Goal: Task Accomplishment & Management: Complete application form

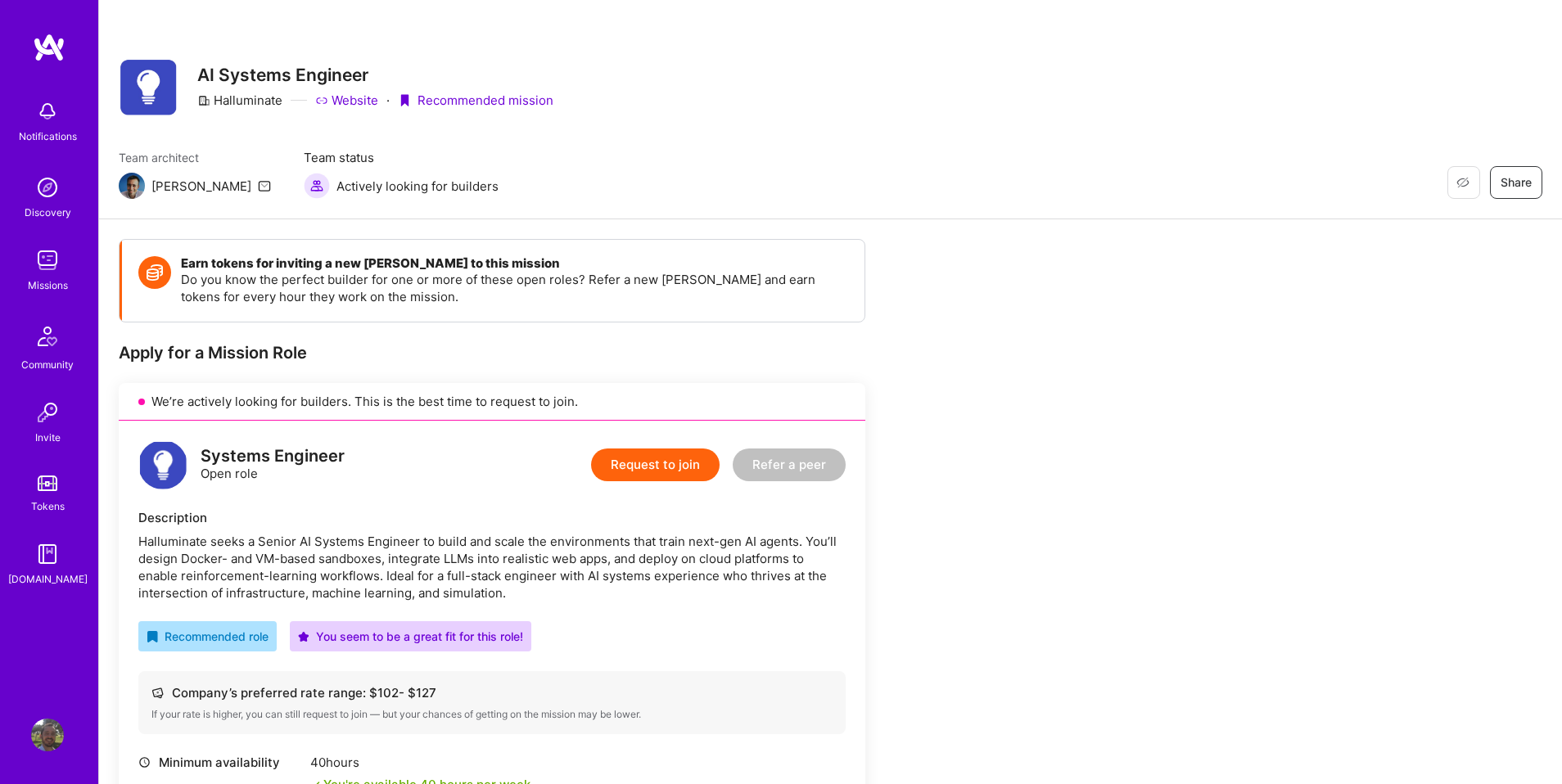
click at [630, 455] on button "Request to join" at bounding box center [655, 465] width 129 height 33
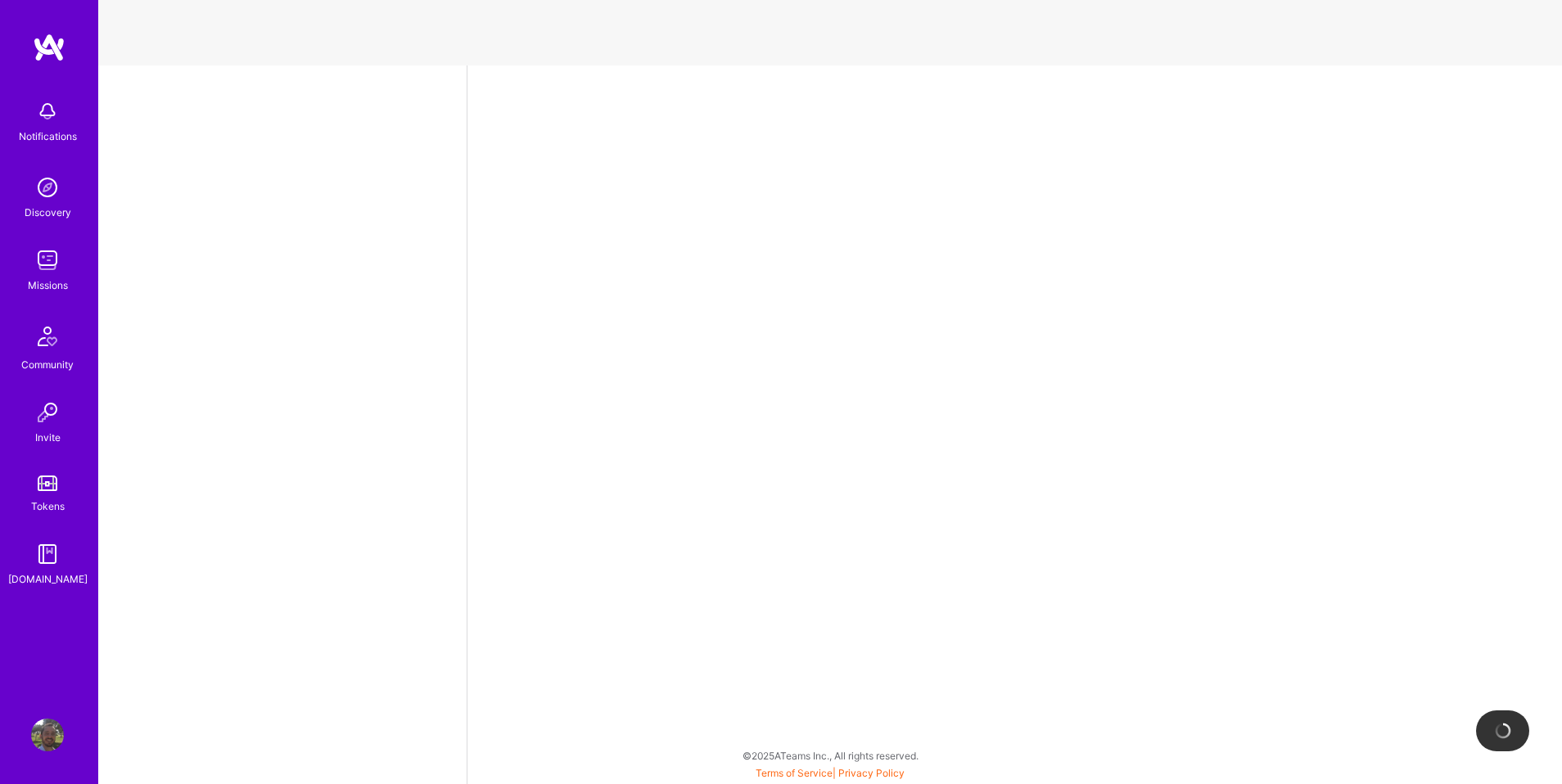
select select "US"
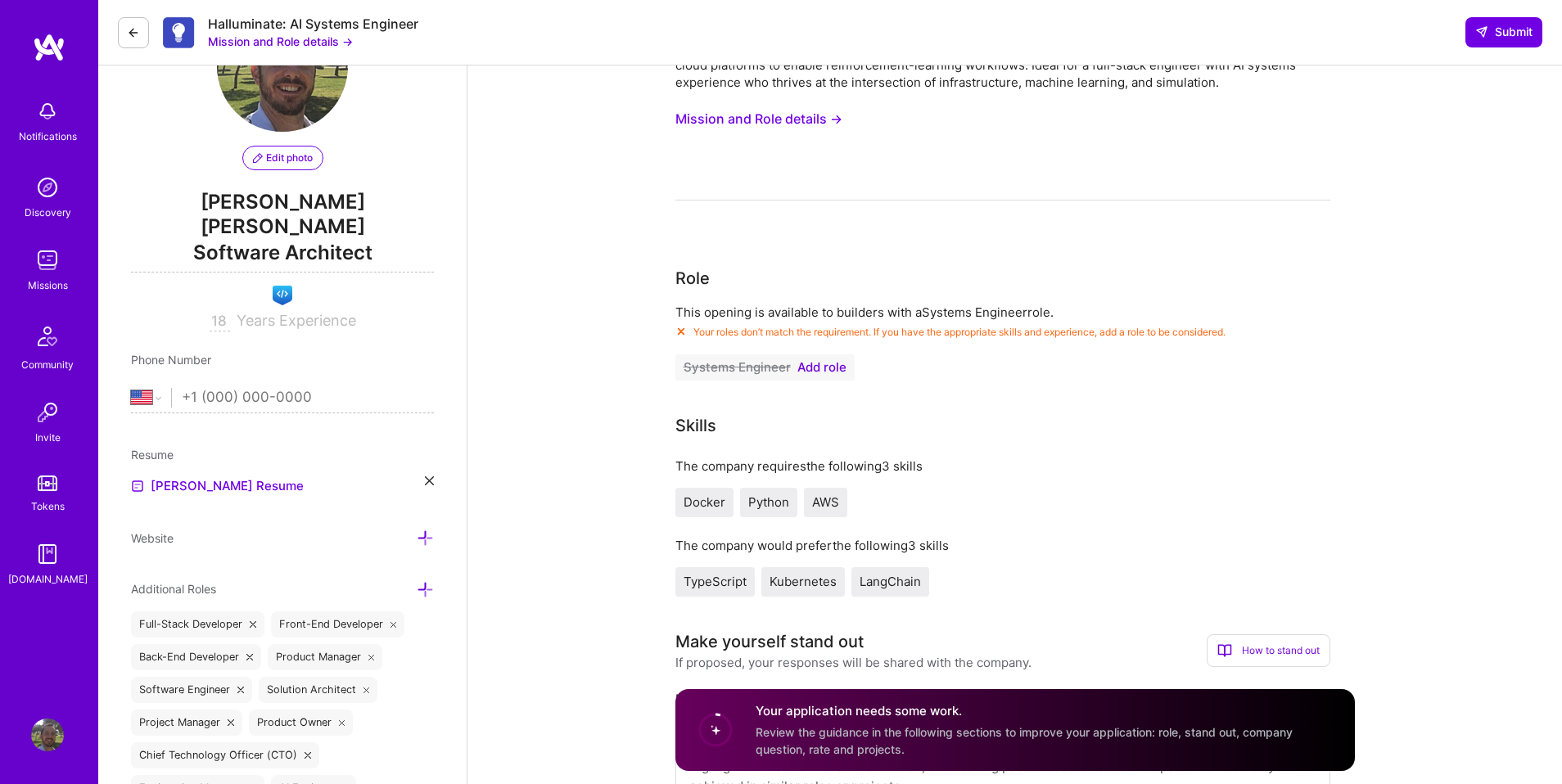
scroll to position [200, 0]
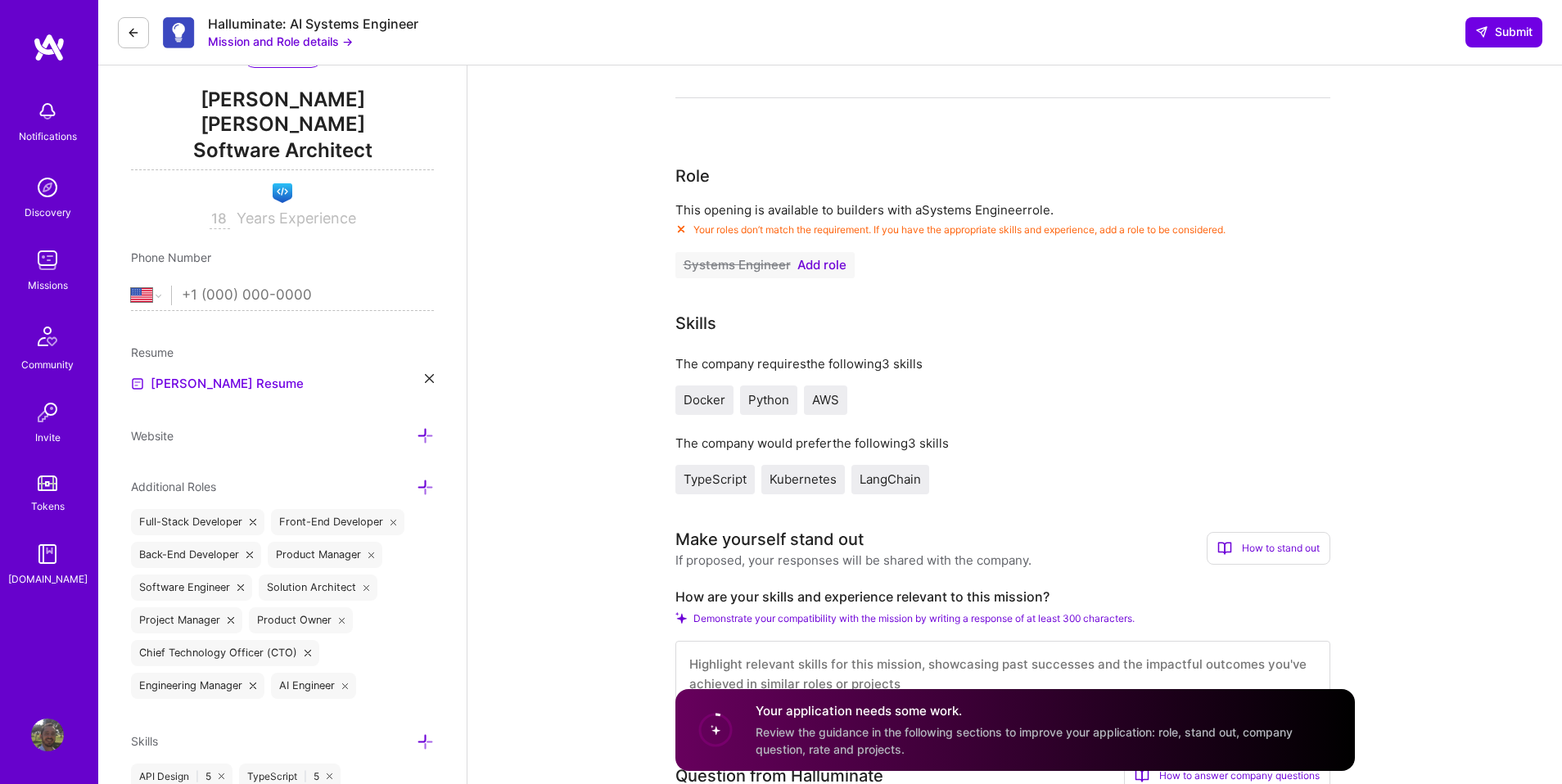
click at [830, 262] on span "Add role" at bounding box center [821, 265] width 49 height 13
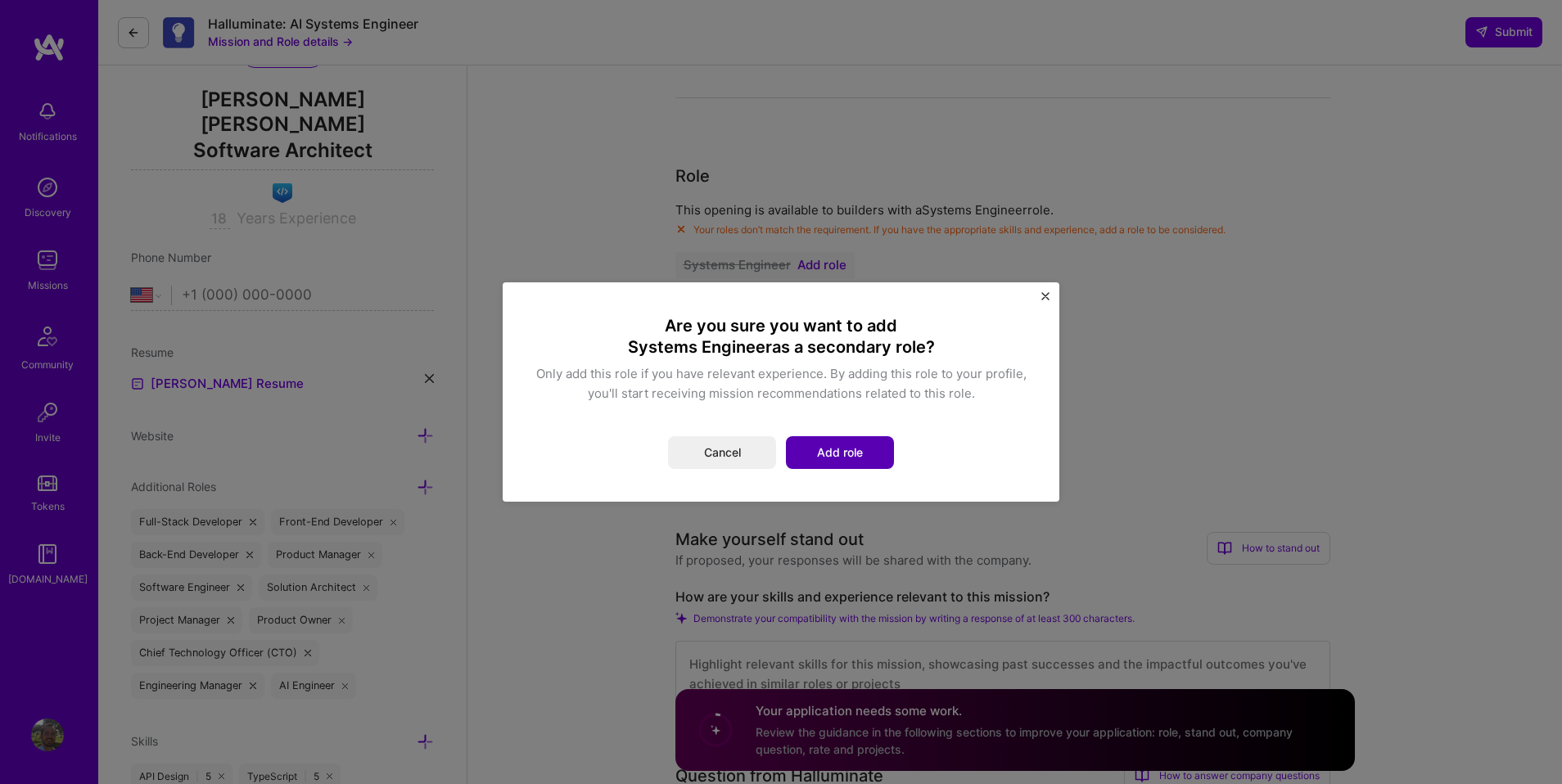
click at [844, 440] on button "Add role" at bounding box center [840, 452] width 108 height 33
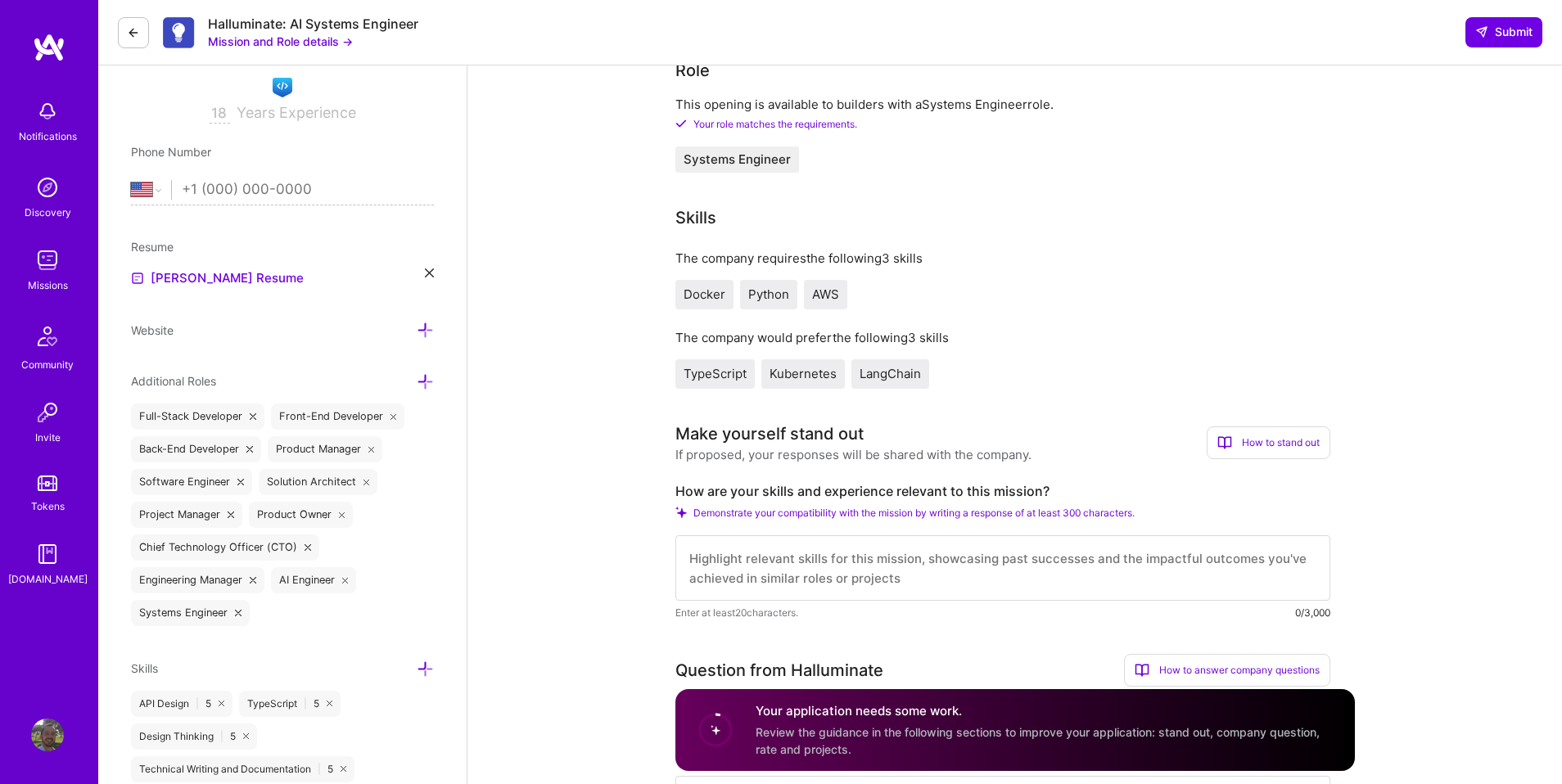
scroll to position [348, 0]
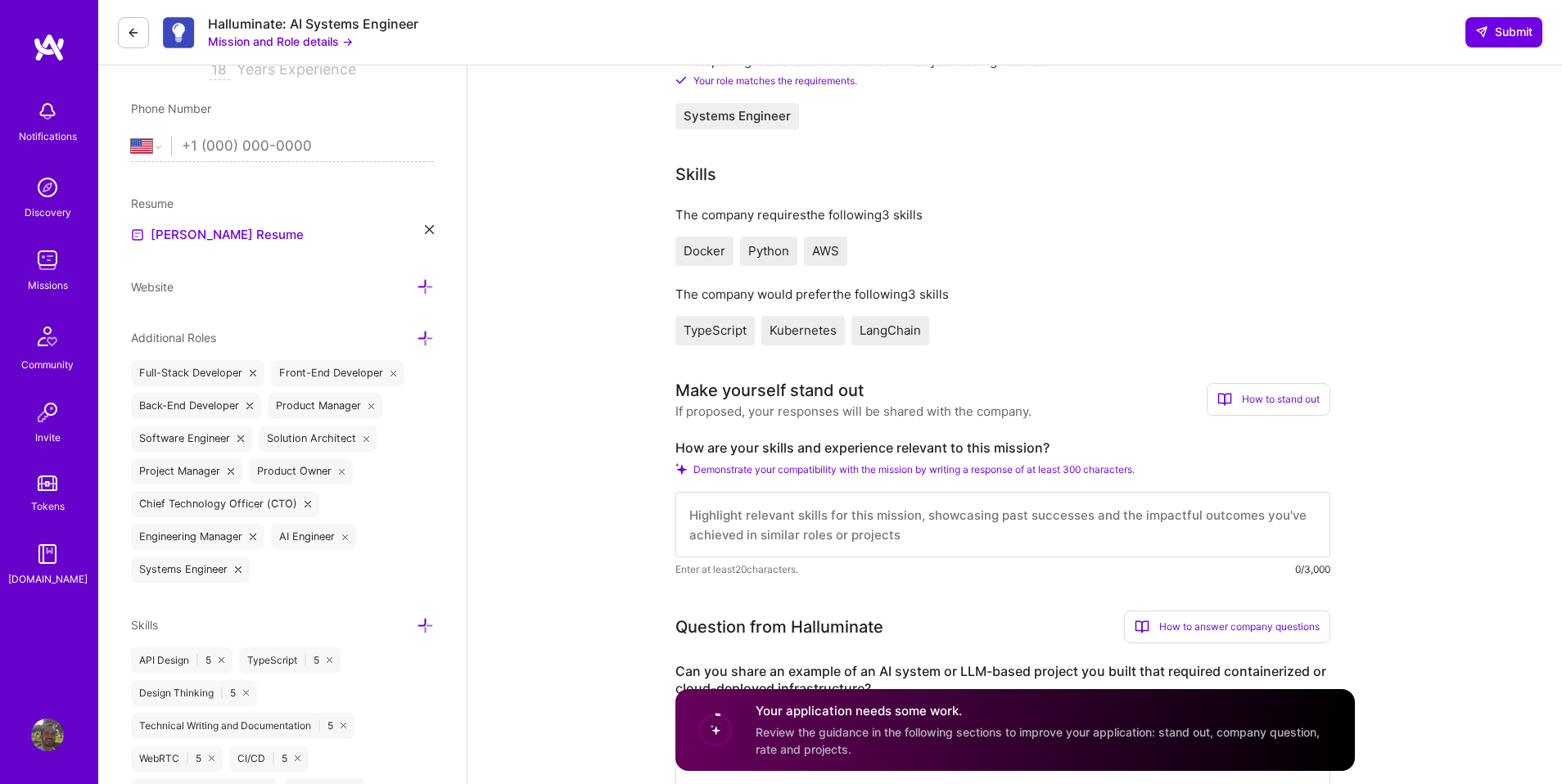
click at [701, 252] on span "Docker" at bounding box center [704, 251] width 42 height 15
click at [775, 256] on span "Python" at bounding box center [769, 251] width 41 height 15
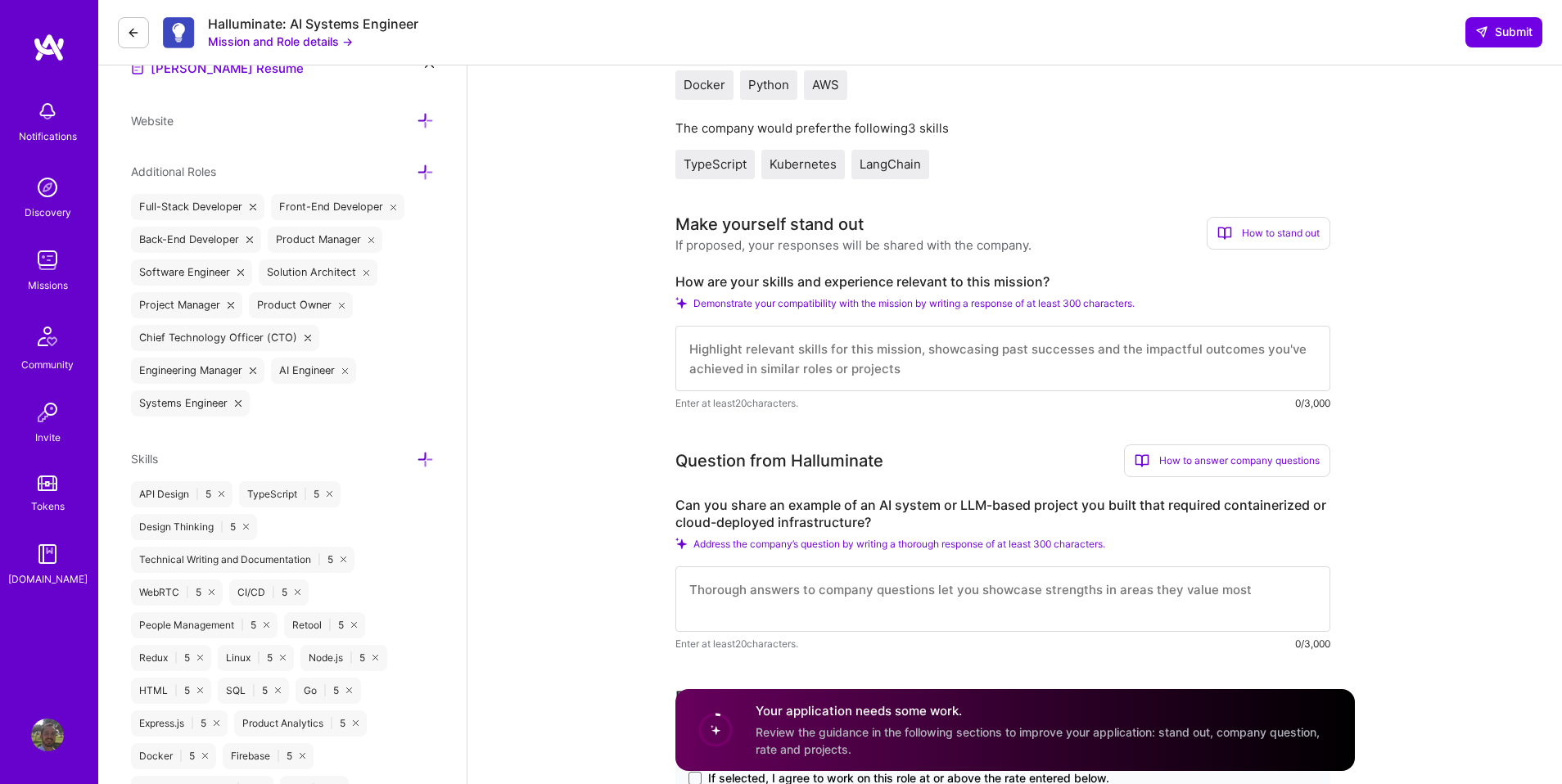
scroll to position [517, 0]
click at [953, 348] on textarea at bounding box center [1003, 356] width 655 height 66
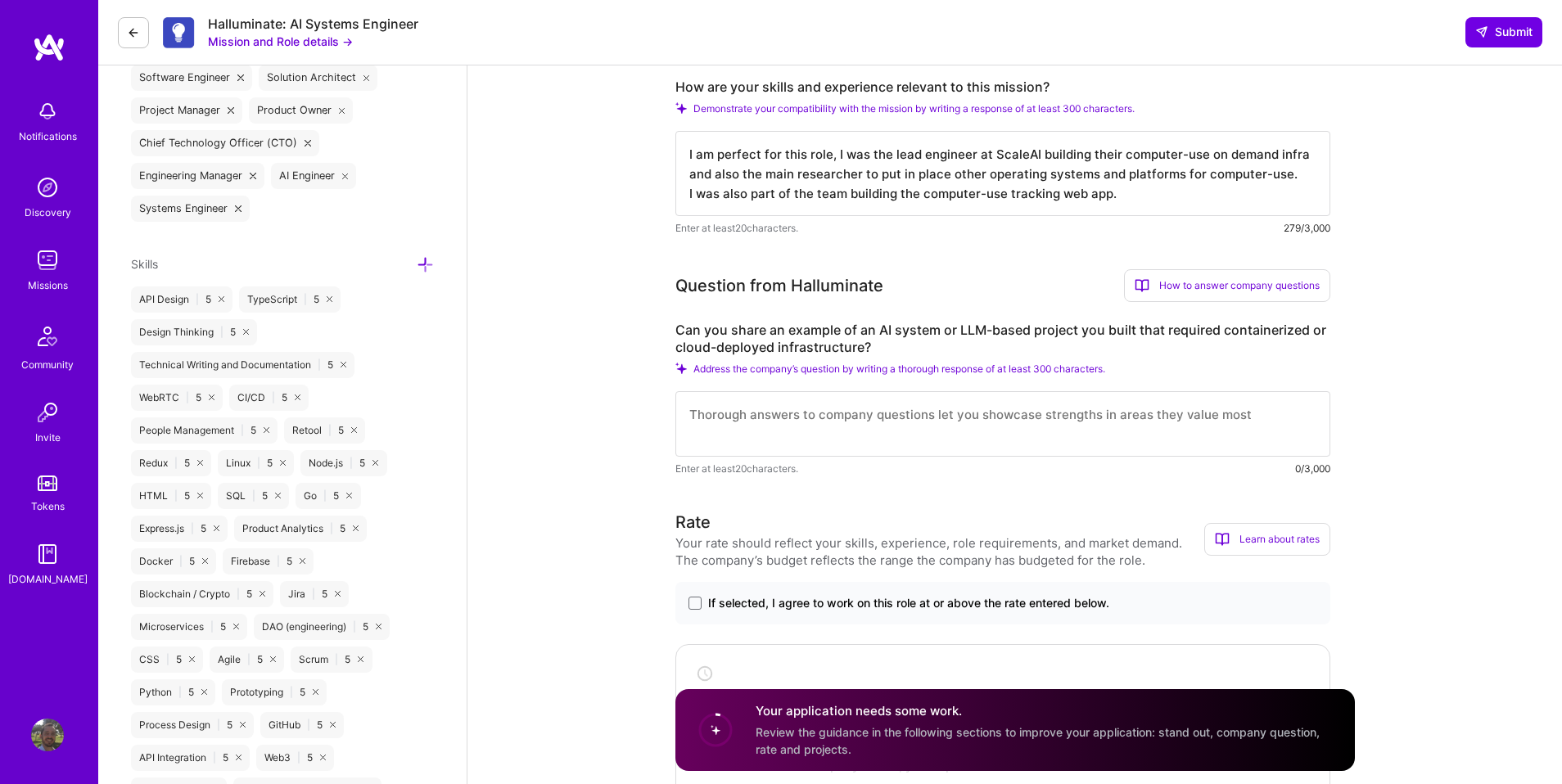
scroll to position [739, 0]
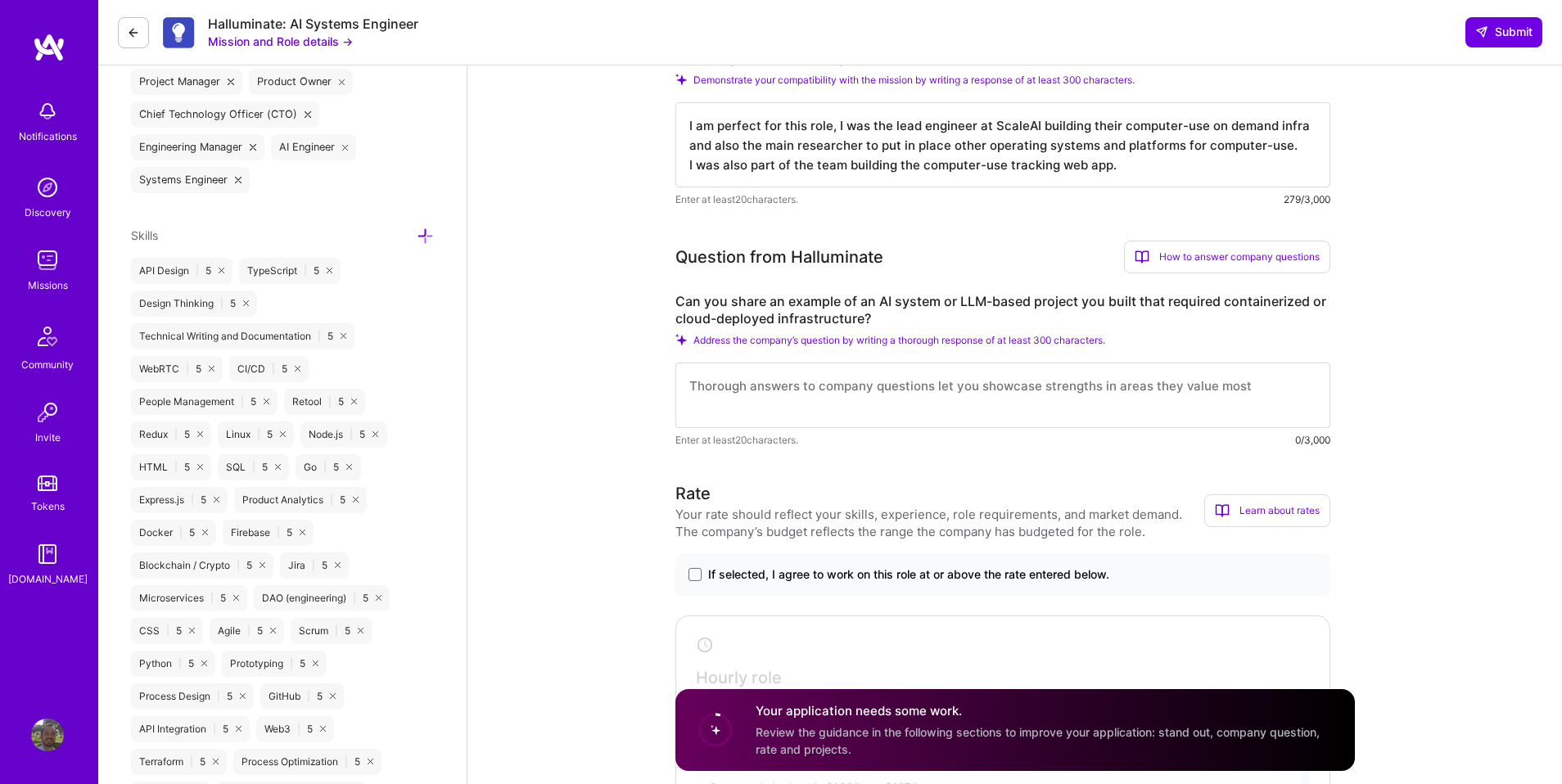
type textarea "I am perfect for this role, I was the lead engineer at ScaleAI building their c…"
click at [1012, 388] on textarea at bounding box center [1003, 396] width 655 height 66
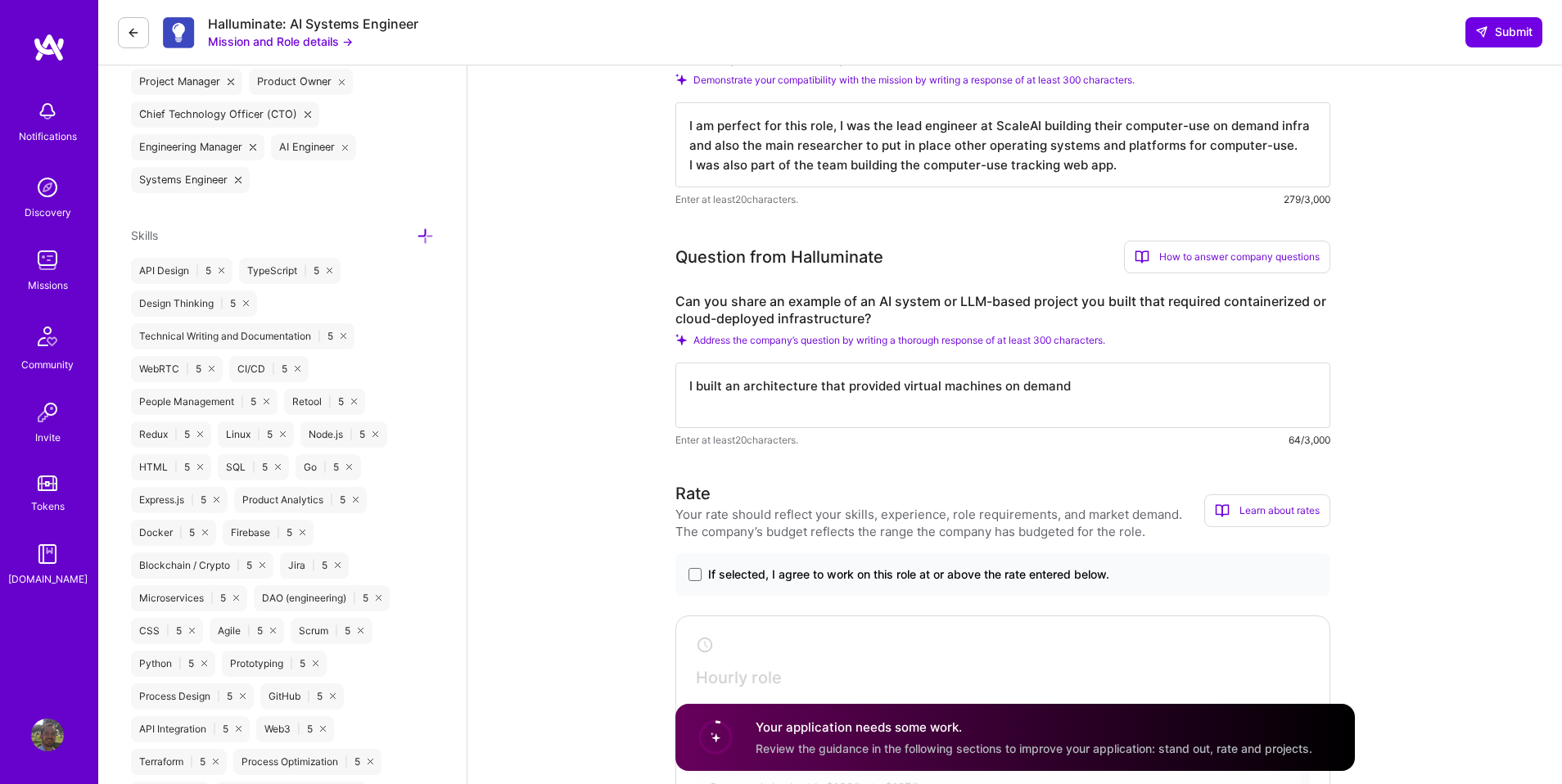
click at [733, 392] on textarea "I built an architecture that provided virtual machines on demand" at bounding box center [1003, 396] width 655 height 66
click at [736, 394] on textarea "I built an custom architecture that provided virtual machines on demand" at bounding box center [1003, 396] width 655 height 66
click at [1119, 396] on textarea "I built a custom architecture that provided virtual machines on demand" at bounding box center [1003, 396] width 655 height 66
click at [869, 389] on textarea "I built a custom architecture that provided virtual machines on demand. The rea…" at bounding box center [1003, 396] width 655 height 66
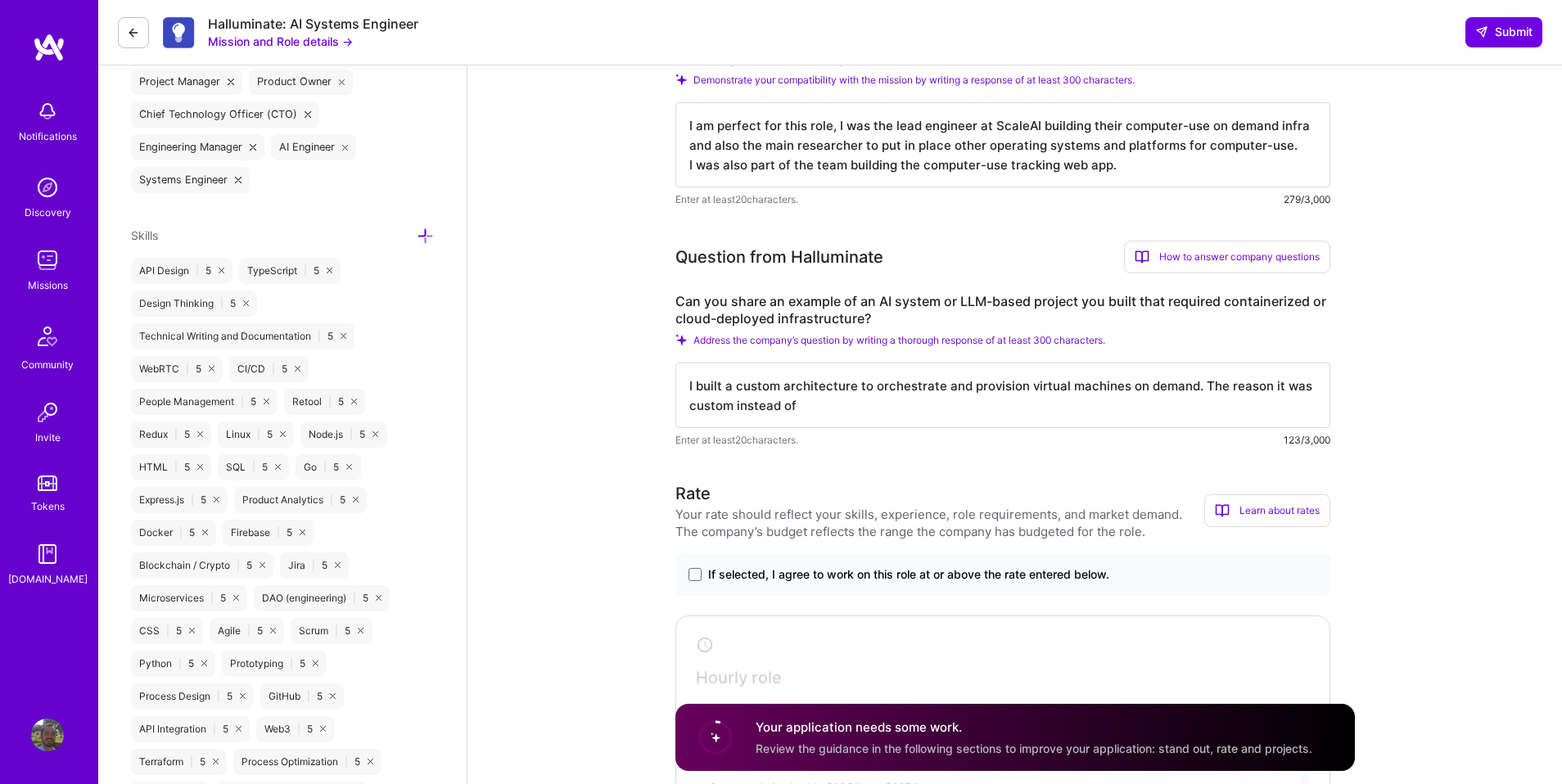
click at [1191, 390] on textarea "I built a custom architecture to orchestrate and provision virtual machines on …" at bounding box center [1003, 396] width 655 height 66
click at [1259, 390] on textarea "I built a custom architecture to orchestrate and provision virtual machines on …" at bounding box center [1003, 396] width 655 height 66
click at [891, 410] on textarea "I built a custom architecture to orchestrate and provision virtual machines on …" at bounding box center [1003, 396] width 655 height 66
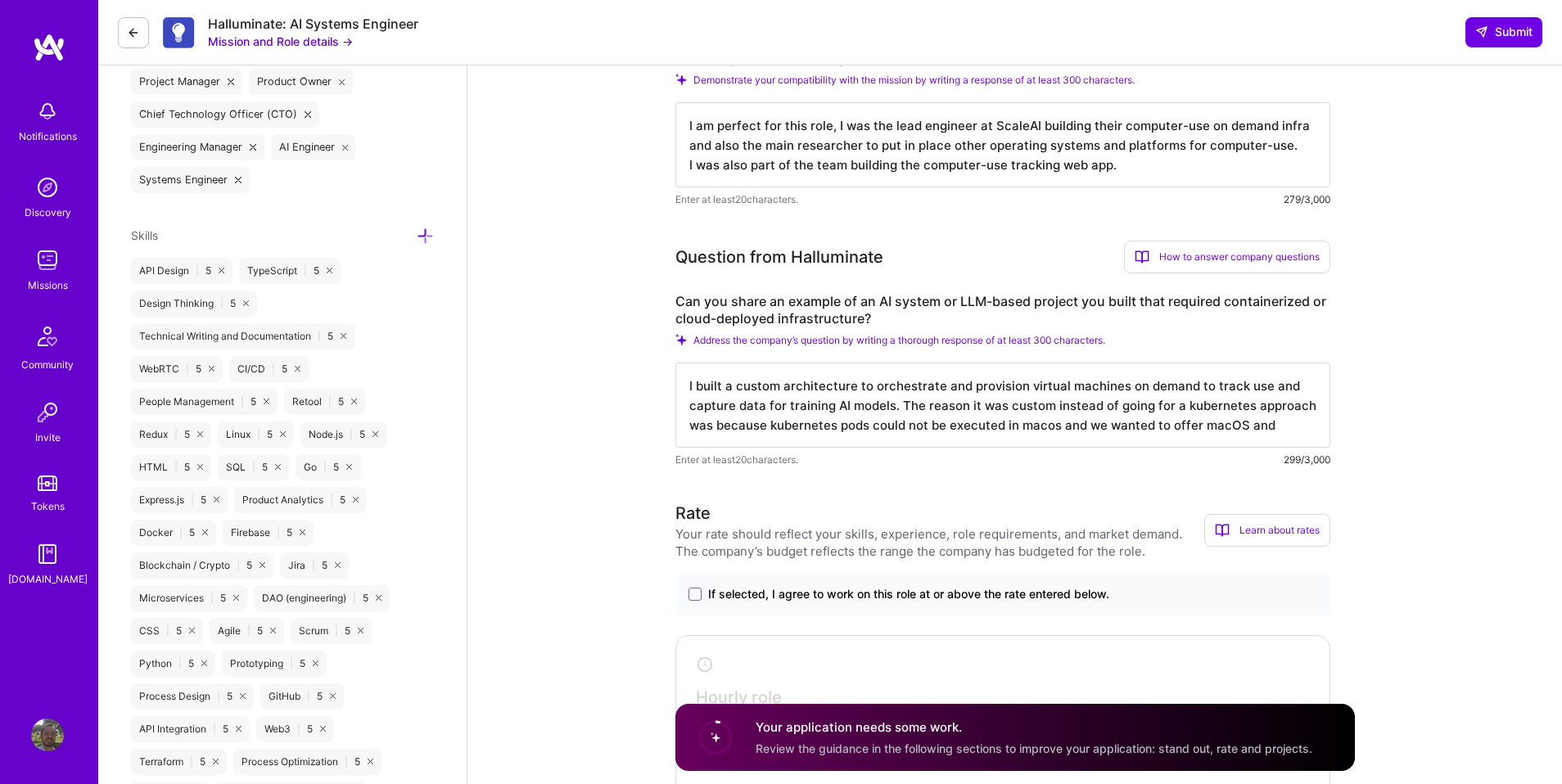
drag, startPoint x: 1045, startPoint y: 431, endPoint x: 1054, endPoint y: 430, distance: 9.1
click at [1054, 430] on textarea "I built a custom architecture to orchestrate and provision virtual machines on …" at bounding box center [1003, 405] width 655 height 85
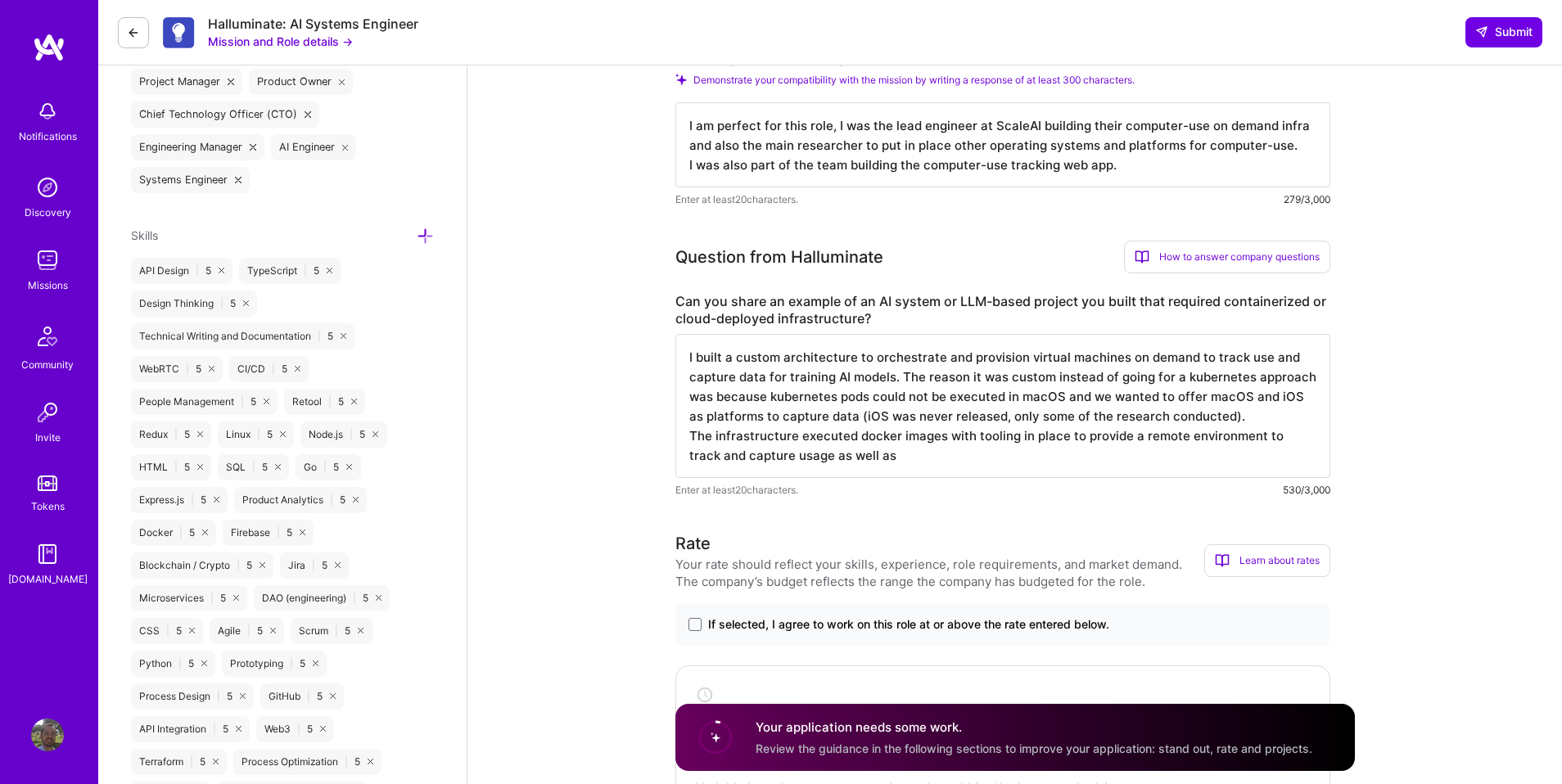
click at [800, 461] on textarea "I built a custom architecture to orchestrate and provision virtual machines on …" at bounding box center [1003, 406] width 655 height 144
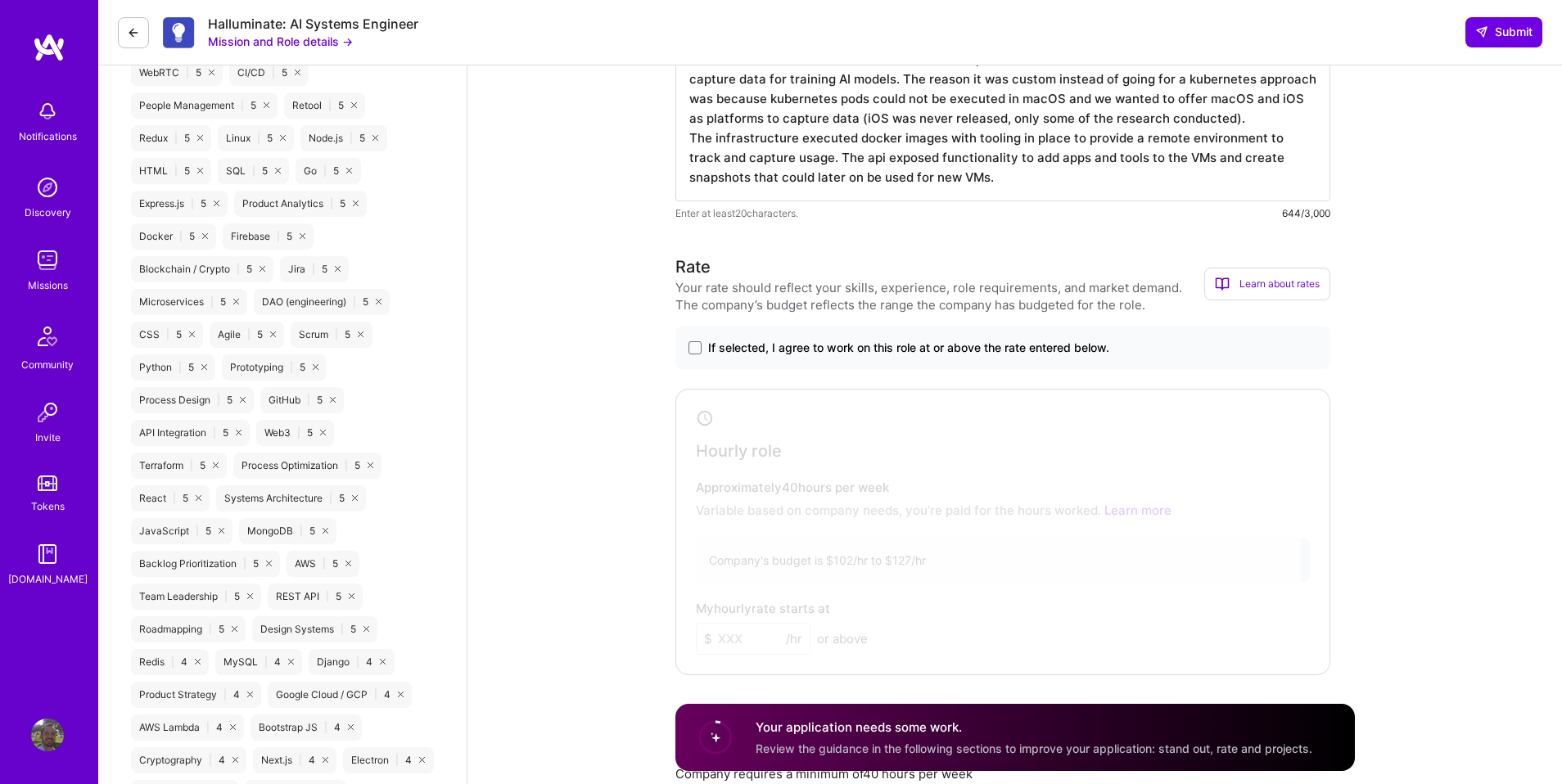
scroll to position [1036, 0]
type textarea "I built a custom architecture to orchestrate and provision virtual machines on …"
click at [691, 352] on span at bounding box center [694, 346] width 13 height 13
click at [0, 0] on input "If selected, I agree to work on this role at or above the rate entered below." at bounding box center [0, 0] width 0 height 0
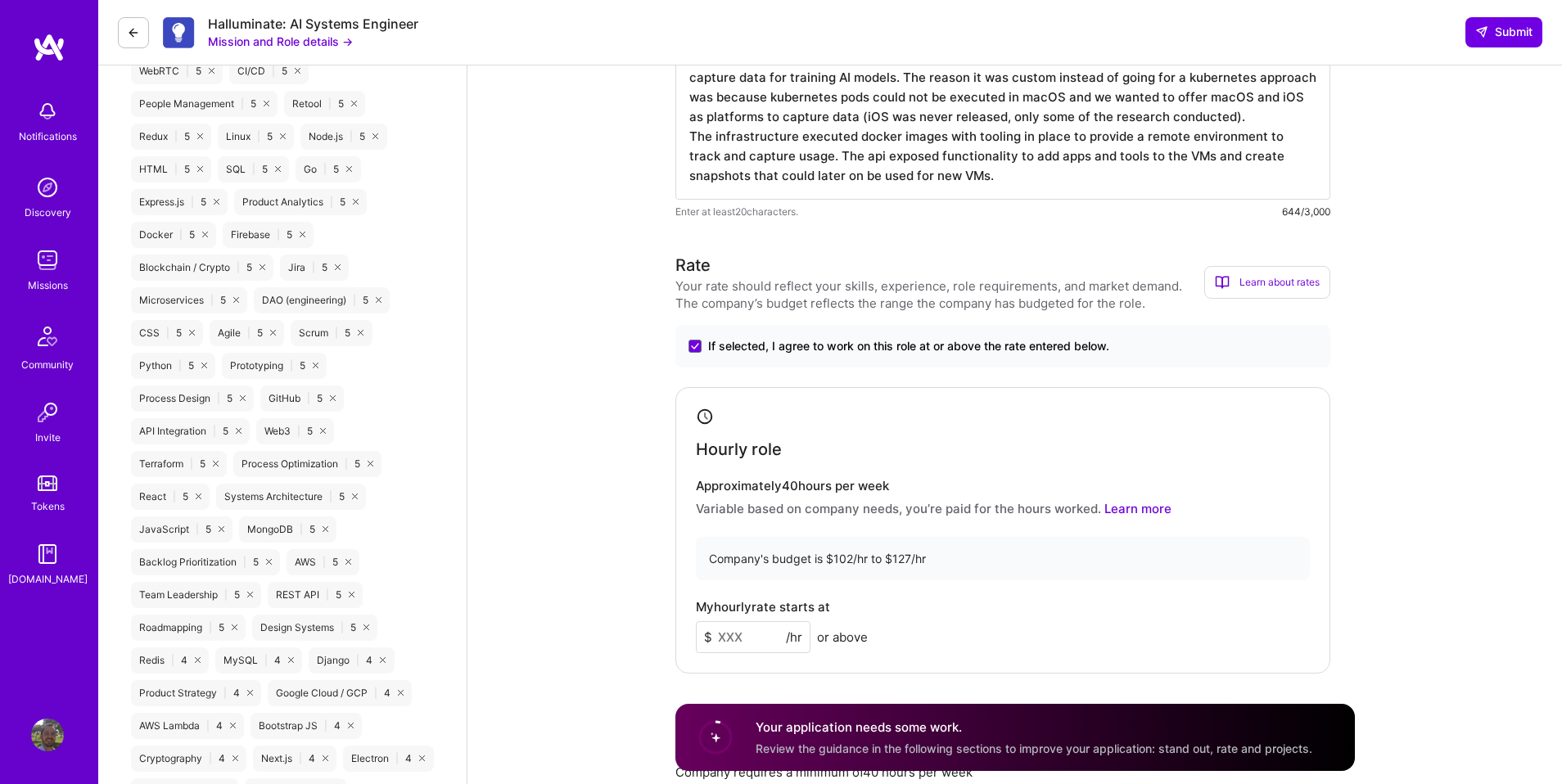
click at [735, 634] on input at bounding box center [753, 637] width 115 height 32
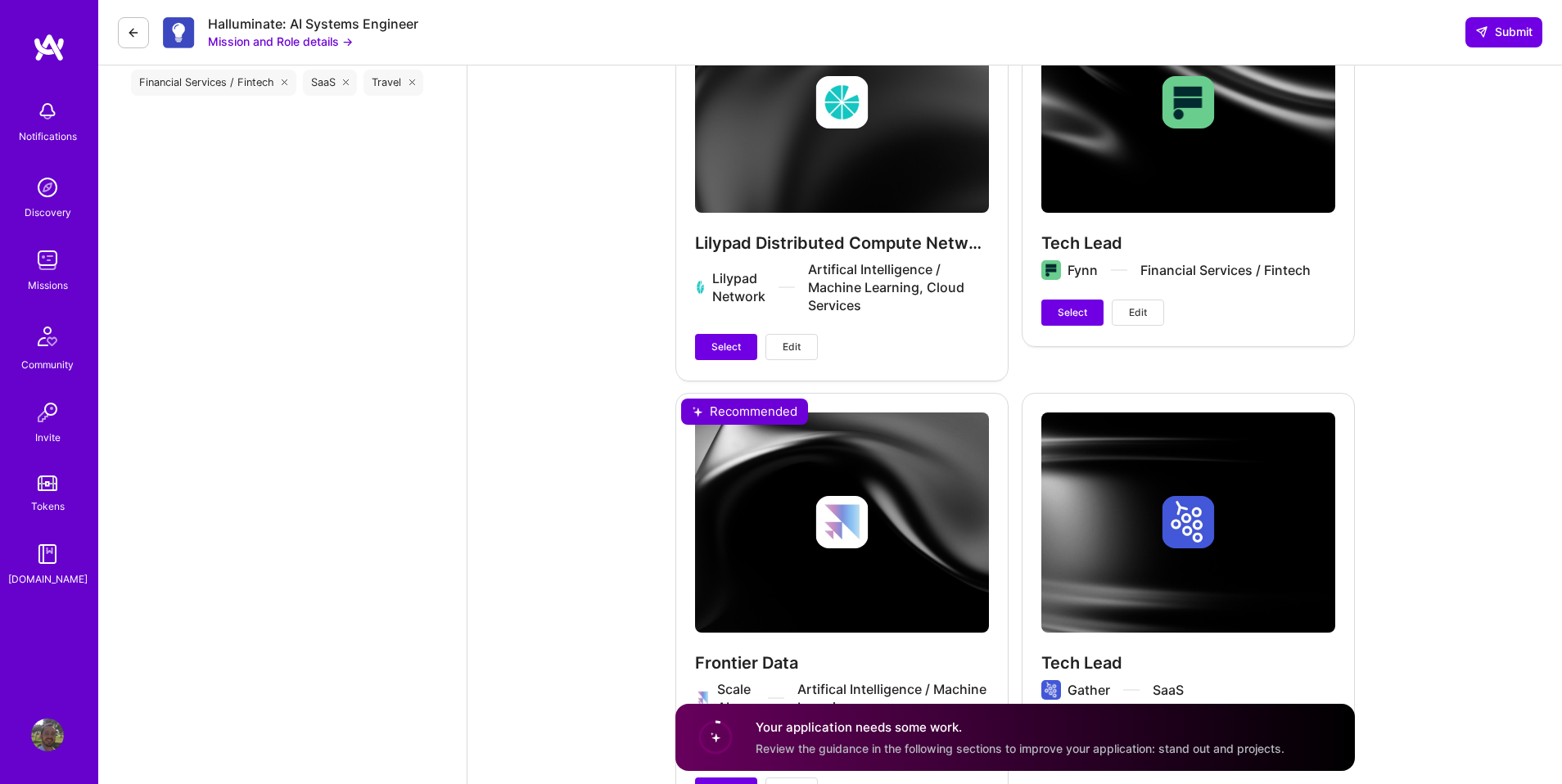
scroll to position [2362, 0]
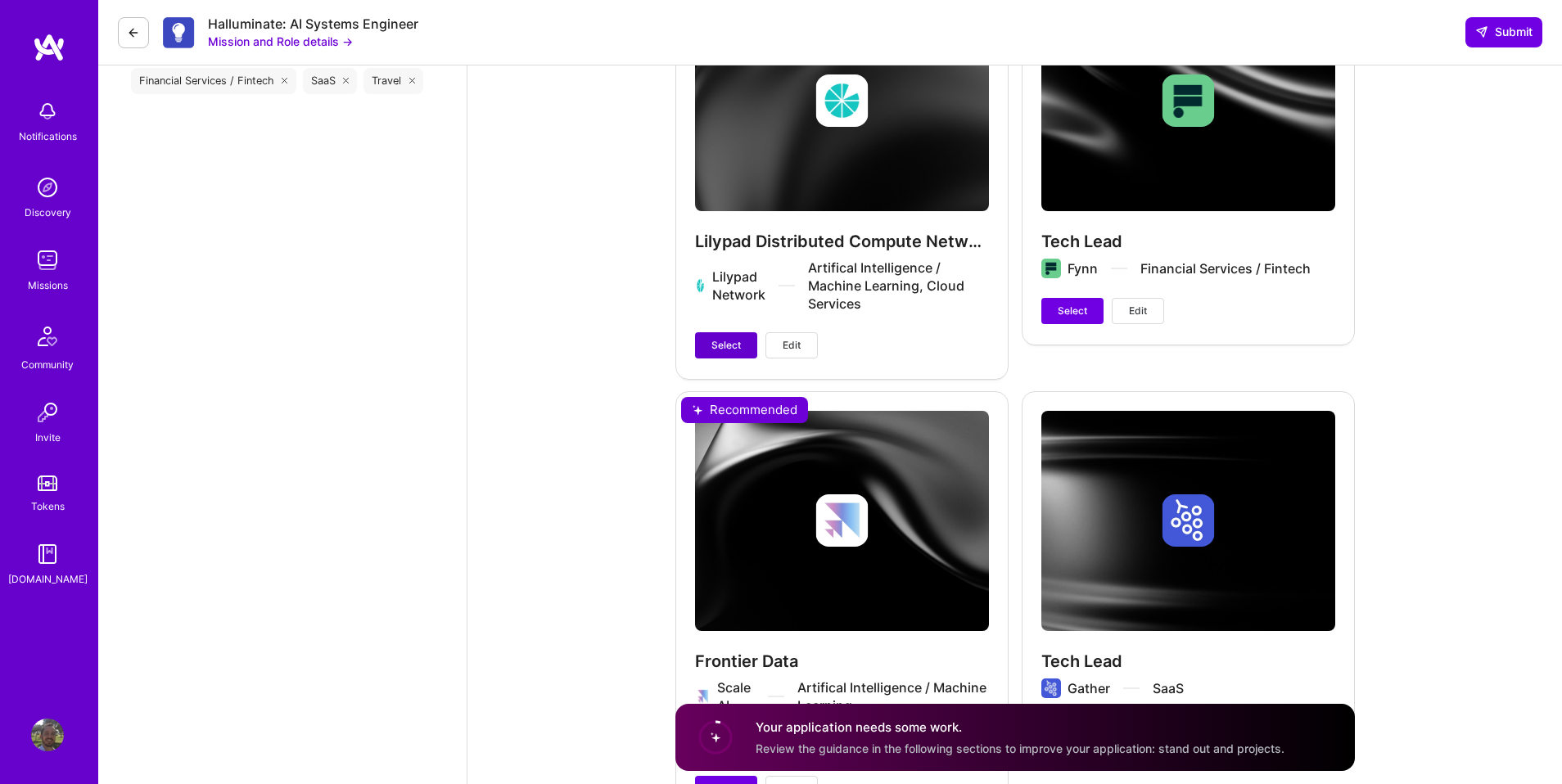
type input "125"
click at [733, 350] on span "Select" at bounding box center [725, 345] width 29 height 15
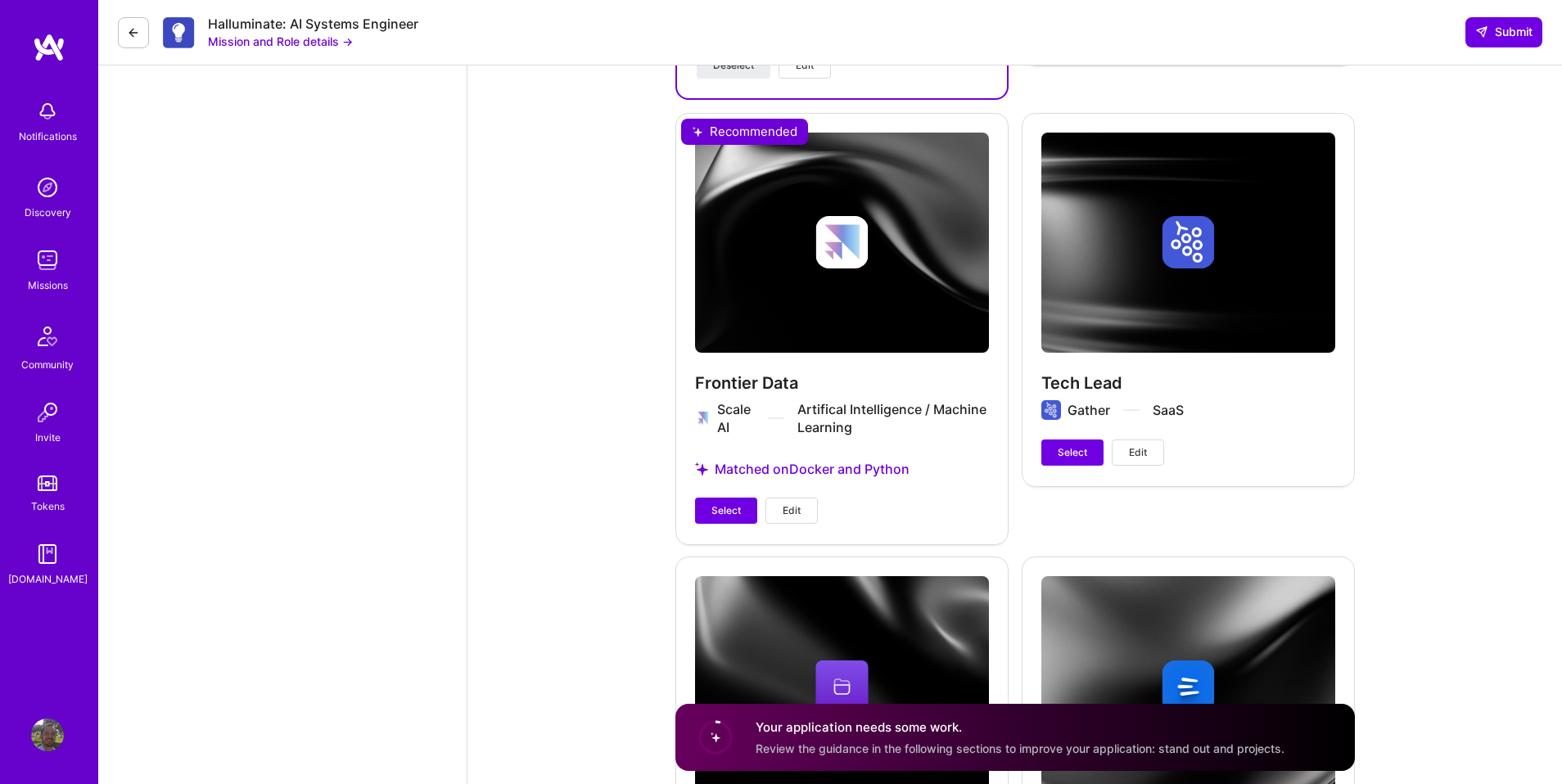
scroll to position [2646, 0]
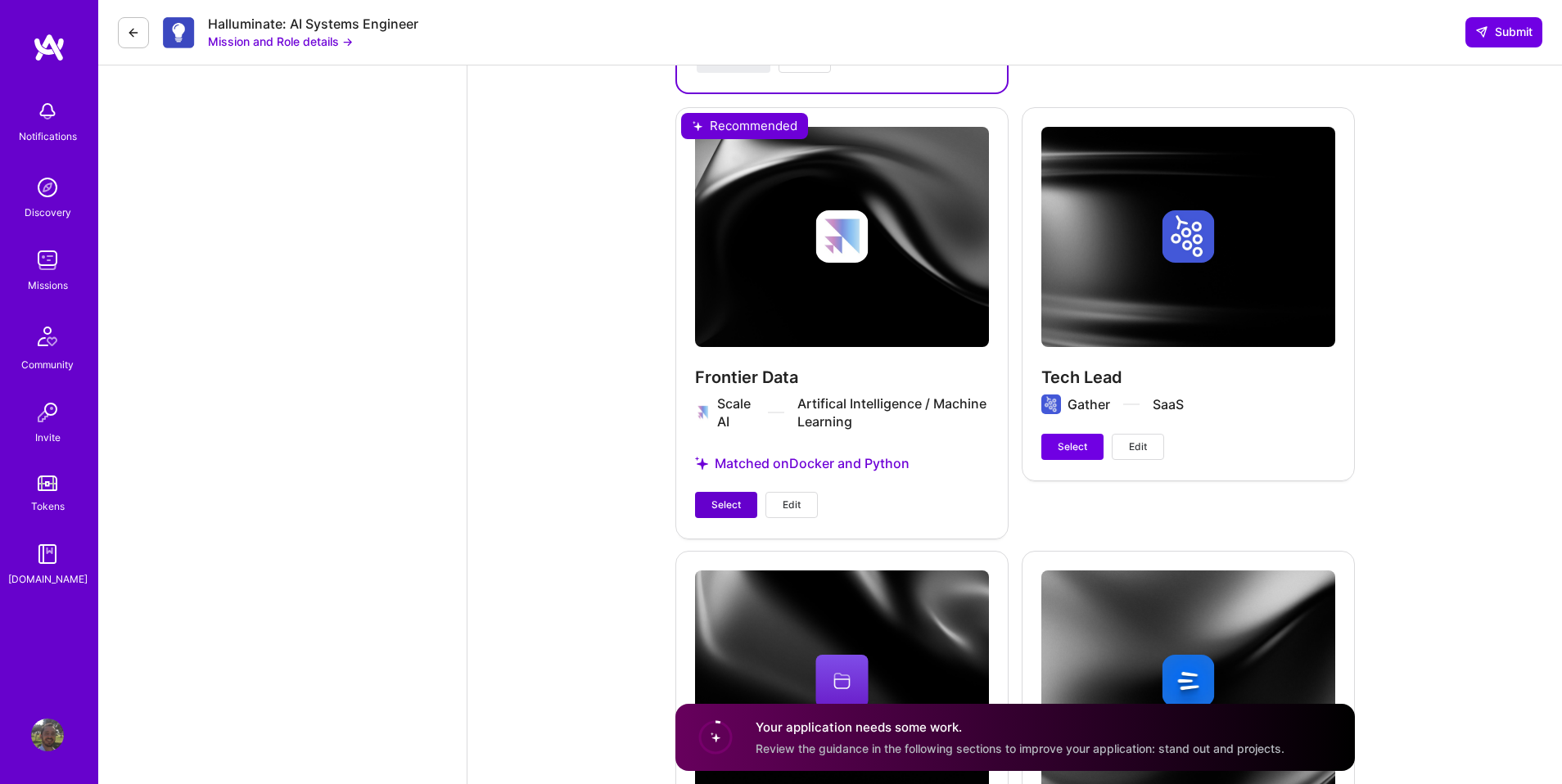
click at [724, 512] on span "Select" at bounding box center [725, 505] width 29 height 15
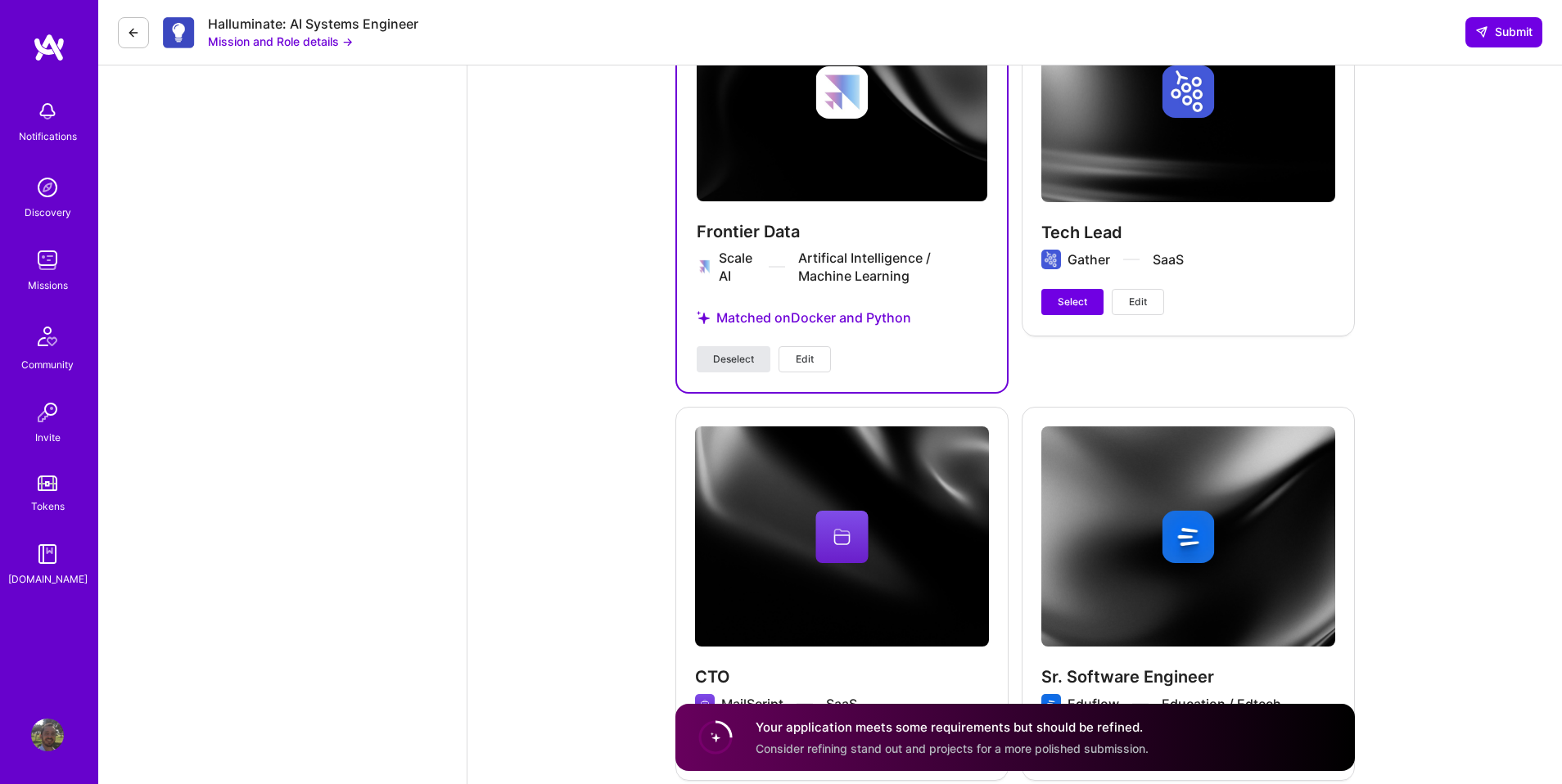
scroll to position [2853, 0]
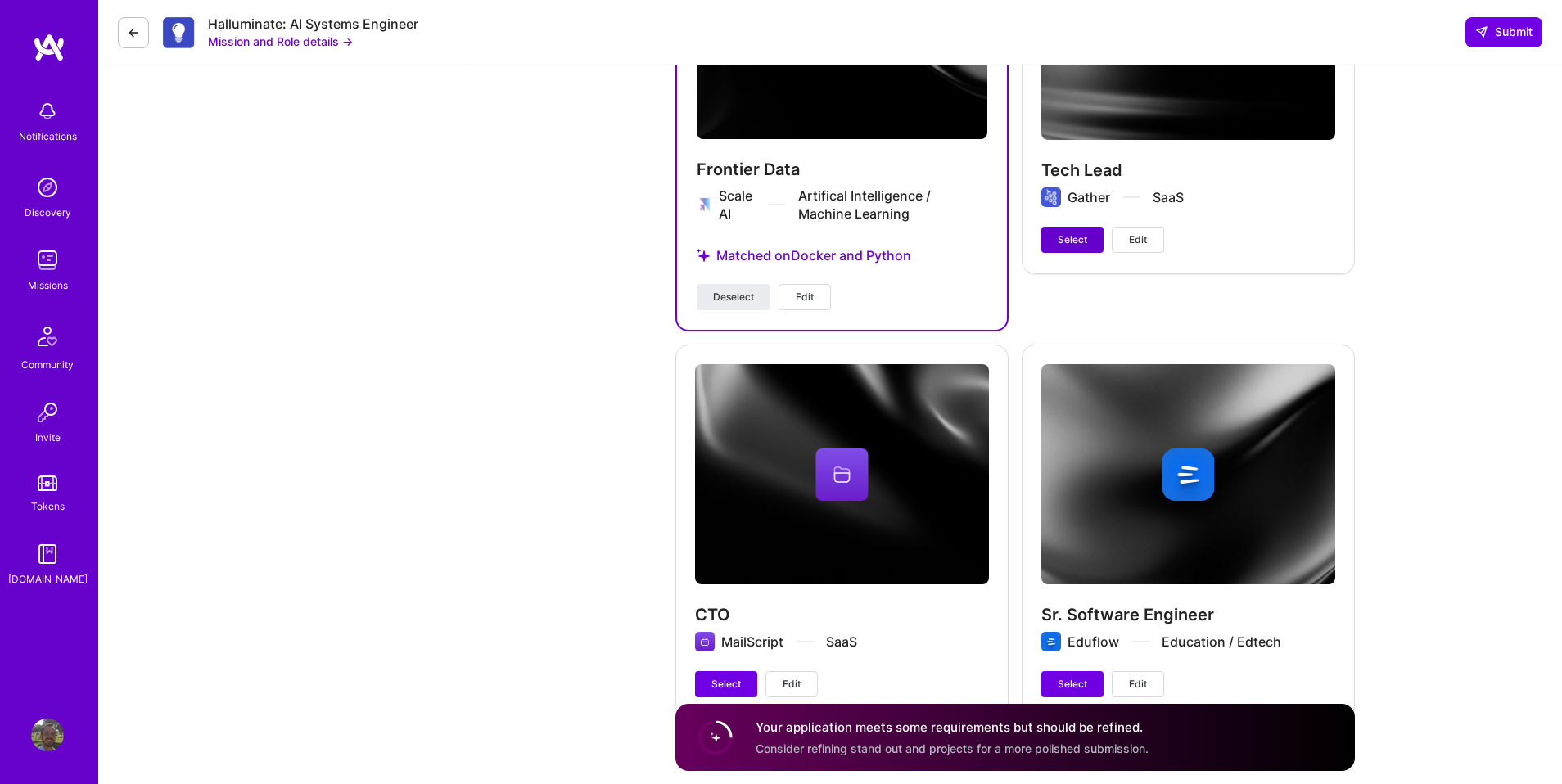
click at [1055, 247] on button "Select" at bounding box center [1072, 239] width 62 height 26
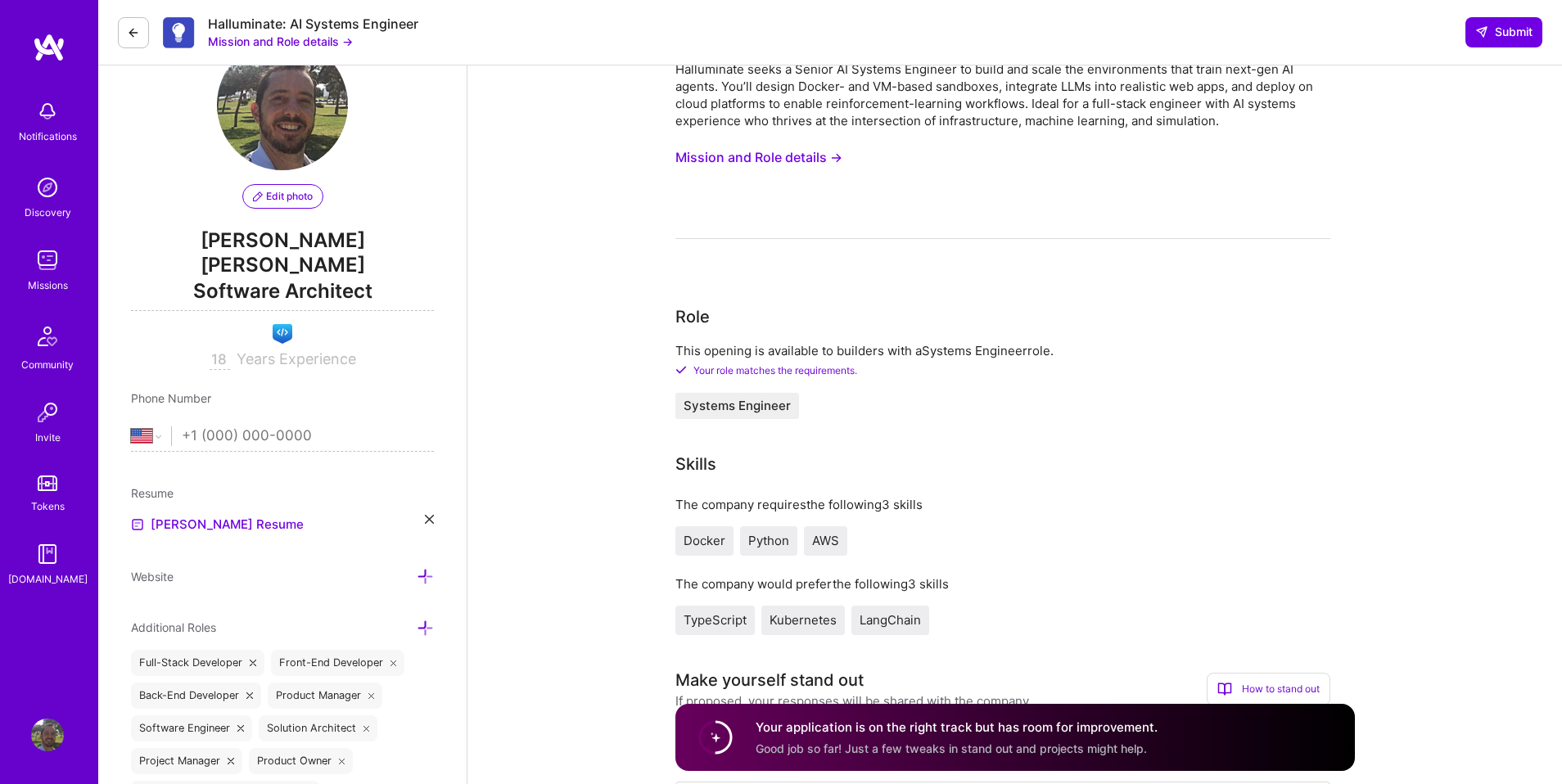
scroll to position [0, 0]
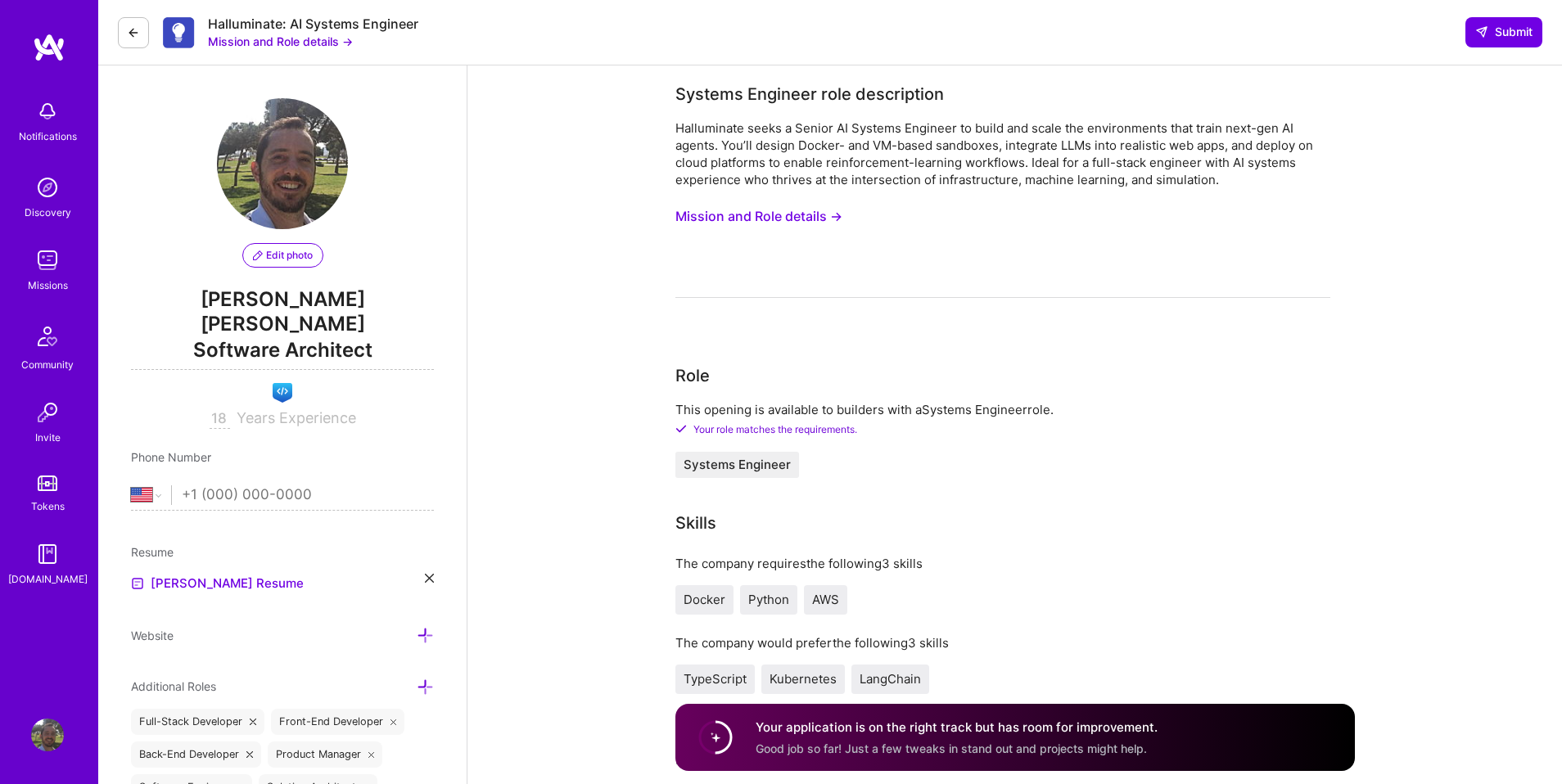
click at [803, 216] on button "Mission and Role details →" at bounding box center [759, 217] width 167 height 30
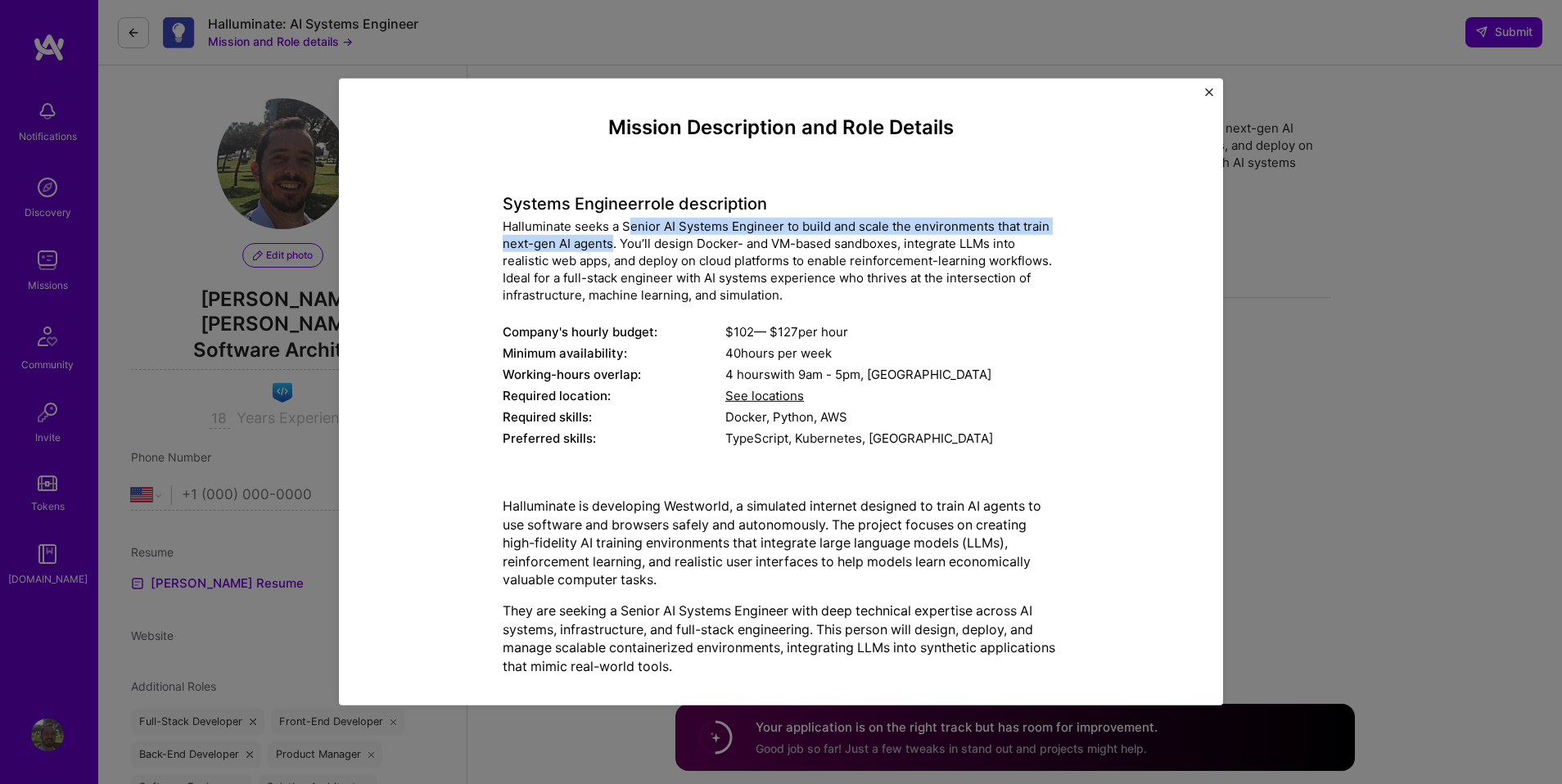
drag, startPoint x: 629, startPoint y: 225, endPoint x: 612, endPoint y: 244, distance: 25.5
click at [612, 244] on div "Halluminate seeks a Senior AI Systems Engineer to build and scale the environme…" at bounding box center [781, 260] width 557 height 86
click at [626, 245] on div "Halluminate seeks a Senior AI Systems Engineer to build and scale the environme…" at bounding box center [781, 260] width 557 height 86
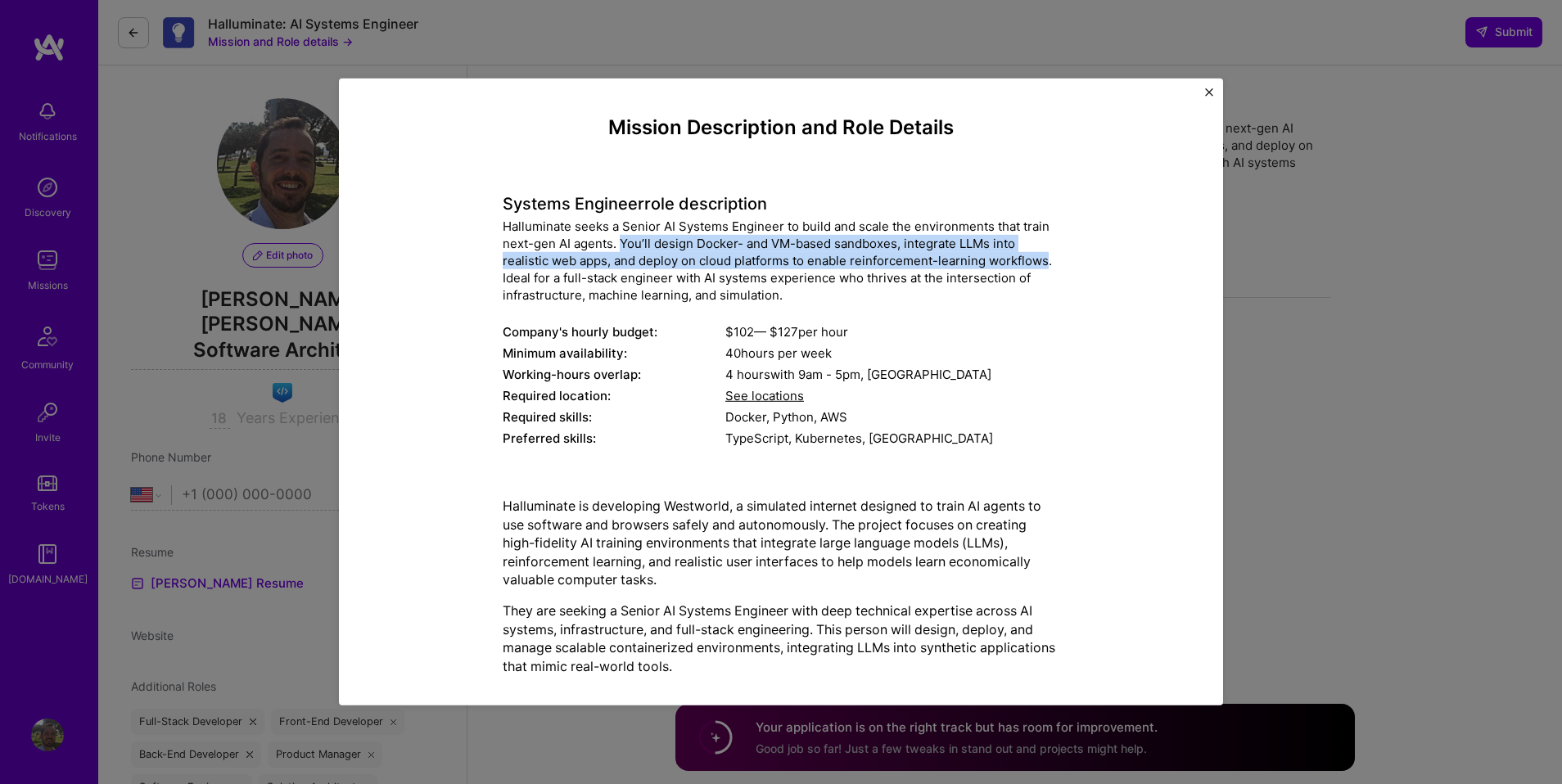
drag, startPoint x: 621, startPoint y: 245, endPoint x: 1047, endPoint y: 269, distance: 426.7
click at [1047, 269] on div "Halluminate seeks a Senior AI Systems Engineer to build and scale the environme…" at bounding box center [781, 260] width 557 height 86
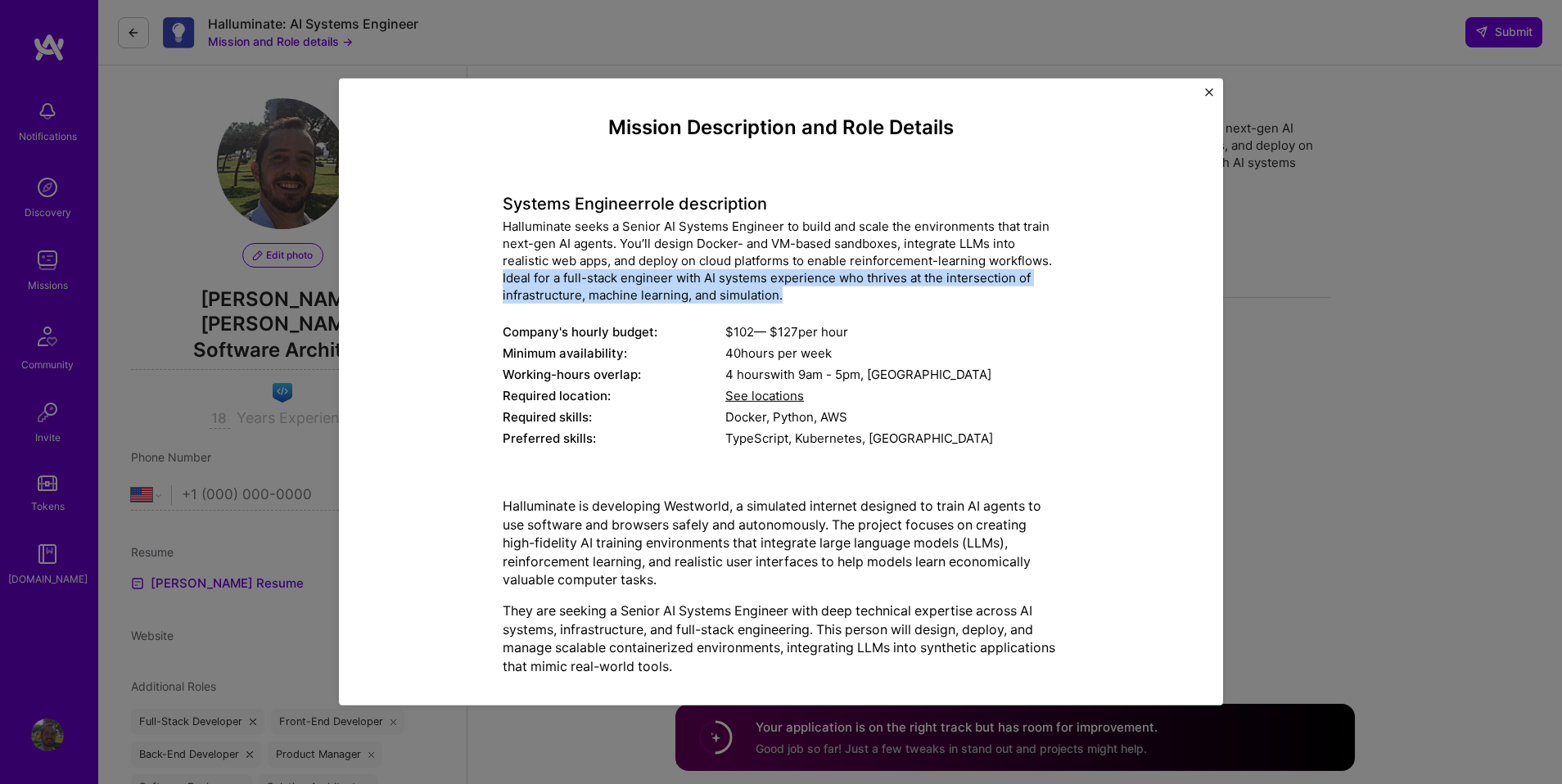
drag, startPoint x: 499, startPoint y: 278, endPoint x: 880, endPoint y: 287, distance: 381.1
click at [880, 287] on div "Mission Description and Role Details Systems Engineer role description Hallumin…" at bounding box center [781, 709] width 809 height 1186
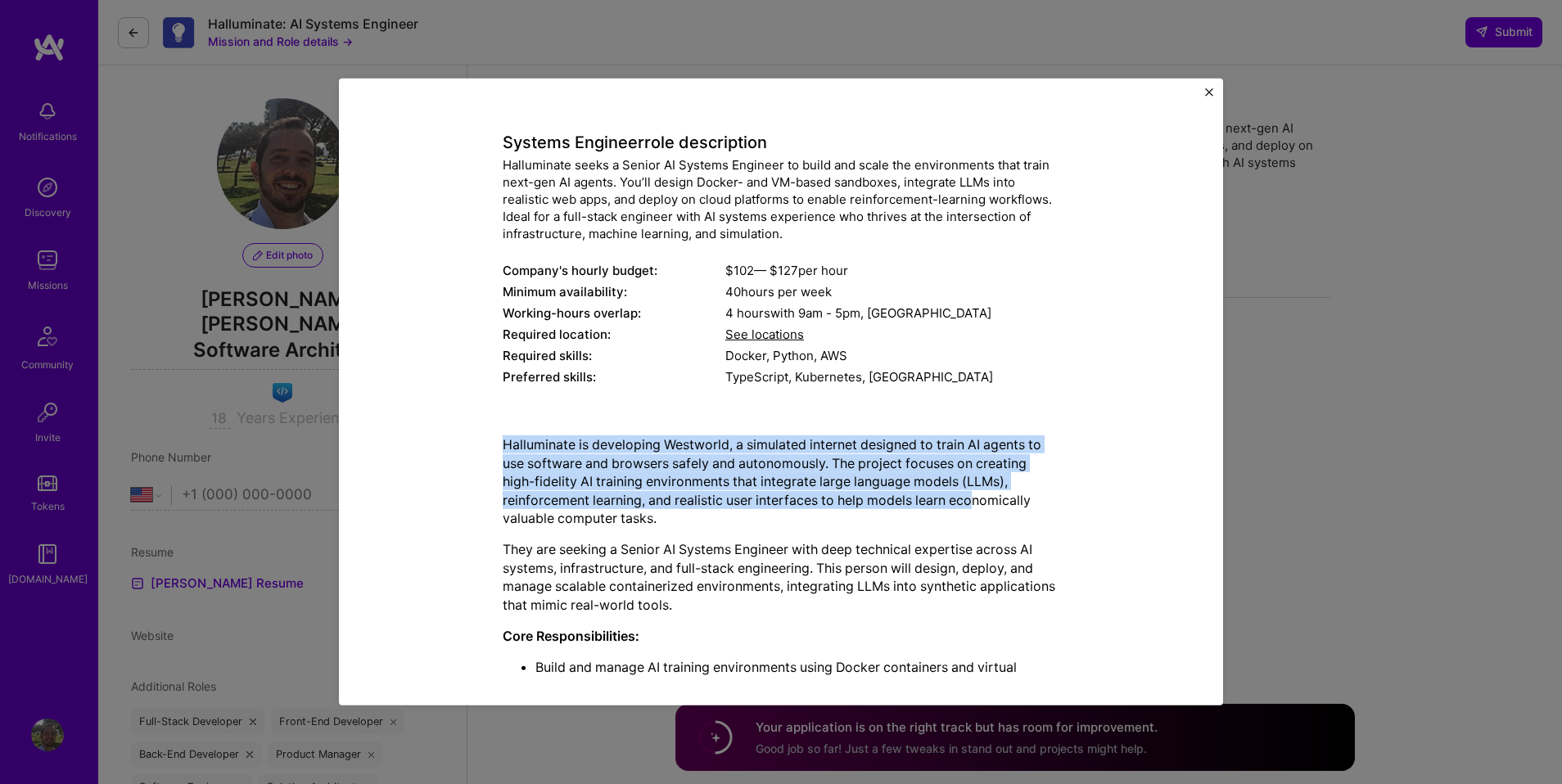
drag, startPoint x: 501, startPoint y: 448, endPoint x: 976, endPoint y: 496, distance: 477.4
click at [976, 496] on div "Mission Description and Role Details Systems Engineer role description Hallumin…" at bounding box center [781, 648] width 809 height 1186
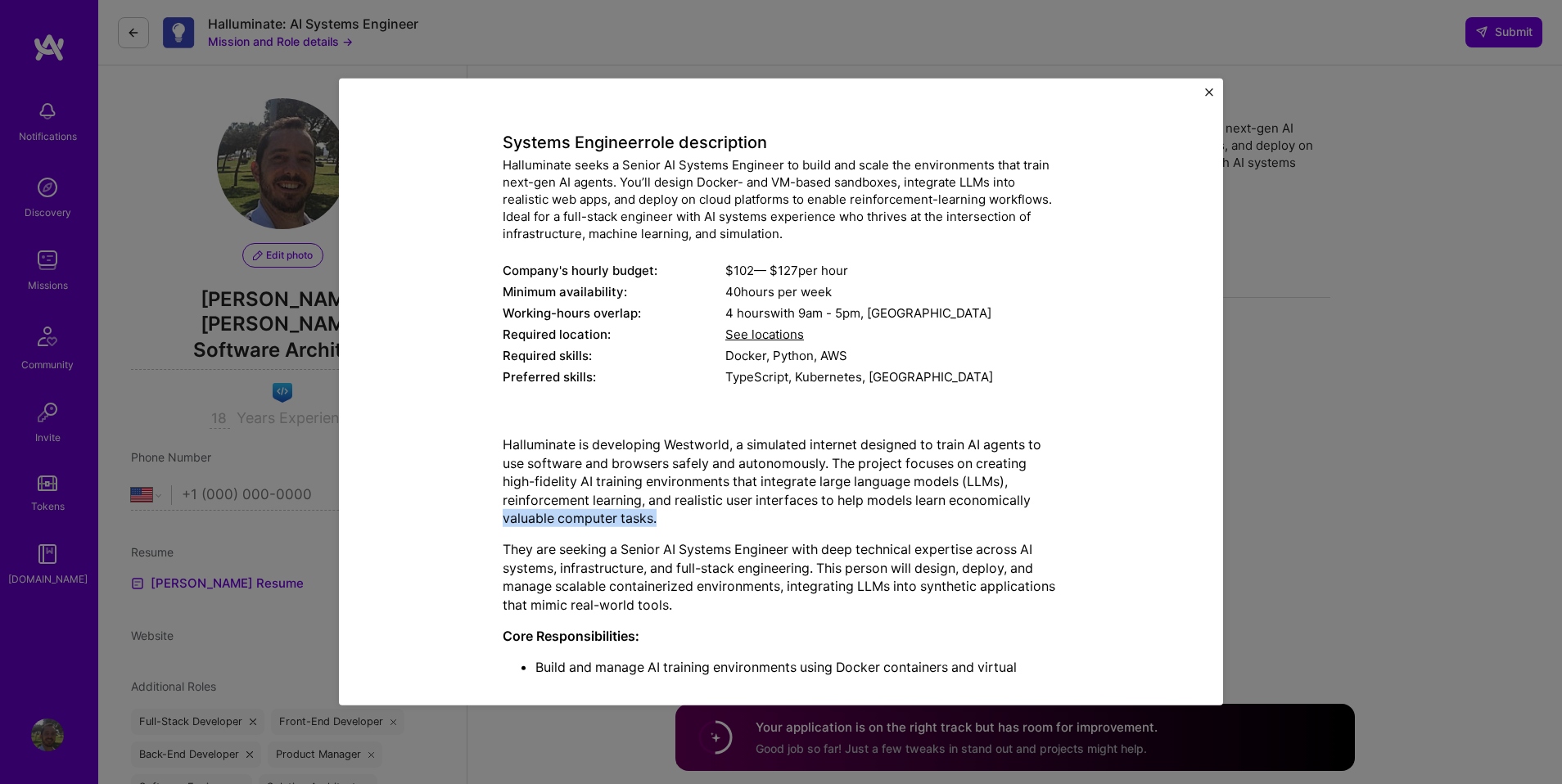
drag, startPoint x: 496, startPoint y: 510, endPoint x: 683, endPoint y: 515, distance: 187.1
click at [684, 515] on div "Mission Description and Role Details Systems Engineer role description Hallumin…" at bounding box center [781, 648] width 809 height 1186
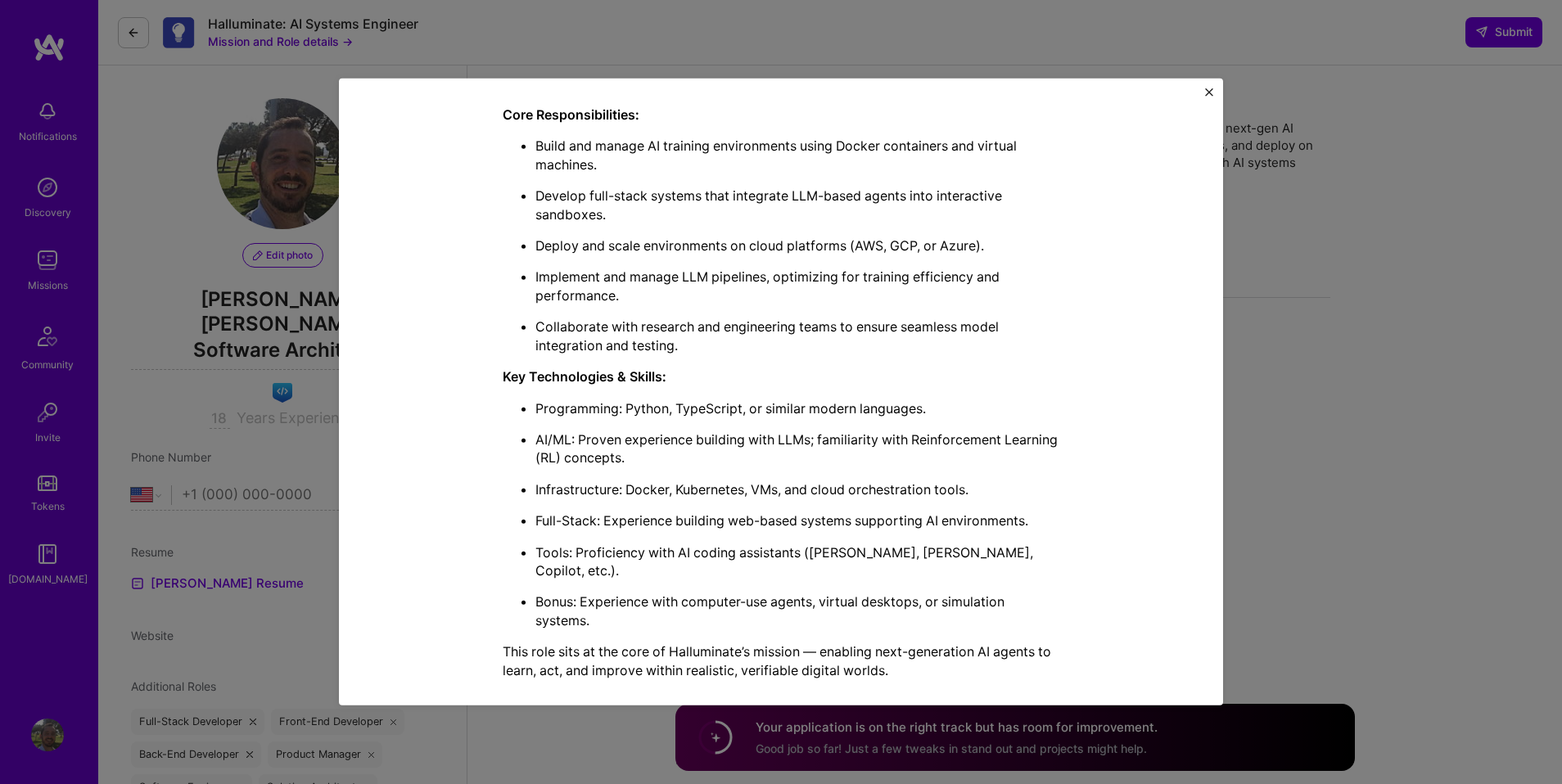
scroll to position [616, 0]
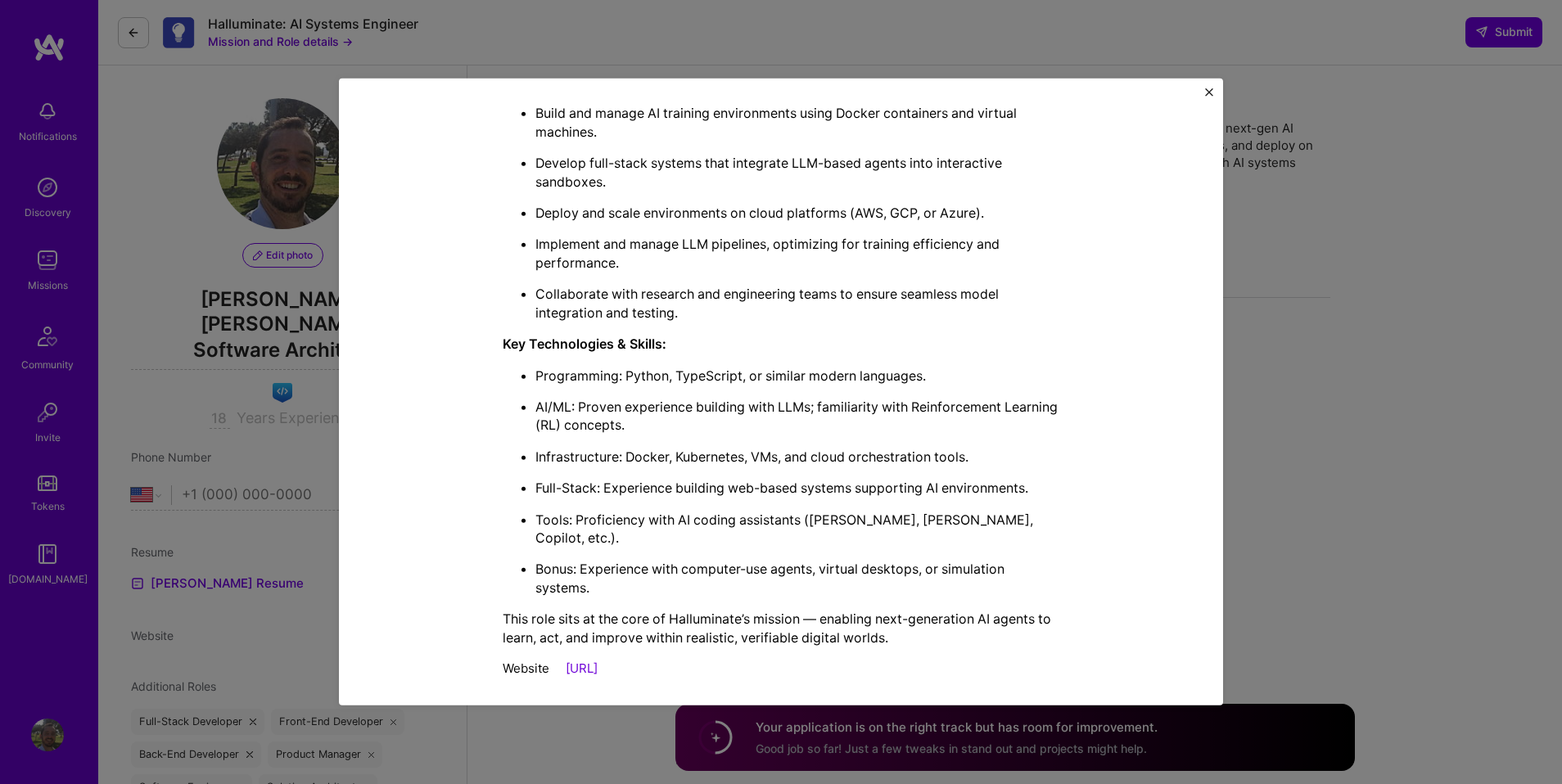
click at [1447, 465] on div "Mission Description and Role Details Systems Engineer role description Hallumin…" at bounding box center [781, 392] width 1562 height 784
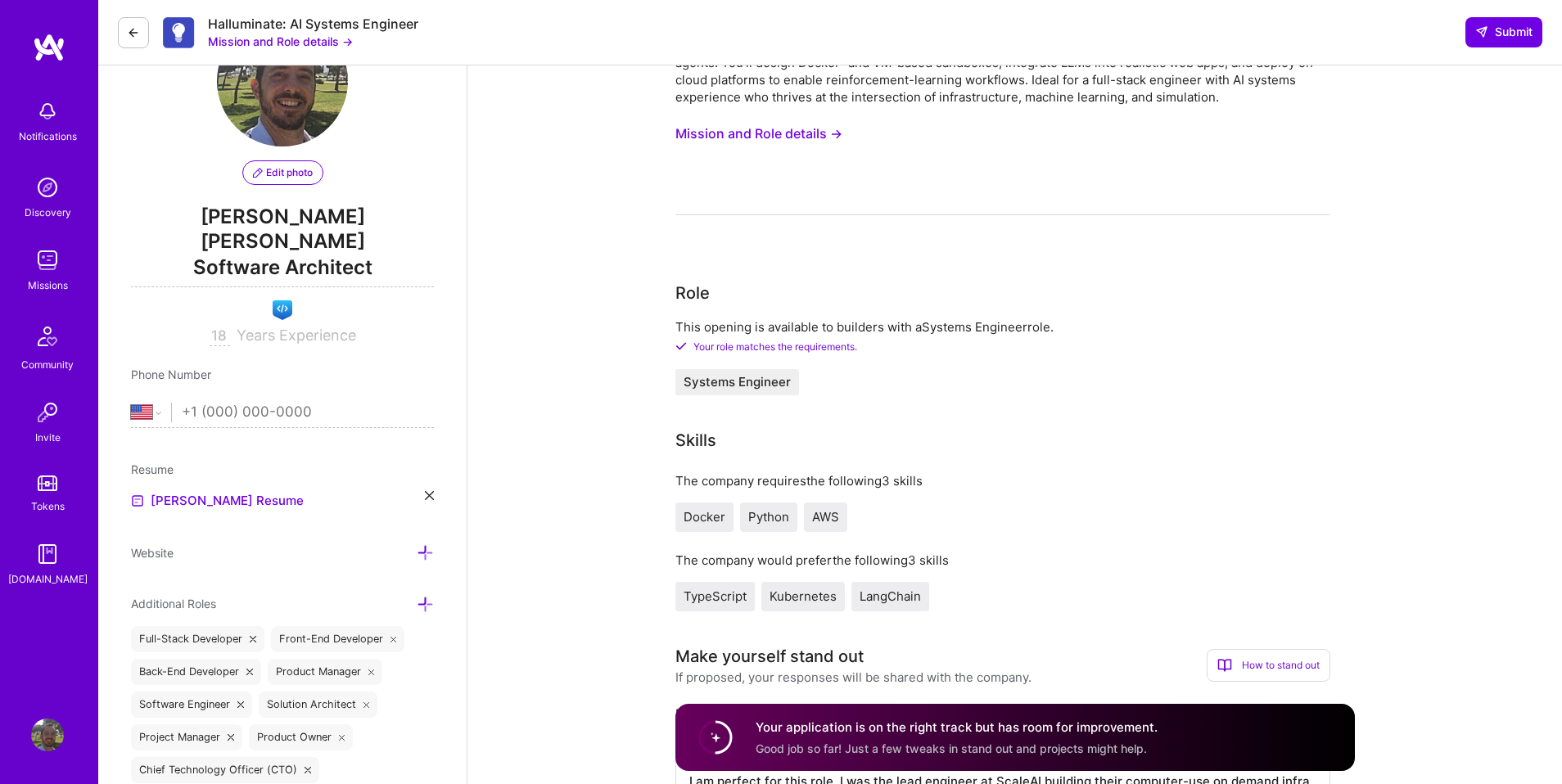
scroll to position [0, 0]
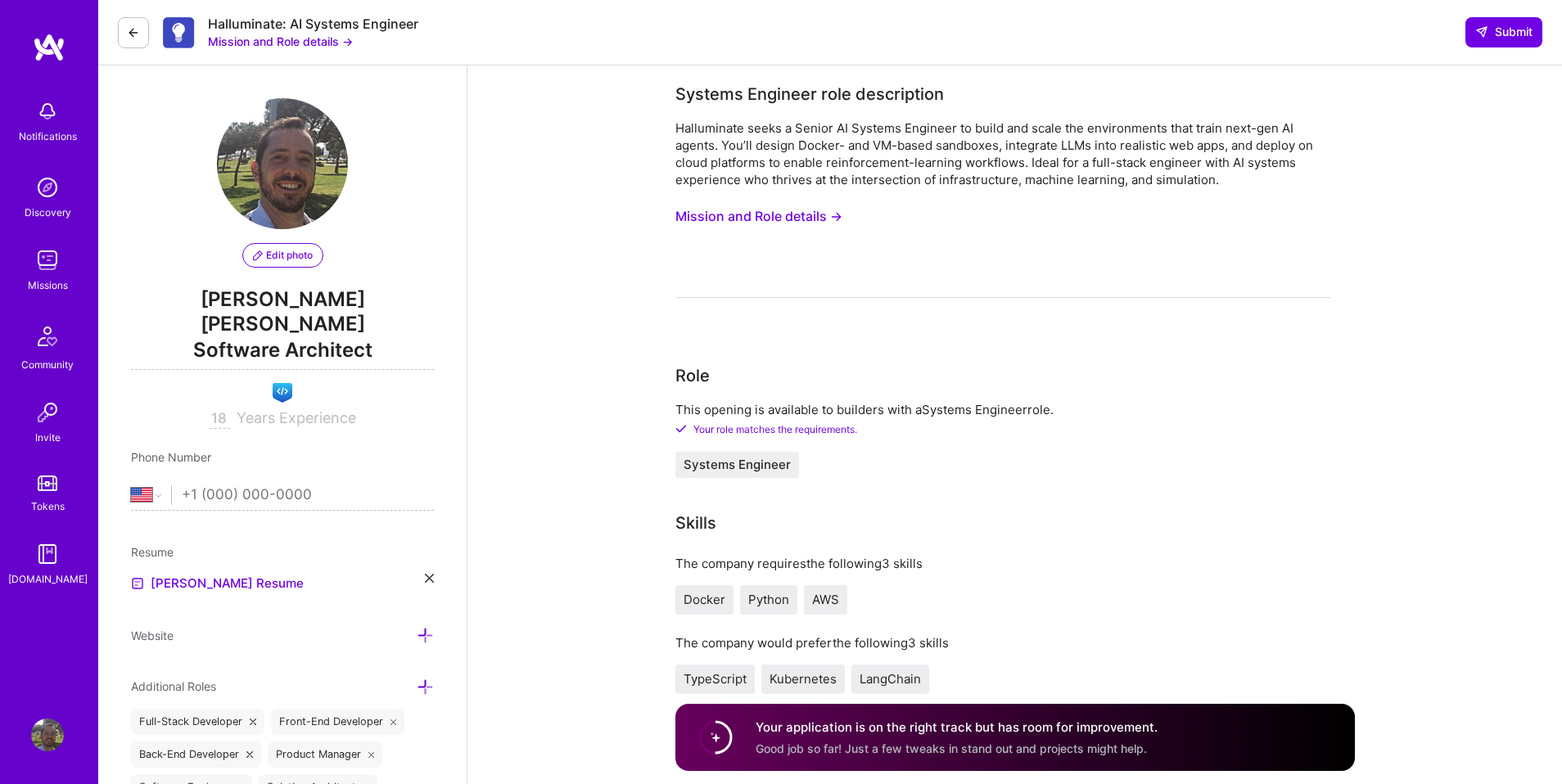
click at [772, 213] on button "Mission and Role details →" at bounding box center [759, 217] width 167 height 30
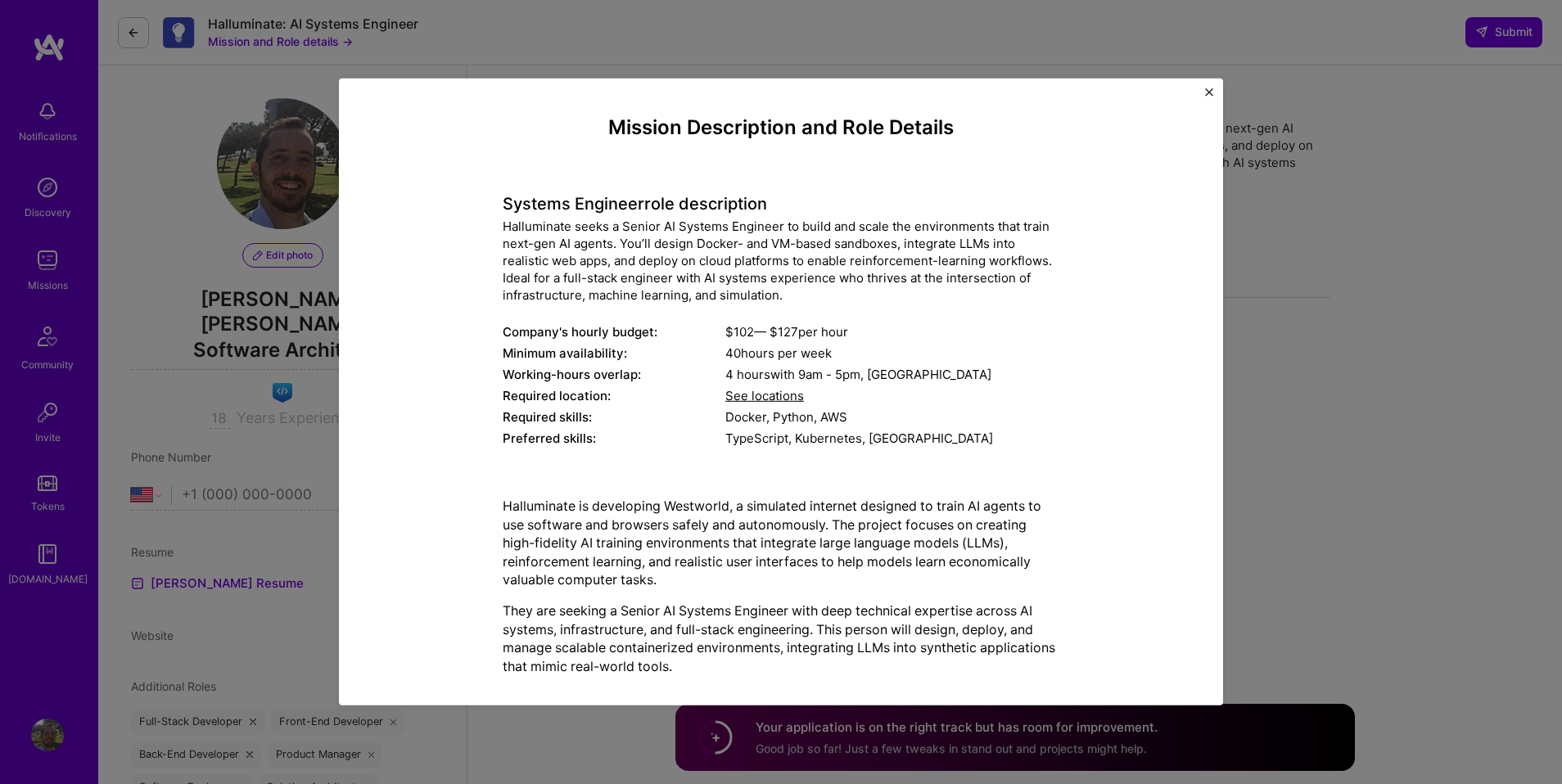
click at [751, 396] on span "See locations" at bounding box center [765, 395] width 78 height 15
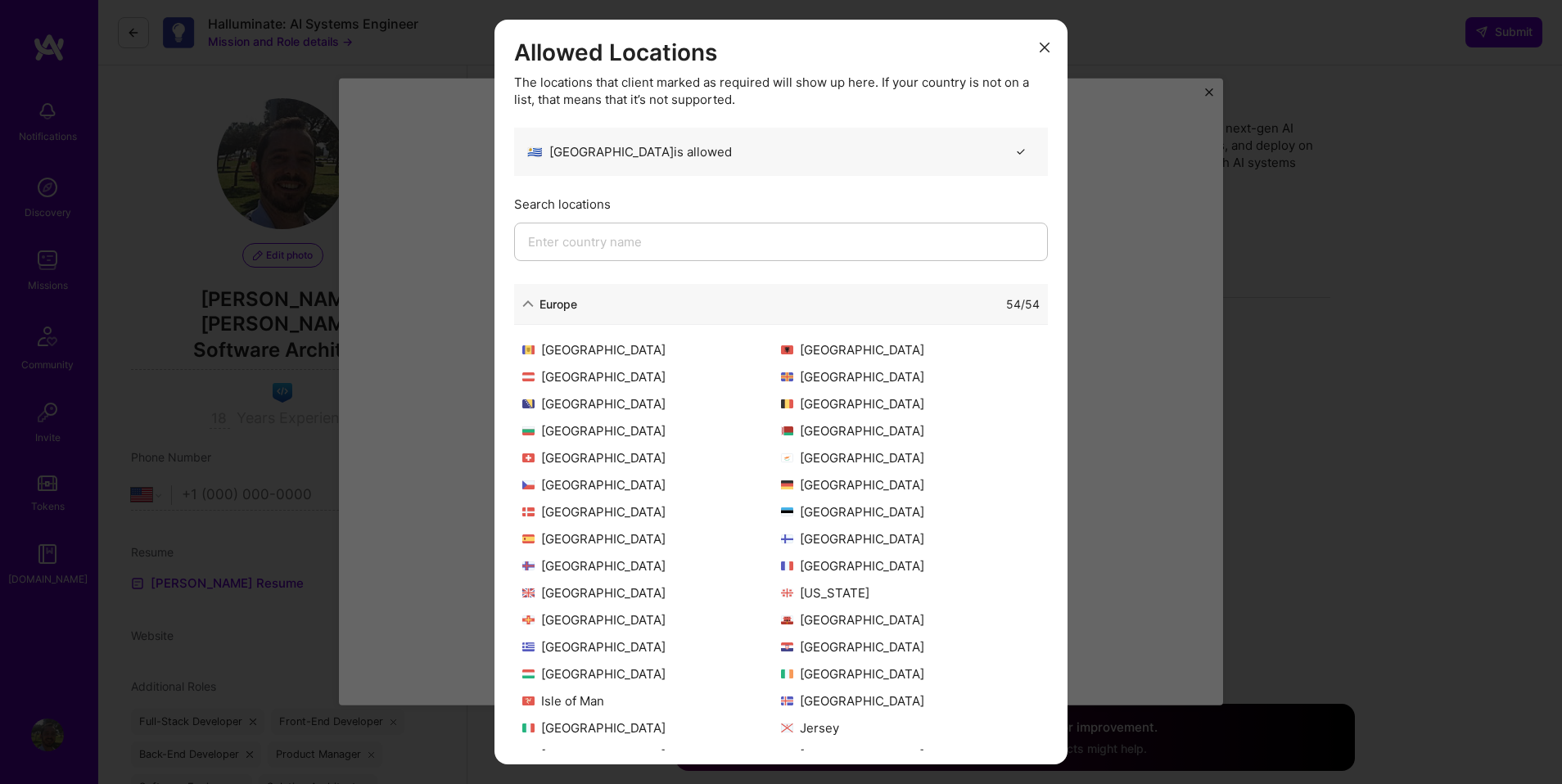
click at [537, 305] on div "Europe" at bounding box center [550, 303] width 55 height 17
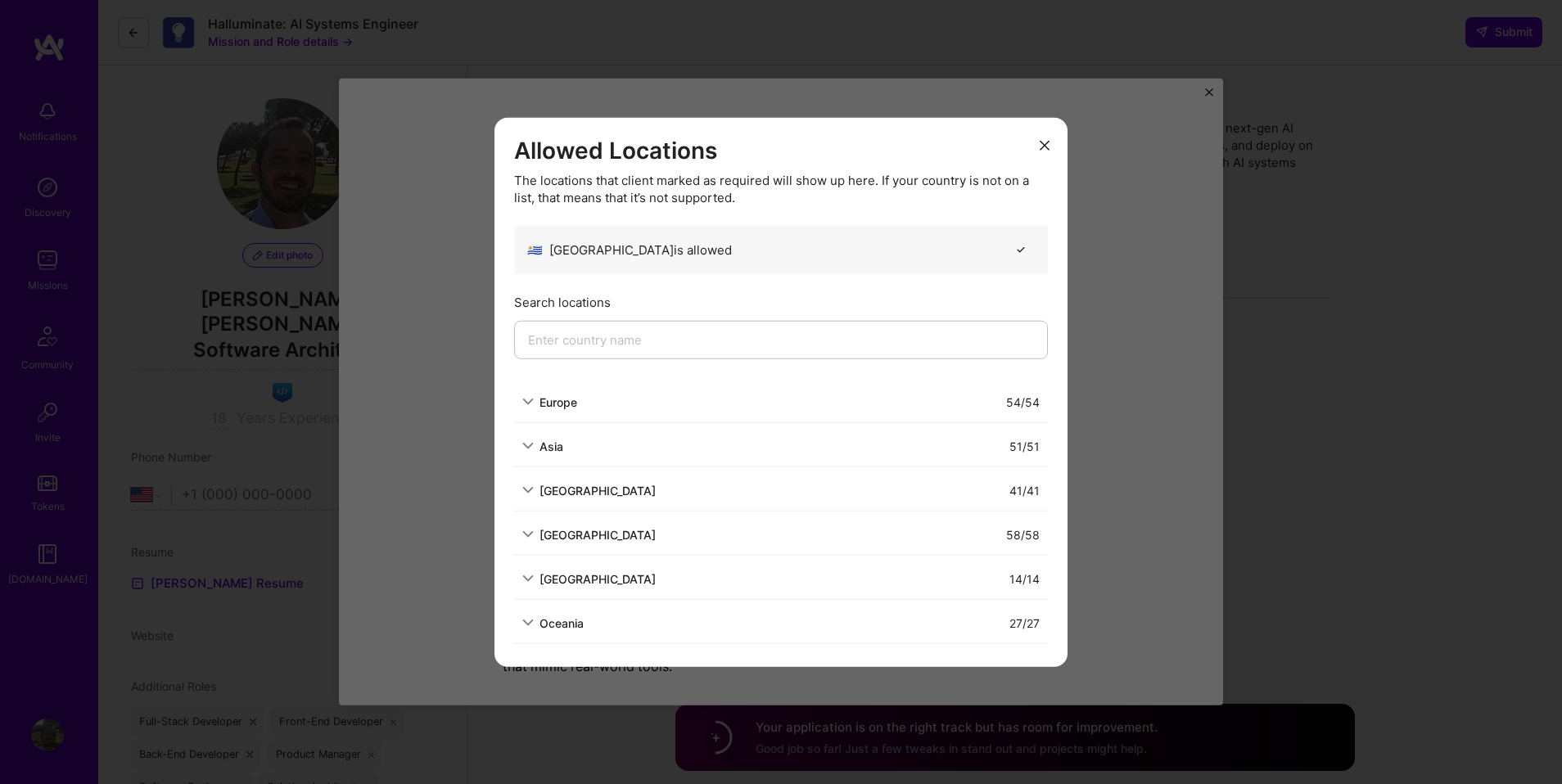
click at [549, 580] on div "[GEOGRAPHIC_DATA]" at bounding box center [597, 578] width 116 height 17
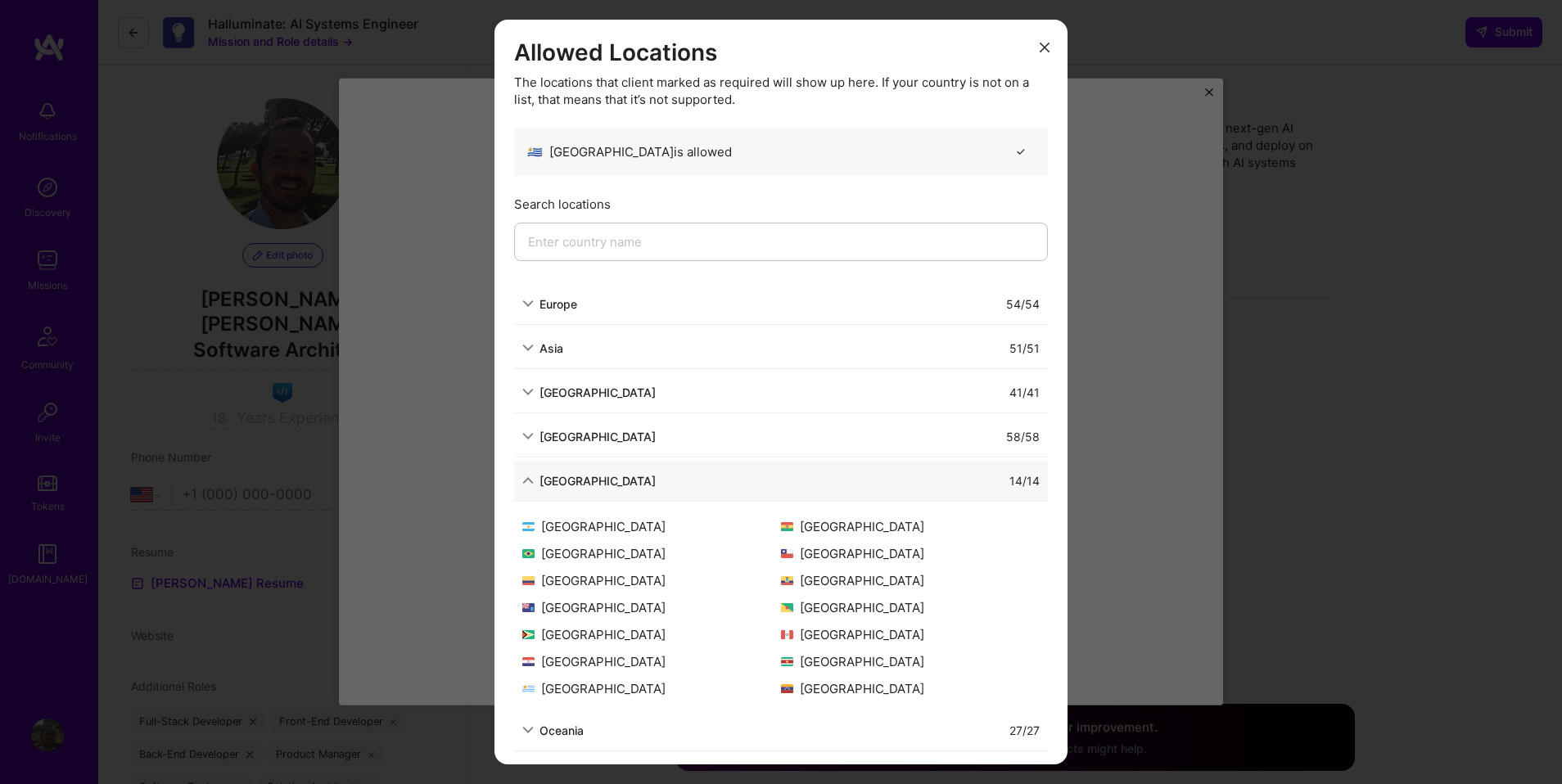
click at [1043, 44] on icon "modal" at bounding box center [1045, 47] width 10 height 10
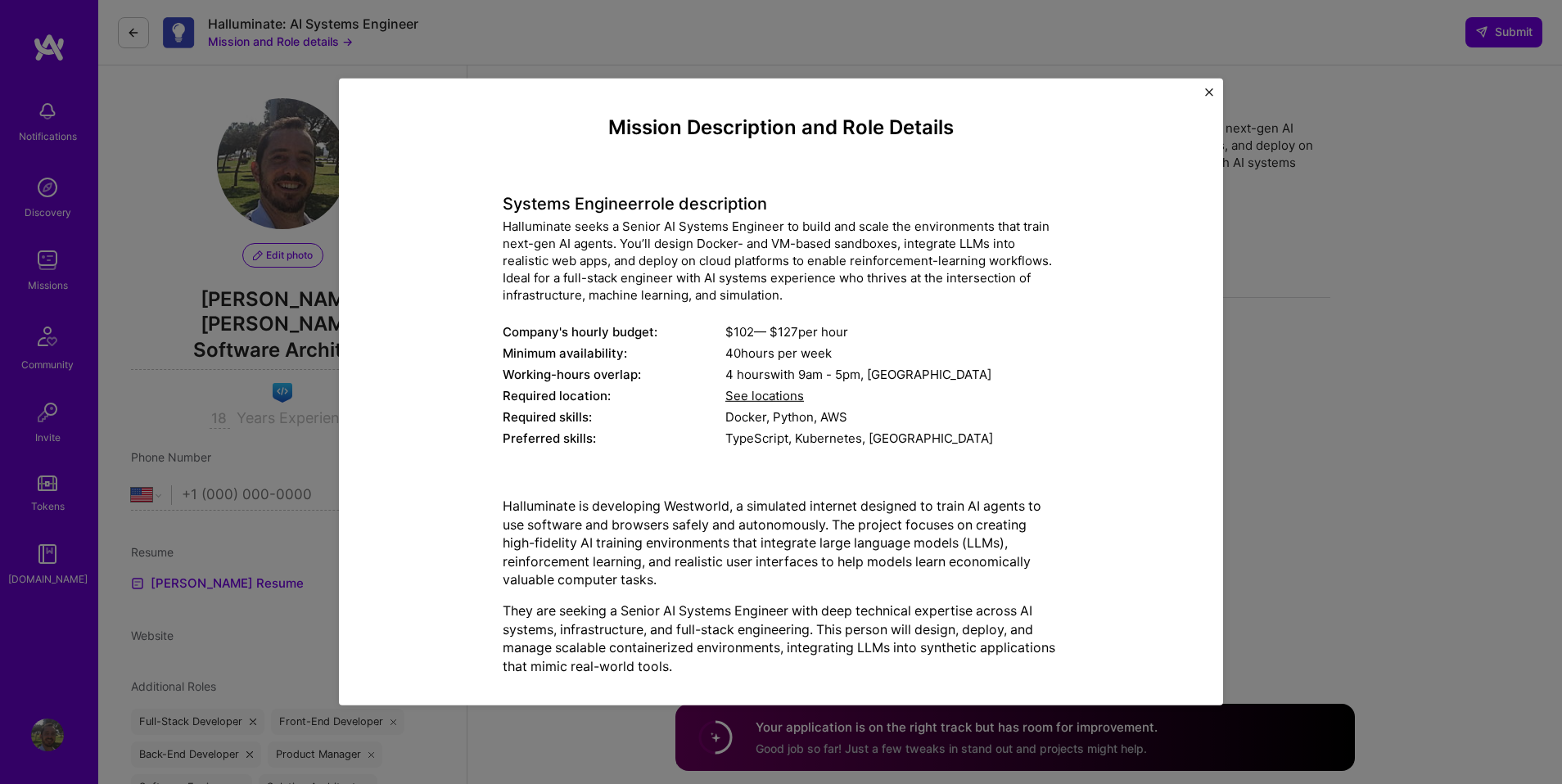
click at [1211, 90] on img "Close" at bounding box center [1209, 92] width 8 height 8
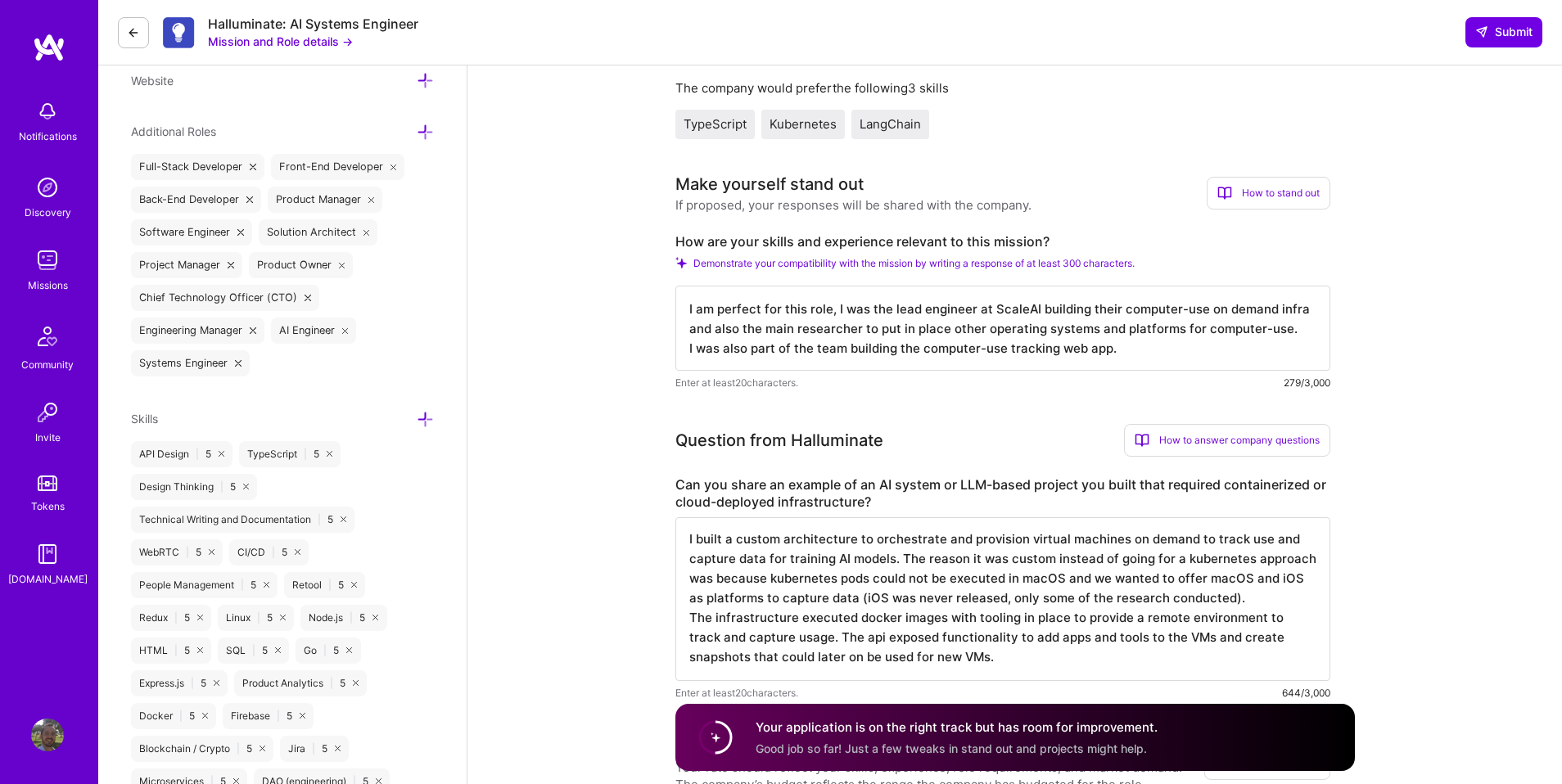
scroll to position [564, 0]
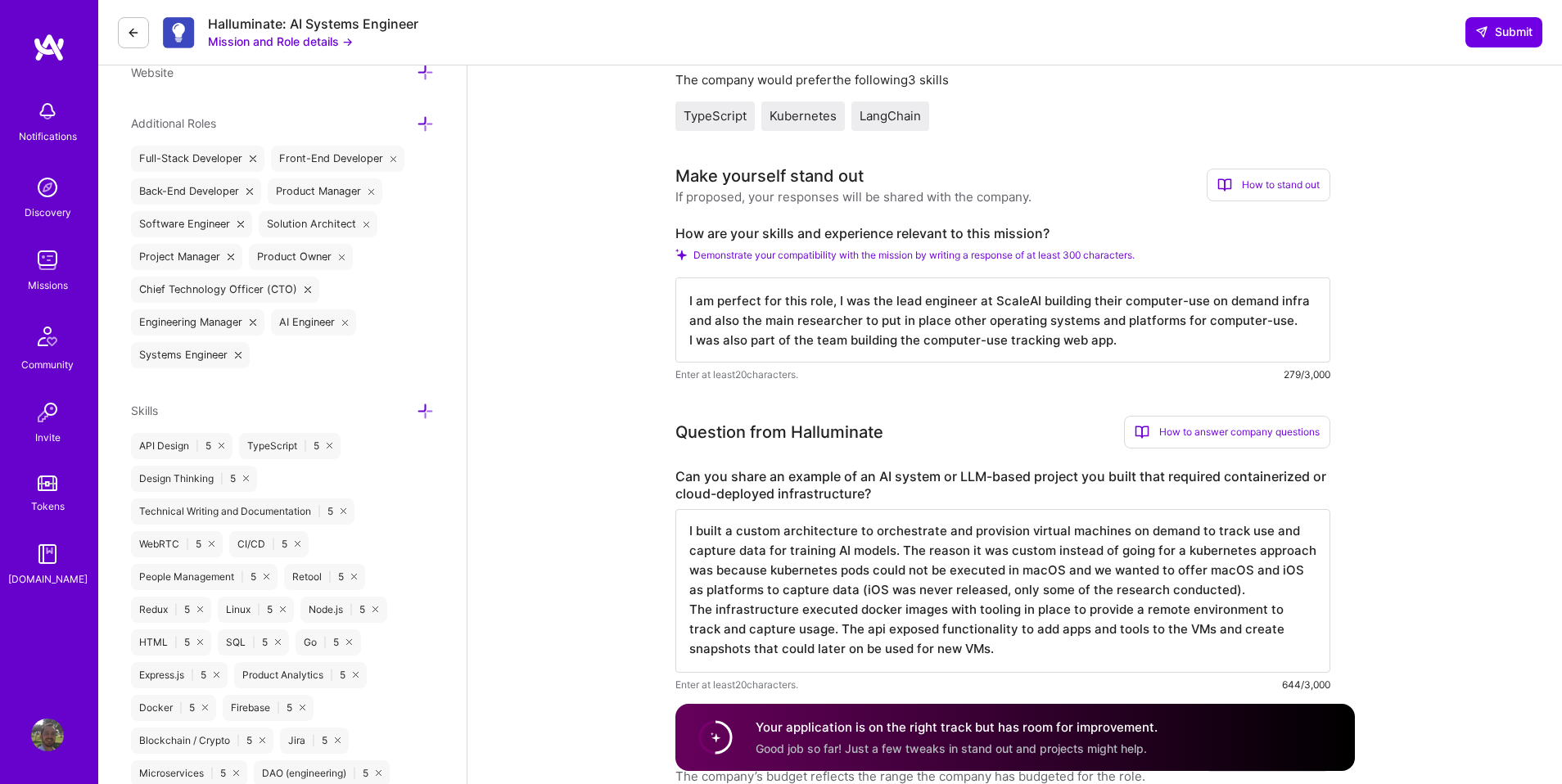
click at [429, 403] on icon at bounding box center [425, 411] width 17 height 17
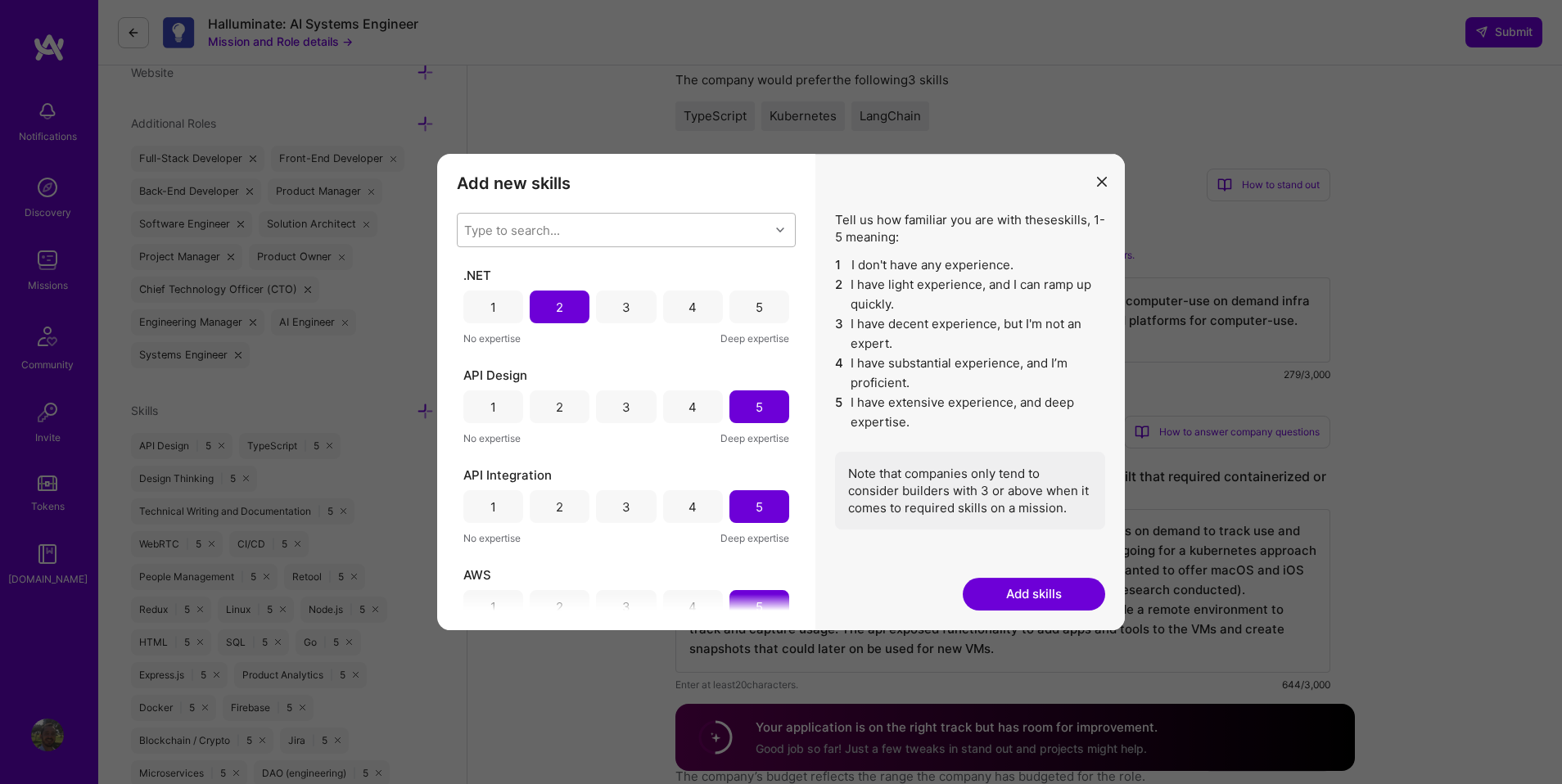
click at [678, 225] on div "Type to search..." at bounding box center [613, 229] width 312 height 33
type input "lan"
checkbox input "false"
type input "lang"
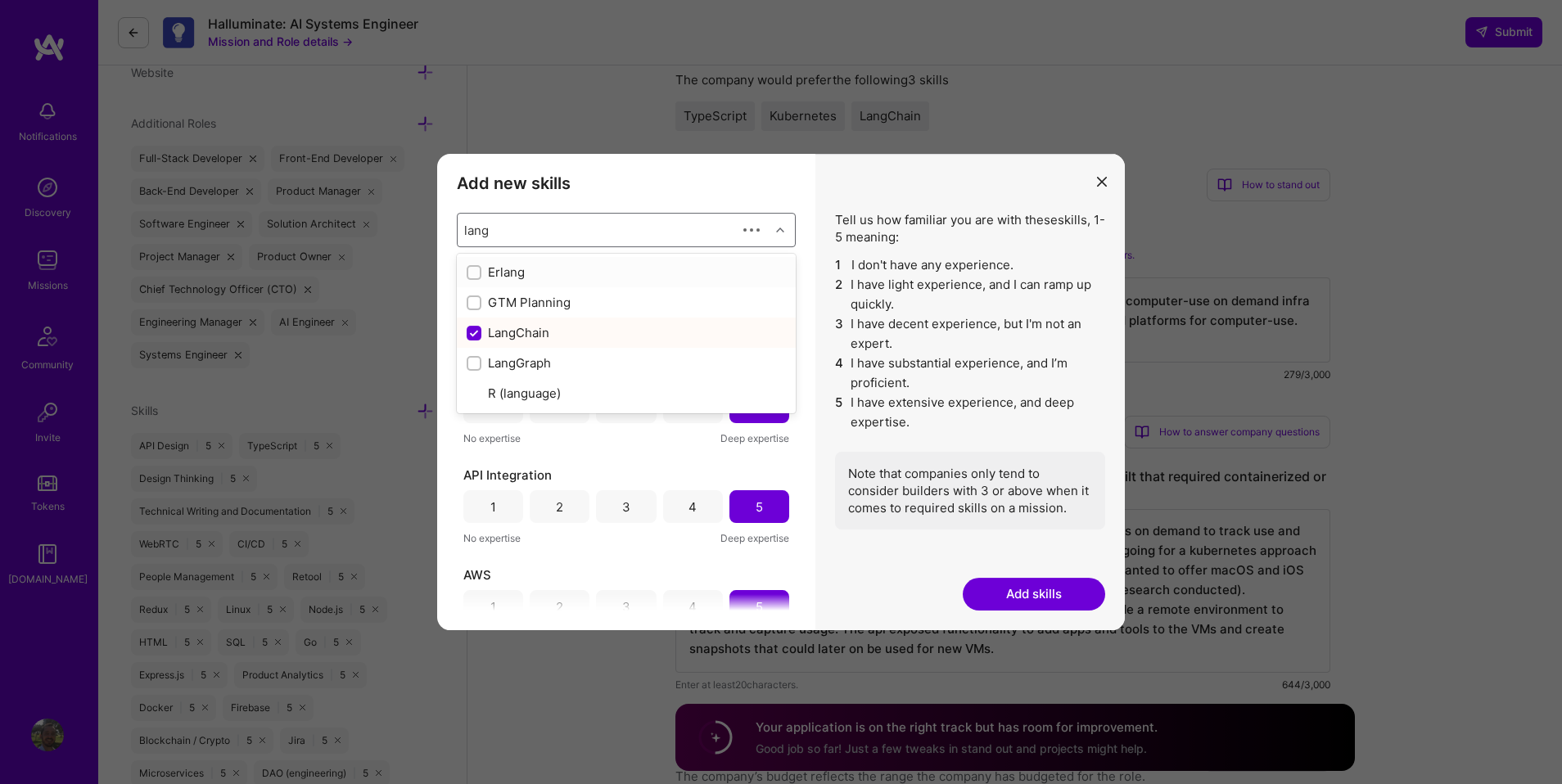
checkbox input "true"
checkbox input "false"
type input "langcha"
checkbox input "true"
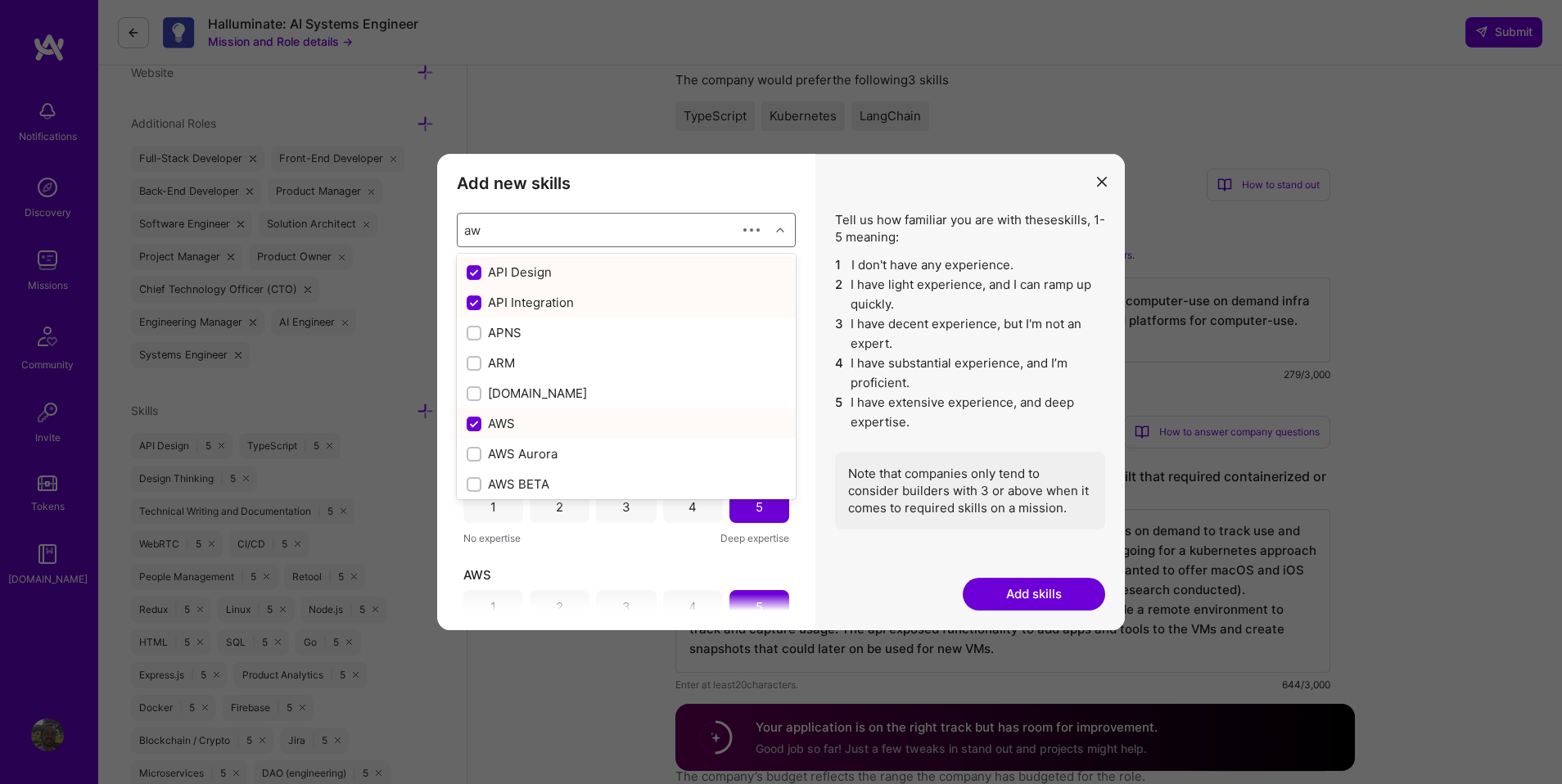
type input "aws"
checkbox input "false"
checkbox input "true"
type input "ty"
checkbox input "false"
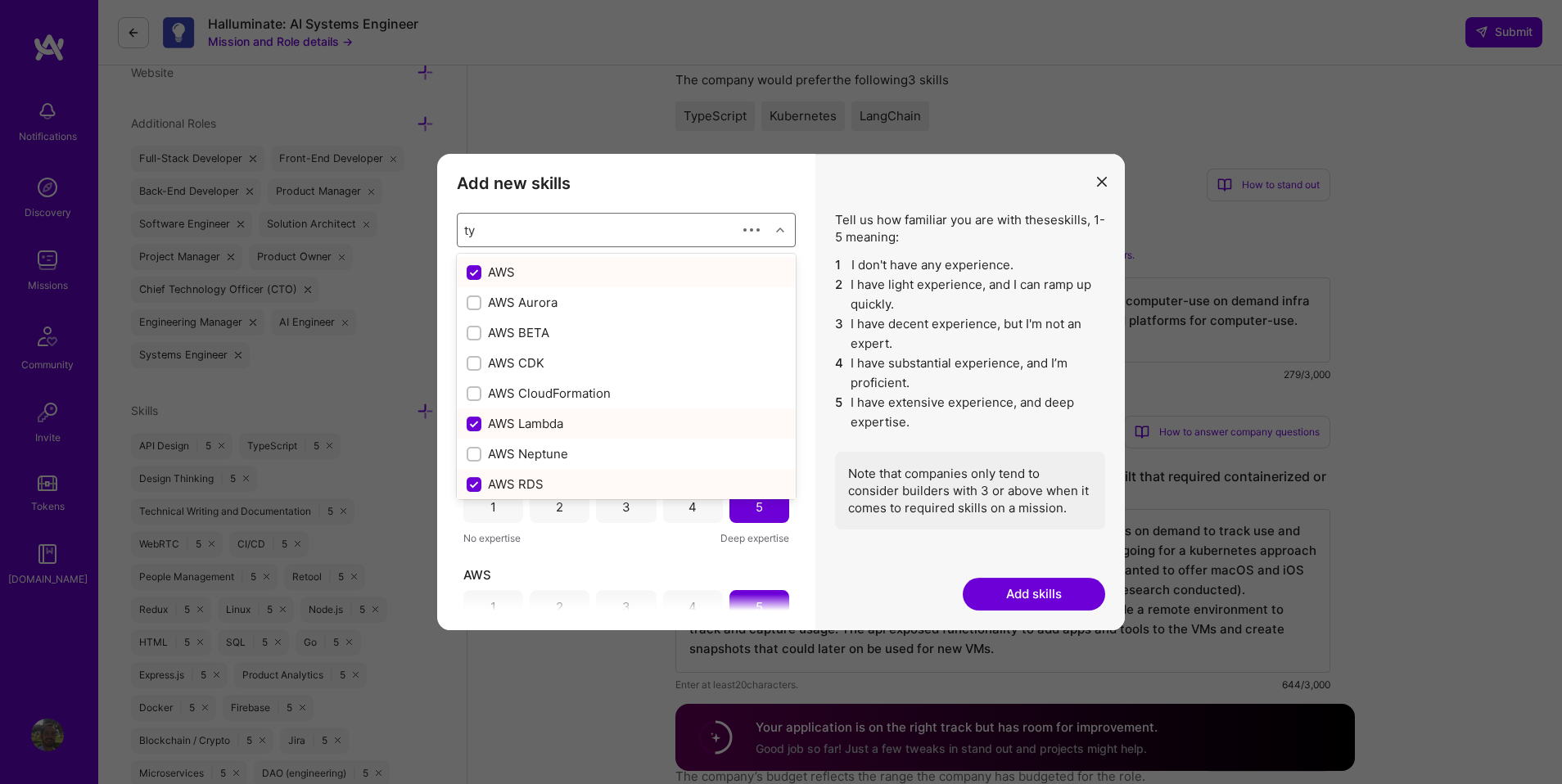
checkbox input "true"
checkbox input "false"
type input "type"
checkbox input "true"
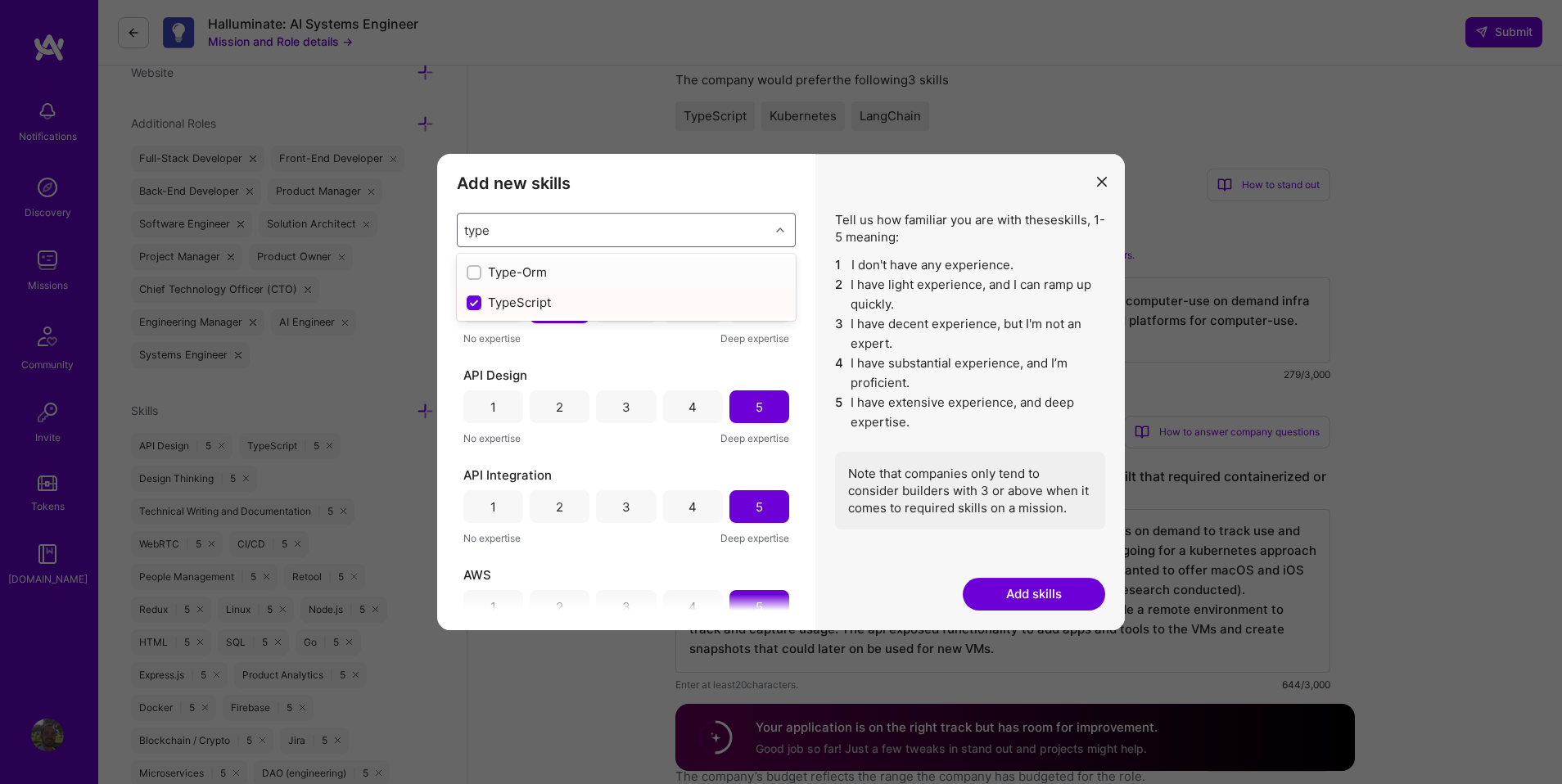
type input "types"
checkbox input "true"
click at [1102, 181] on icon "modal" at bounding box center [1101, 181] width 10 height 10
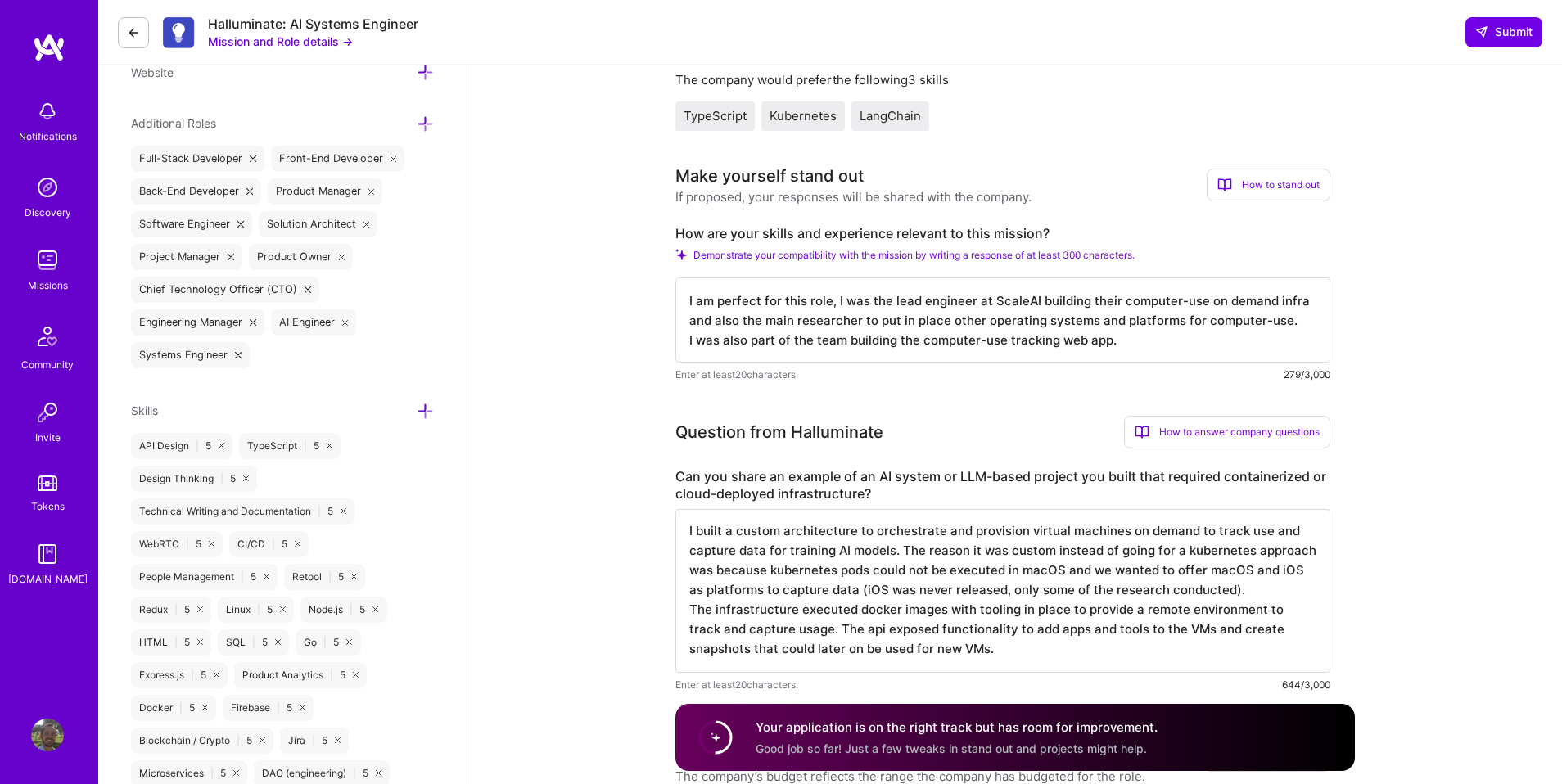
click at [429, 403] on icon at bounding box center [425, 411] width 17 height 17
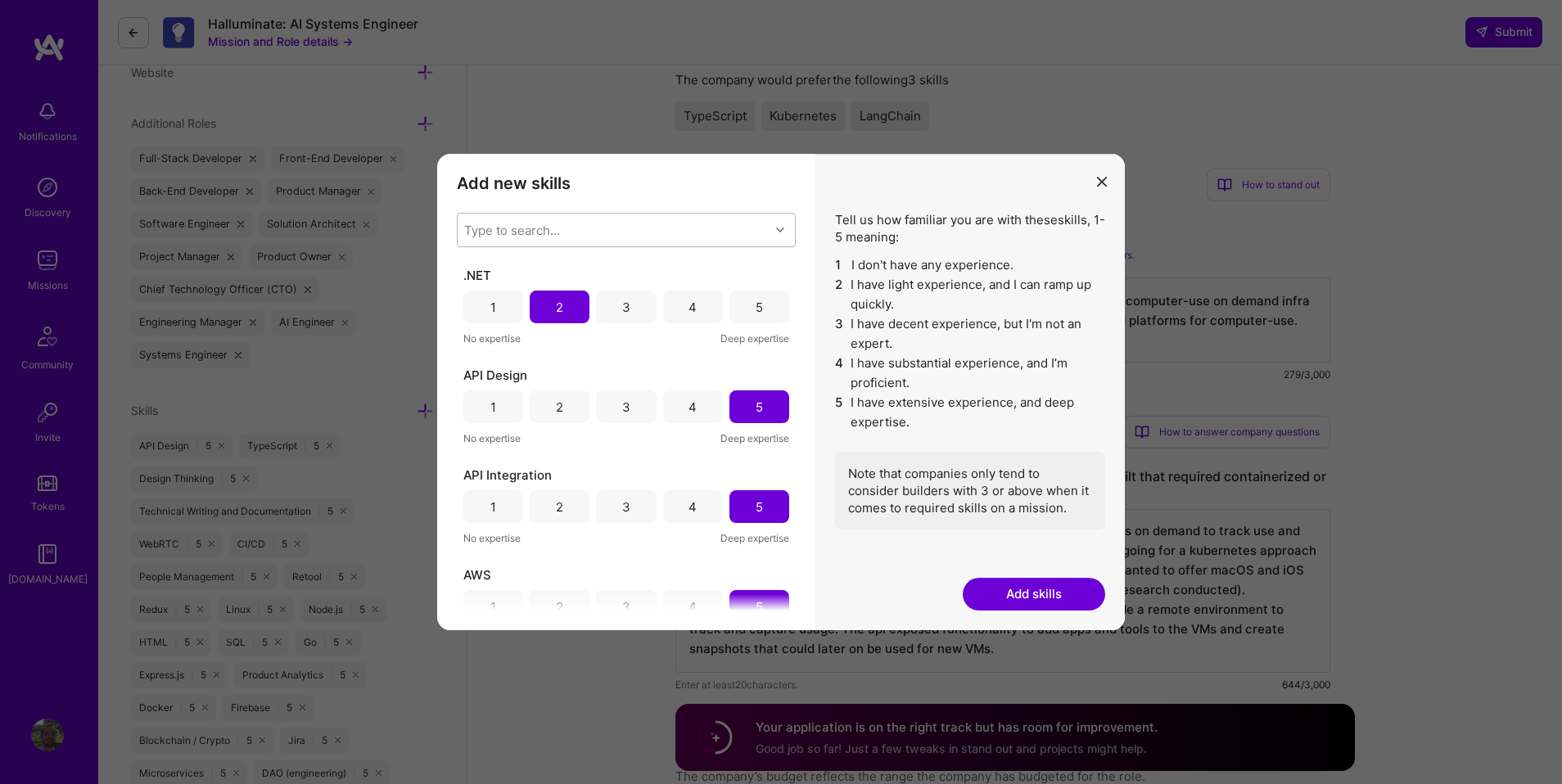
click at [550, 227] on div "Type to search..." at bounding box center [512, 230] width 96 height 17
type input "kuber"
checkbox input "true"
click at [1102, 180] on icon "modal" at bounding box center [1101, 181] width 10 height 10
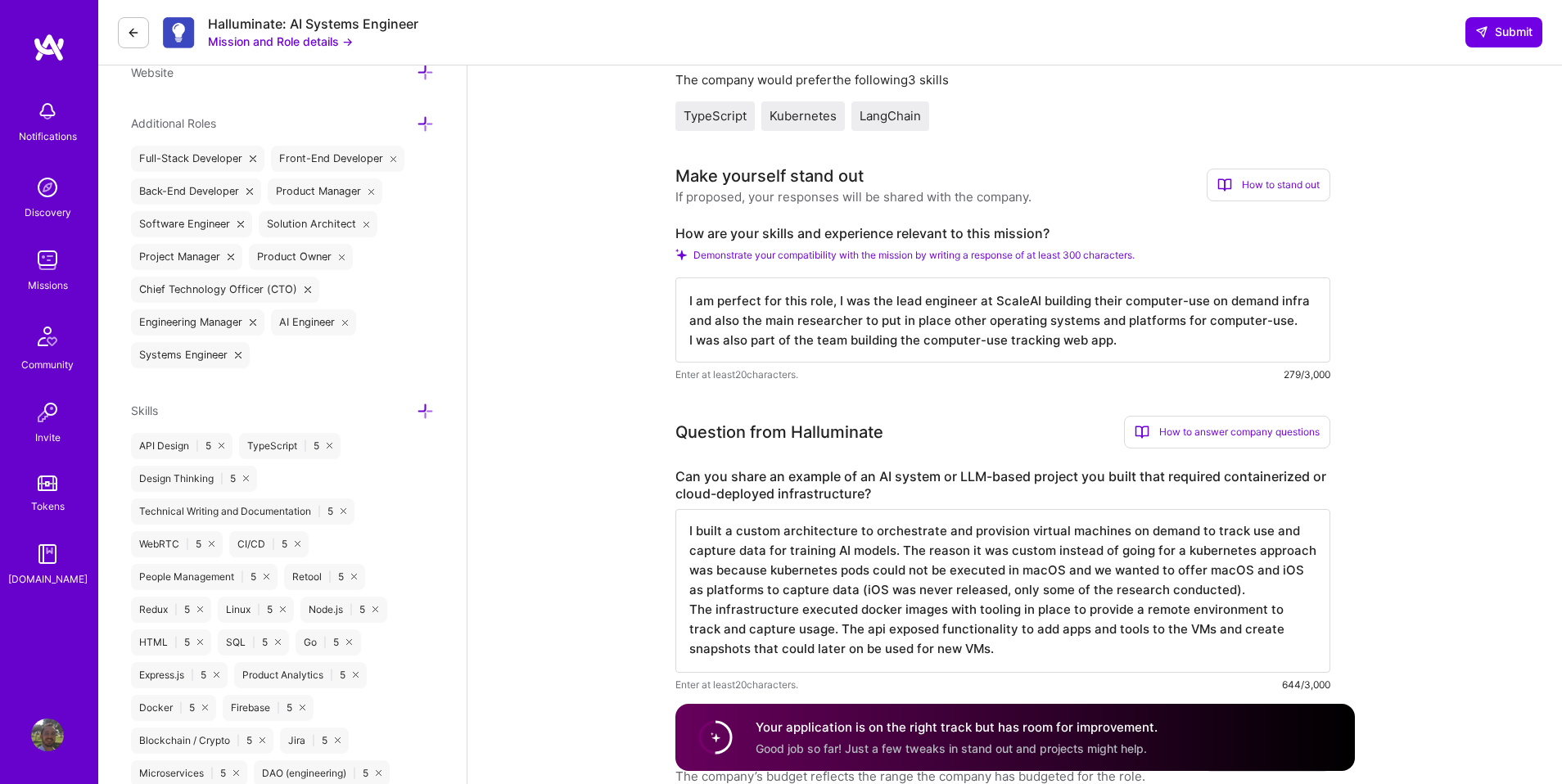
click at [1102, 180] on div "Make yourself stand out If proposed, your responses will be shared with the com…" at bounding box center [1003, 184] width 655 height 42
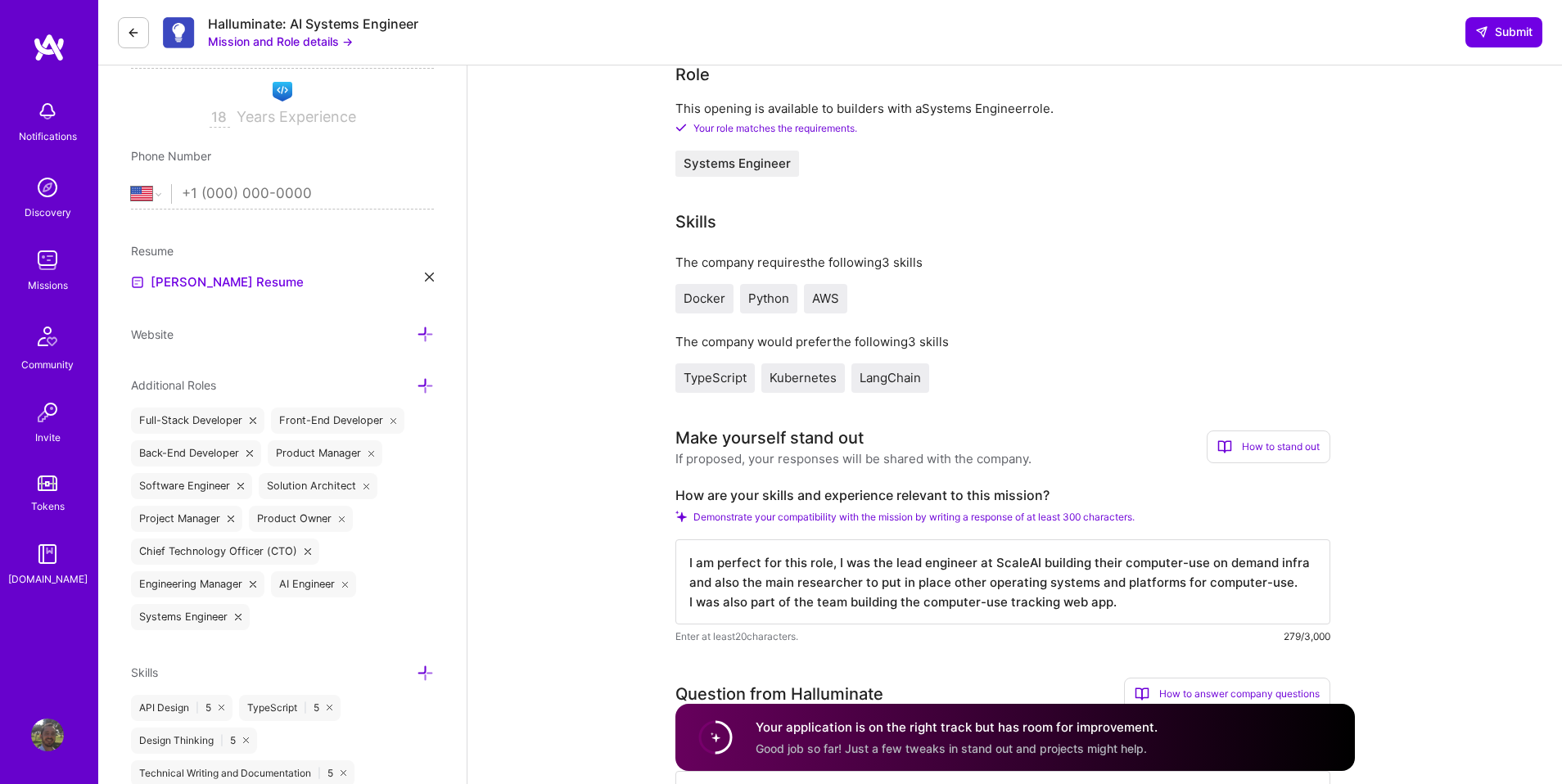
scroll to position [0, 0]
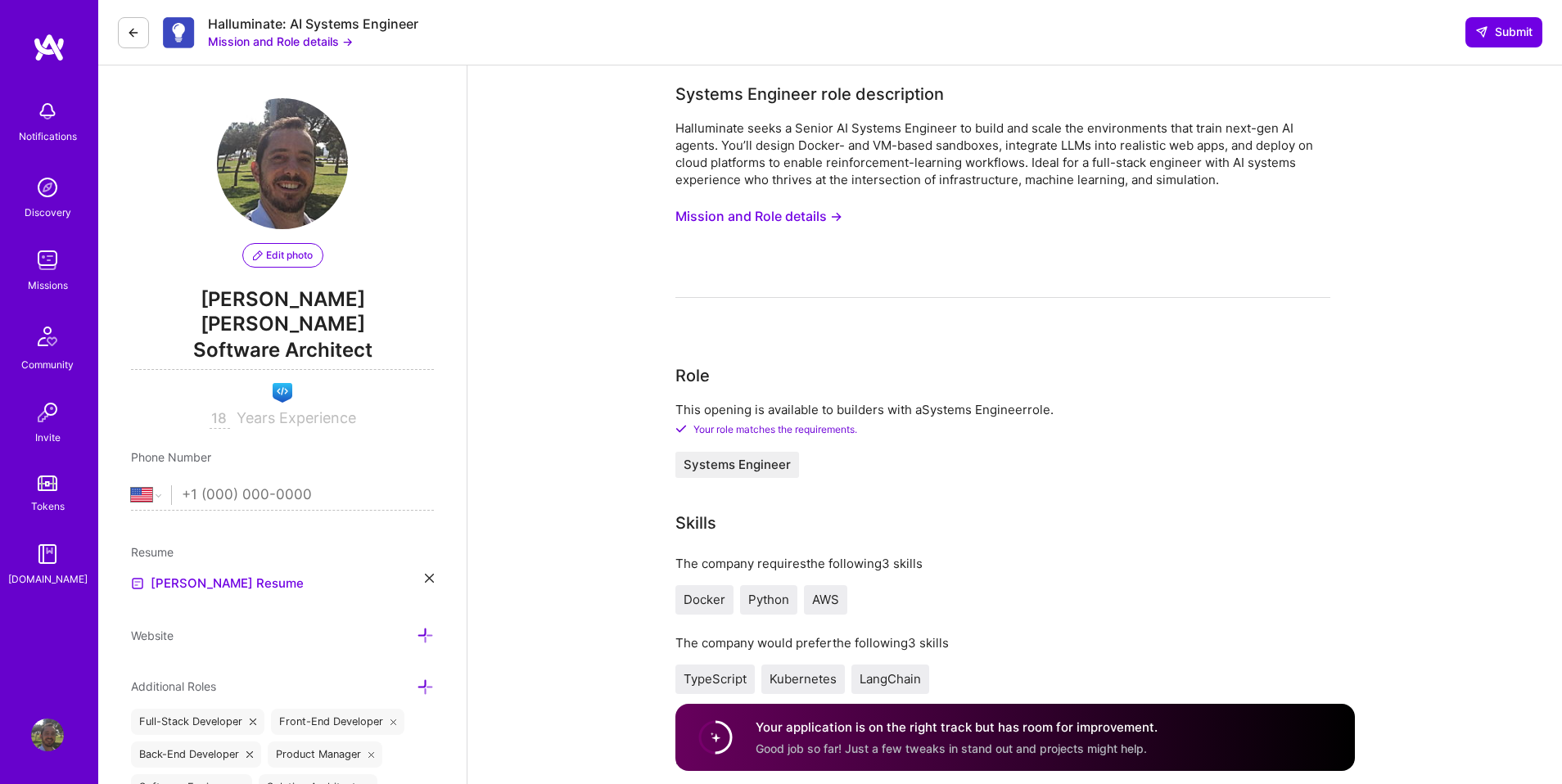
click at [204, 471] on input "tel" at bounding box center [308, 494] width 252 height 47
type input "+59"
select select "UY"
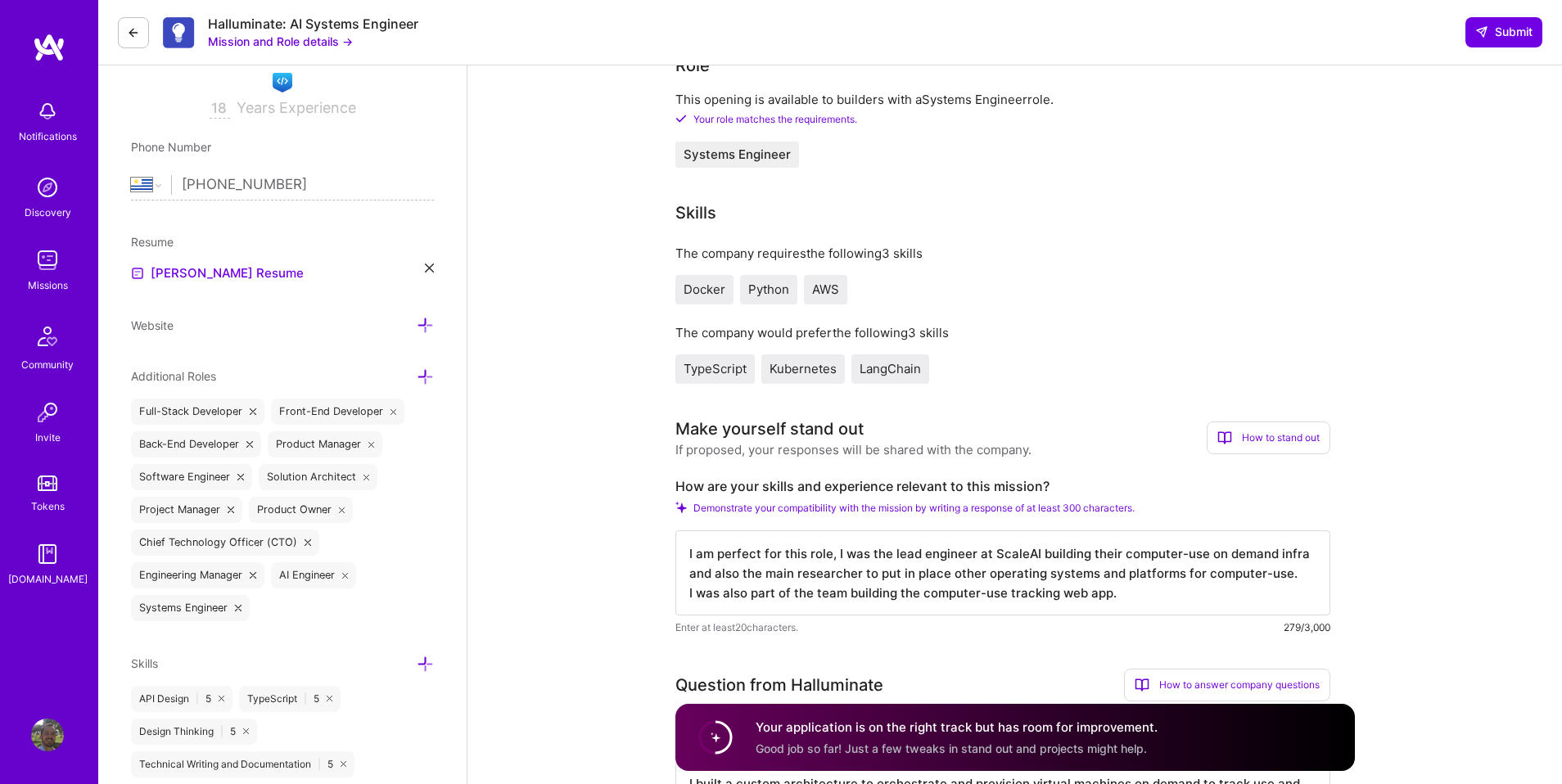
scroll to position [326, 0]
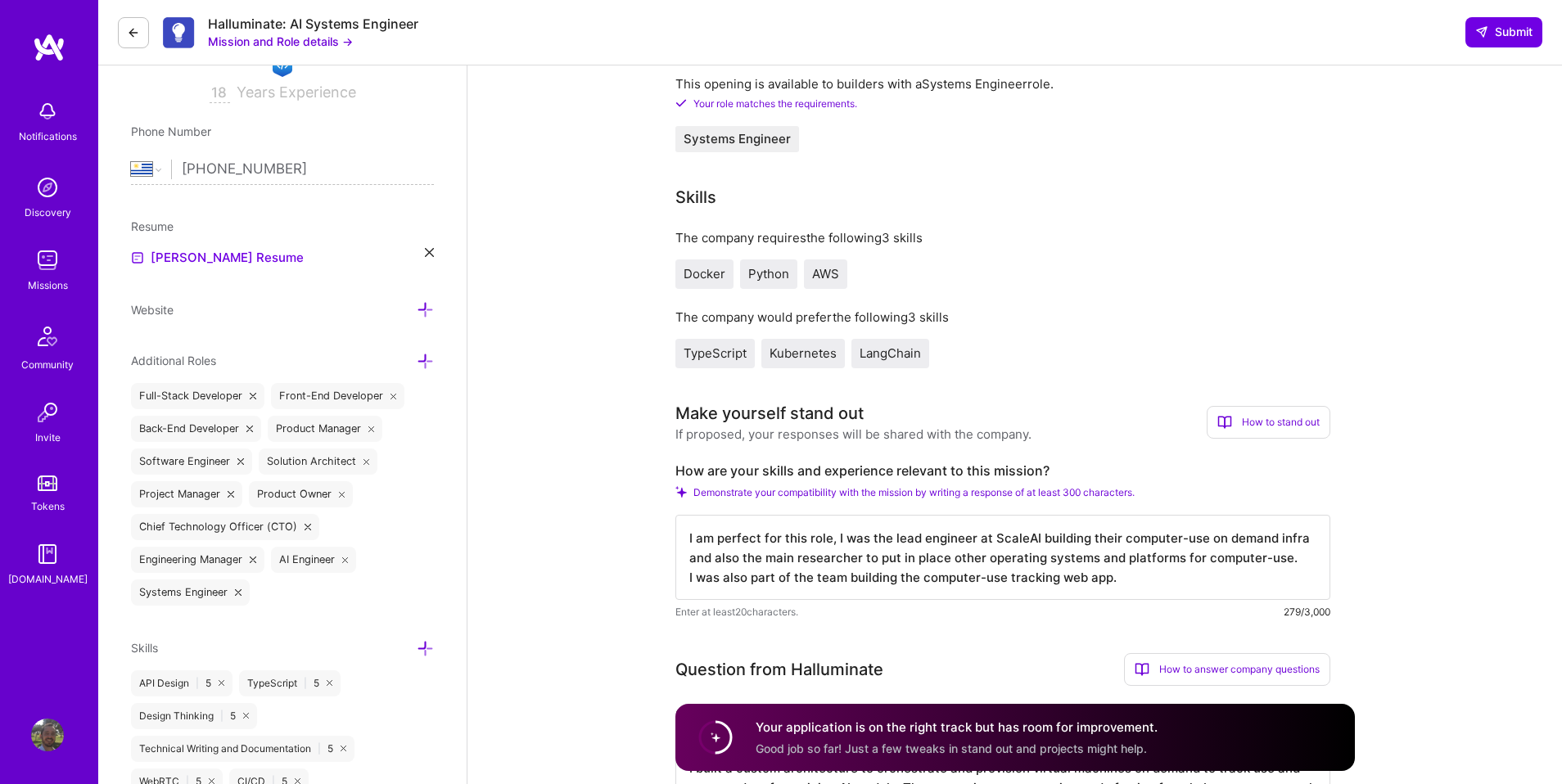
type input "[PHONE_NUMBER]"
click at [428, 353] on icon at bounding box center [425, 361] width 17 height 17
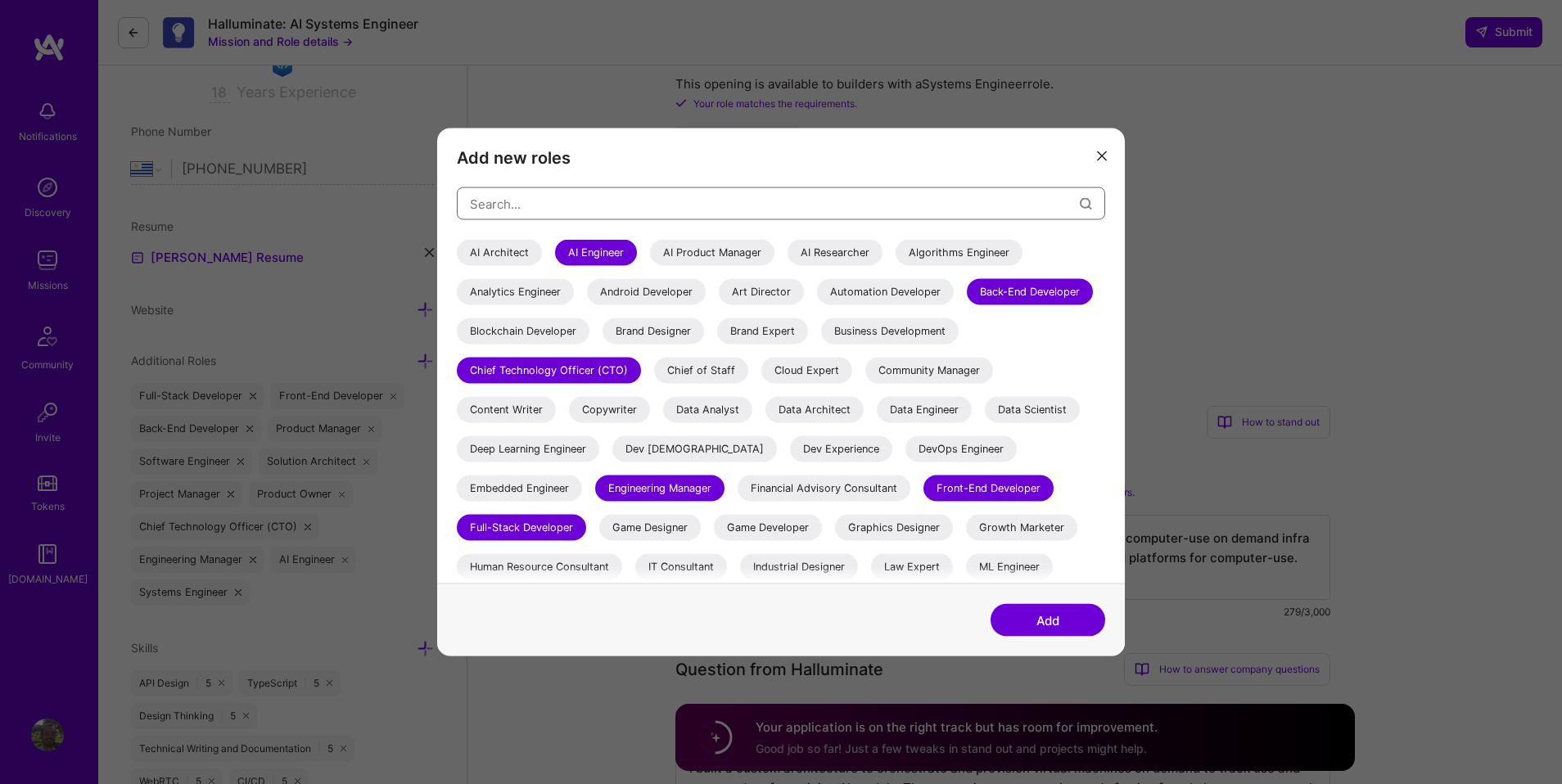
click at [521, 202] on input "modal" at bounding box center [775, 203] width 610 height 42
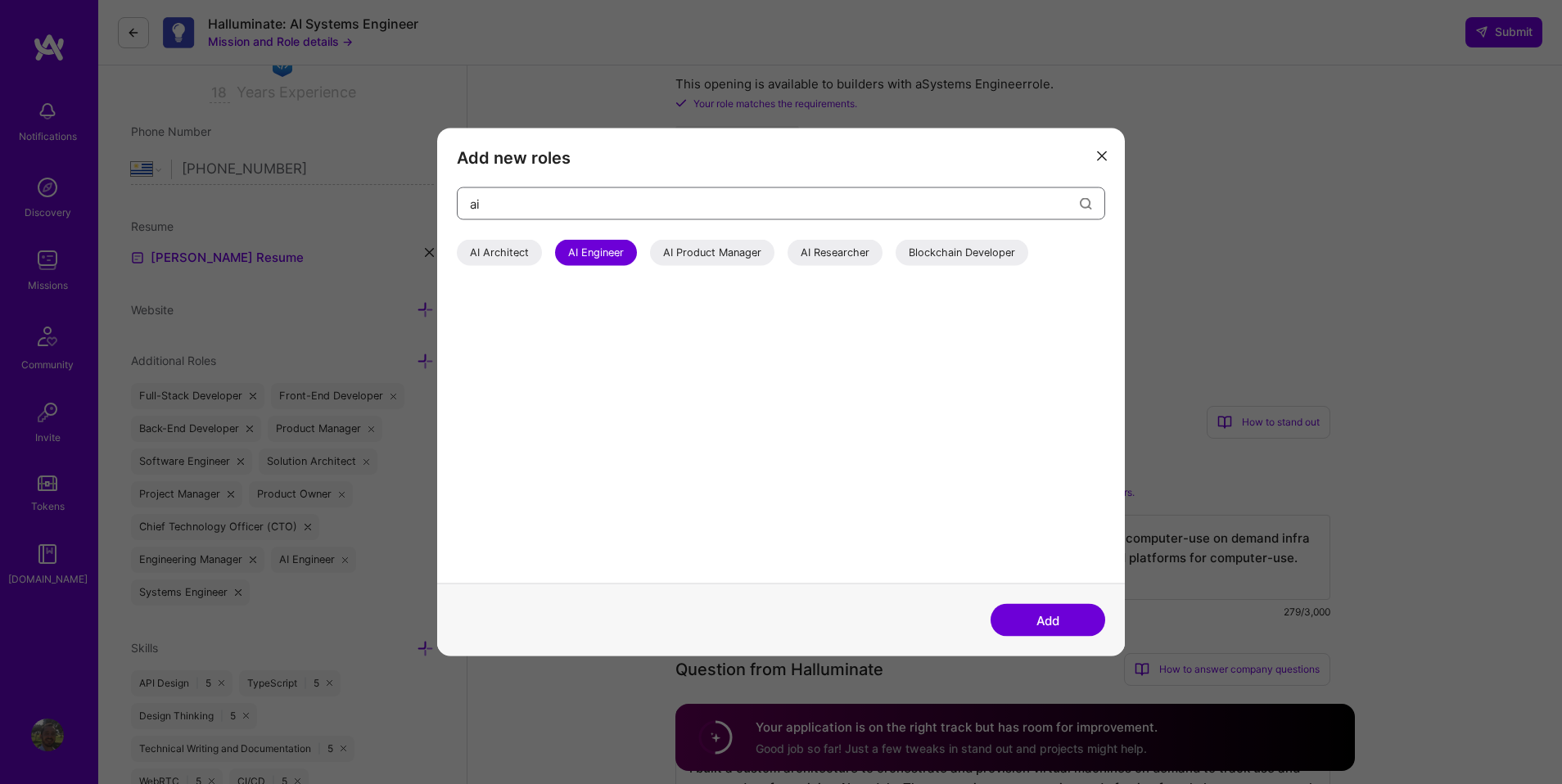
type input "ai"
click at [485, 253] on div "AI Architect" at bounding box center [500, 252] width 85 height 26
click at [677, 257] on div "AI Product Manager" at bounding box center [712, 252] width 124 height 26
click at [813, 260] on div "AI Researcher" at bounding box center [835, 252] width 95 height 26
click at [858, 253] on div "AI Researcher" at bounding box center [835, 252] width 95 height 26
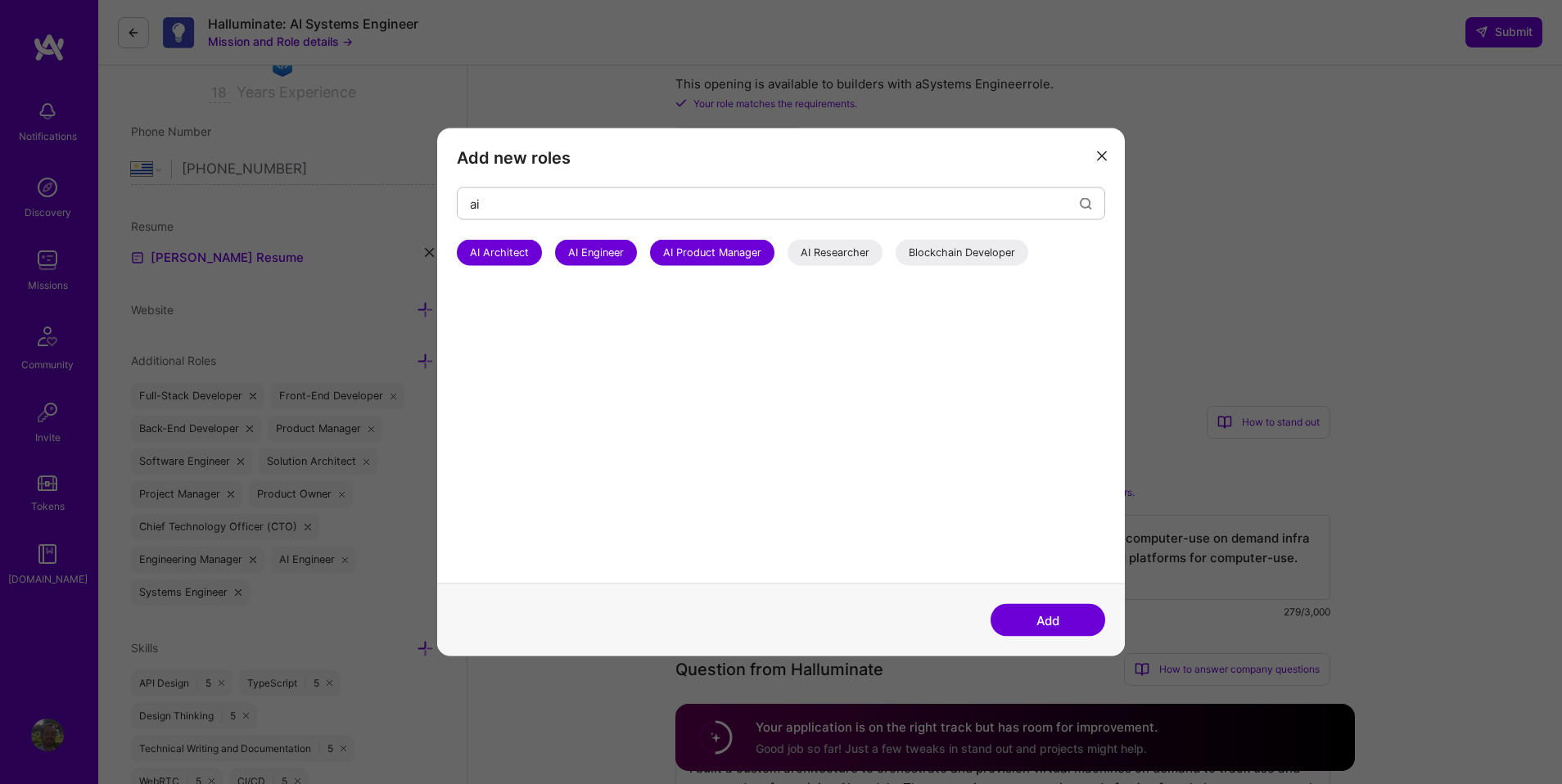
click at [501, 249] on div "AI Architect" at bounding box center [500, 252] width 85 height 26
click at [1056, 617] on button "Add" at bounding box center [1047, 620] width 115 height 33
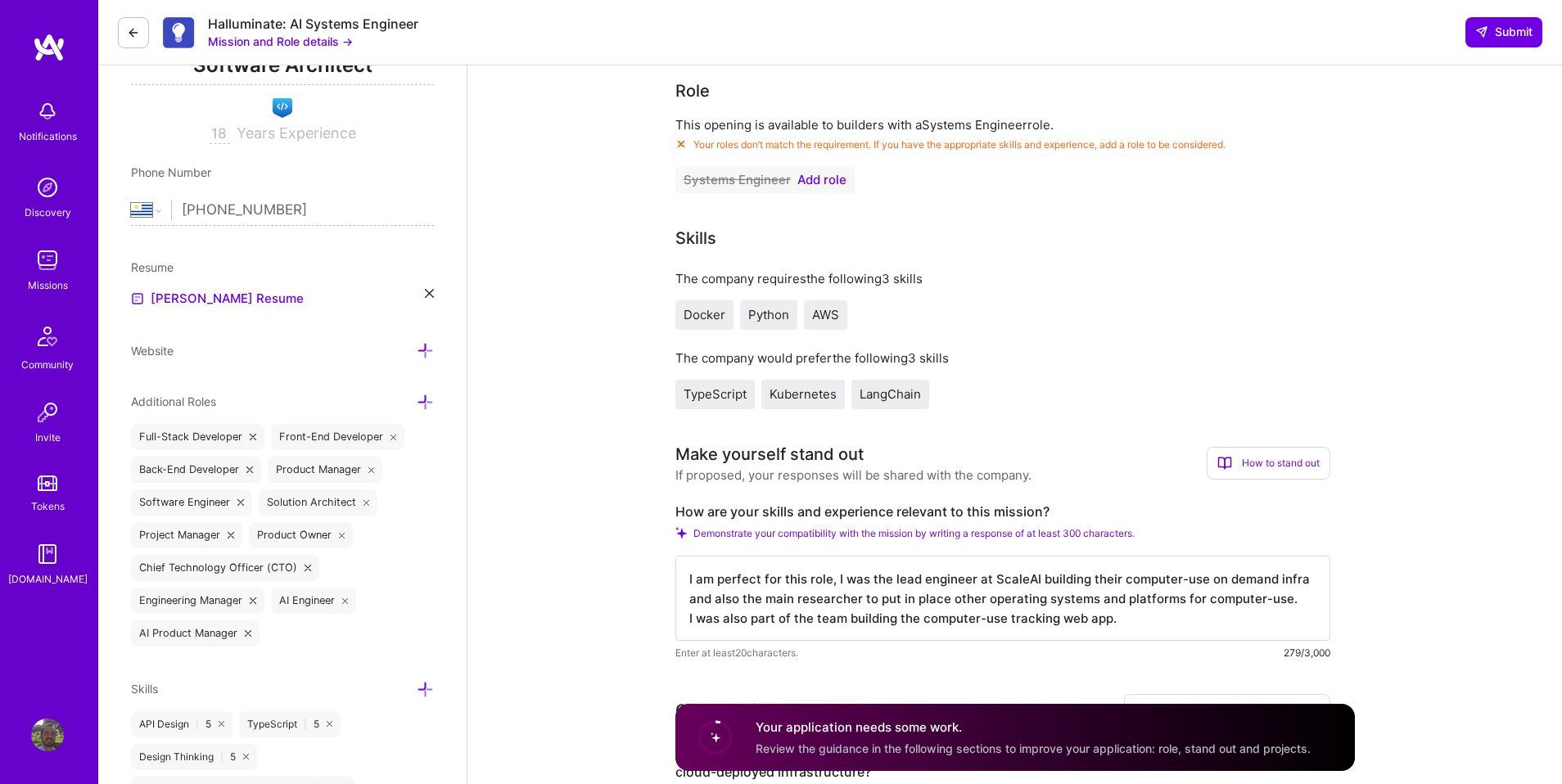
scroll to position [284, 0]
click at [832, 180] on span "Add role" at bounding box center [821, 181] width 49 height 13
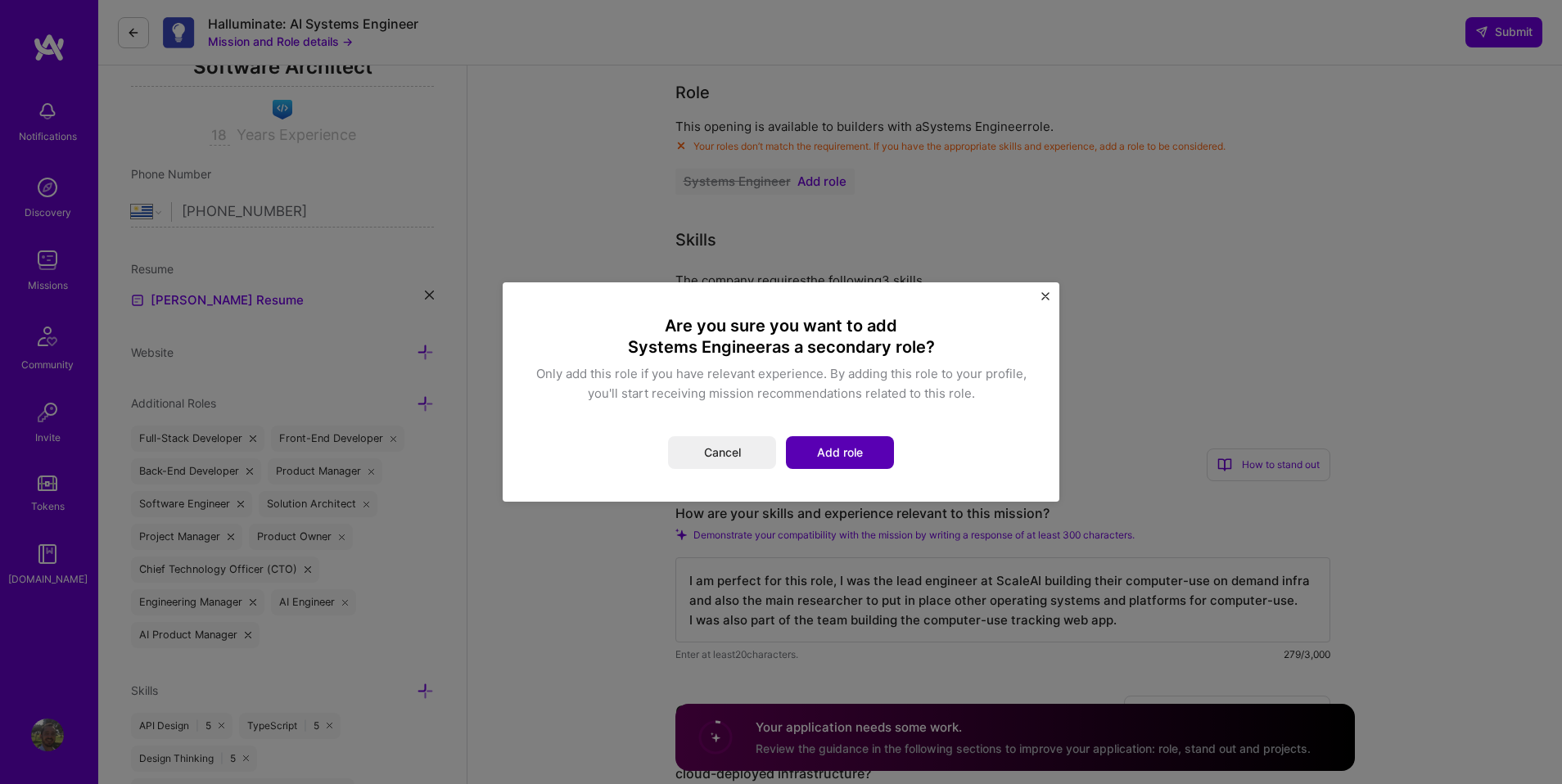
click at [885, 460] on button "Add role" at bounding box center [840, 452] width 108 height 33
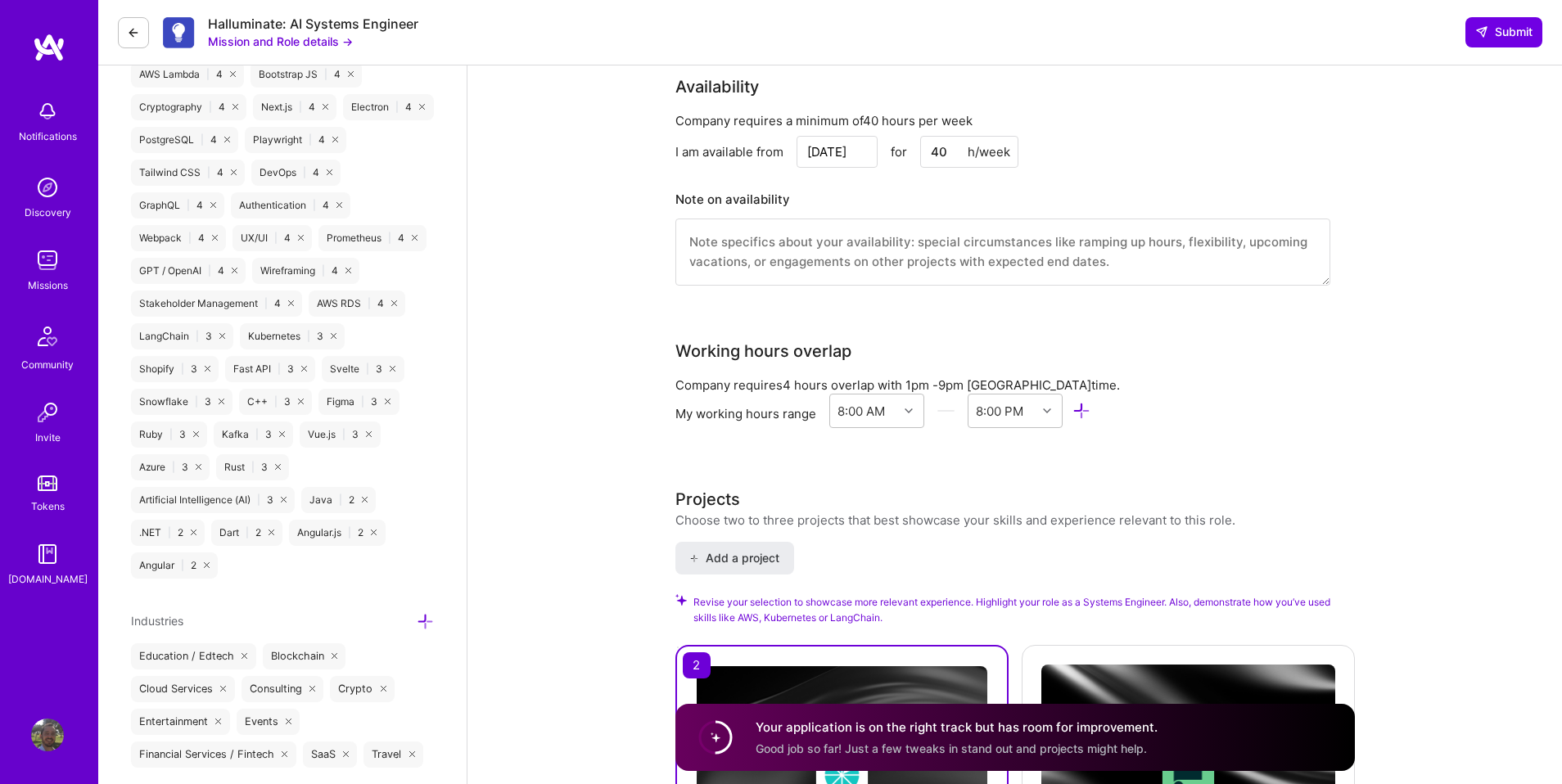
scroll to position [1689, 0]
click at [957, 250] on textarea at bounding box center [1003, 252] width 655 height 68
click at [863, 150] on input "[DATE]" at bounding box center [837, 151] width 81 height 32
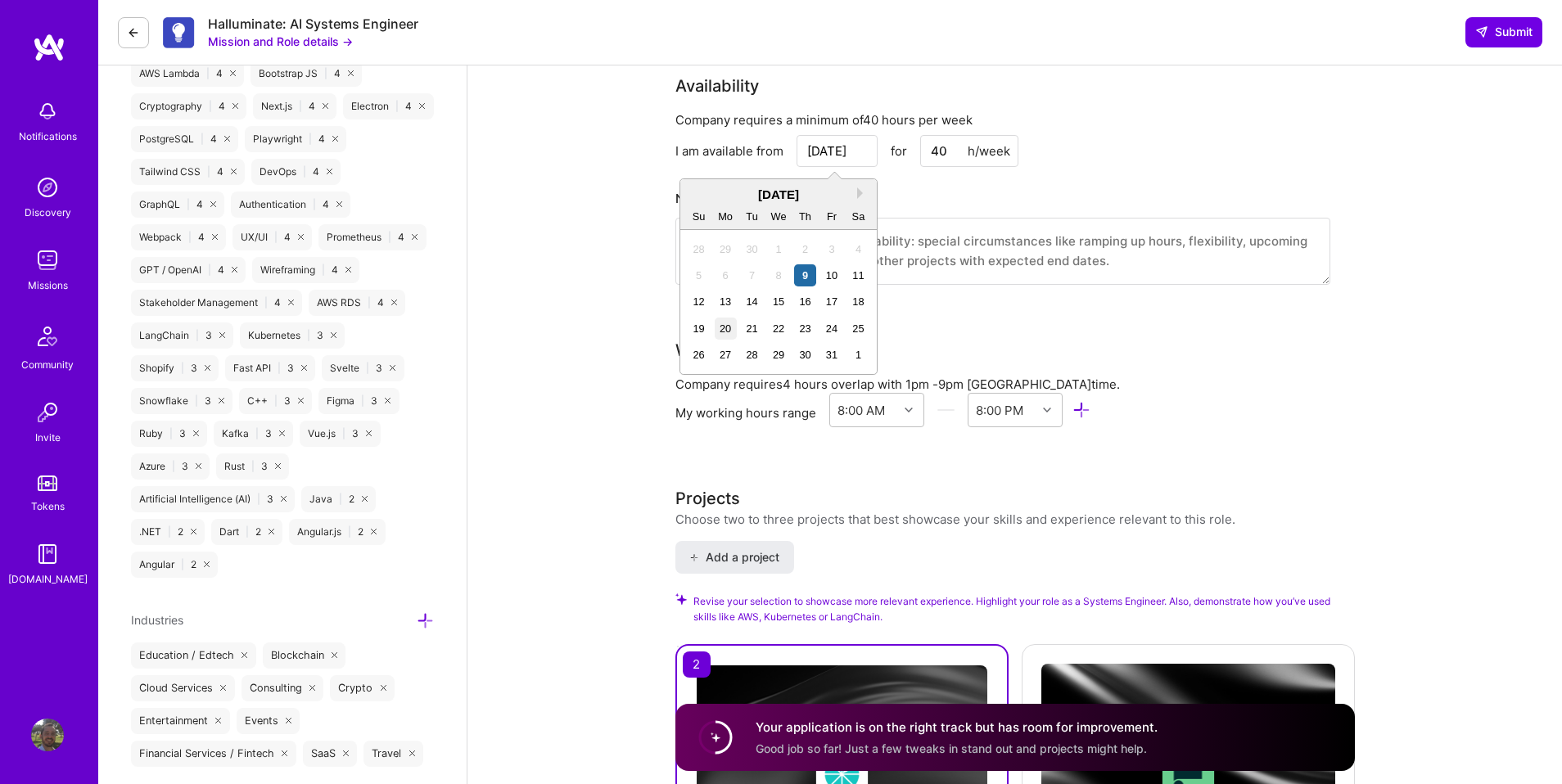
click at [725, 331] on div "20" at bounding box center [725, 328] width 22 height 22
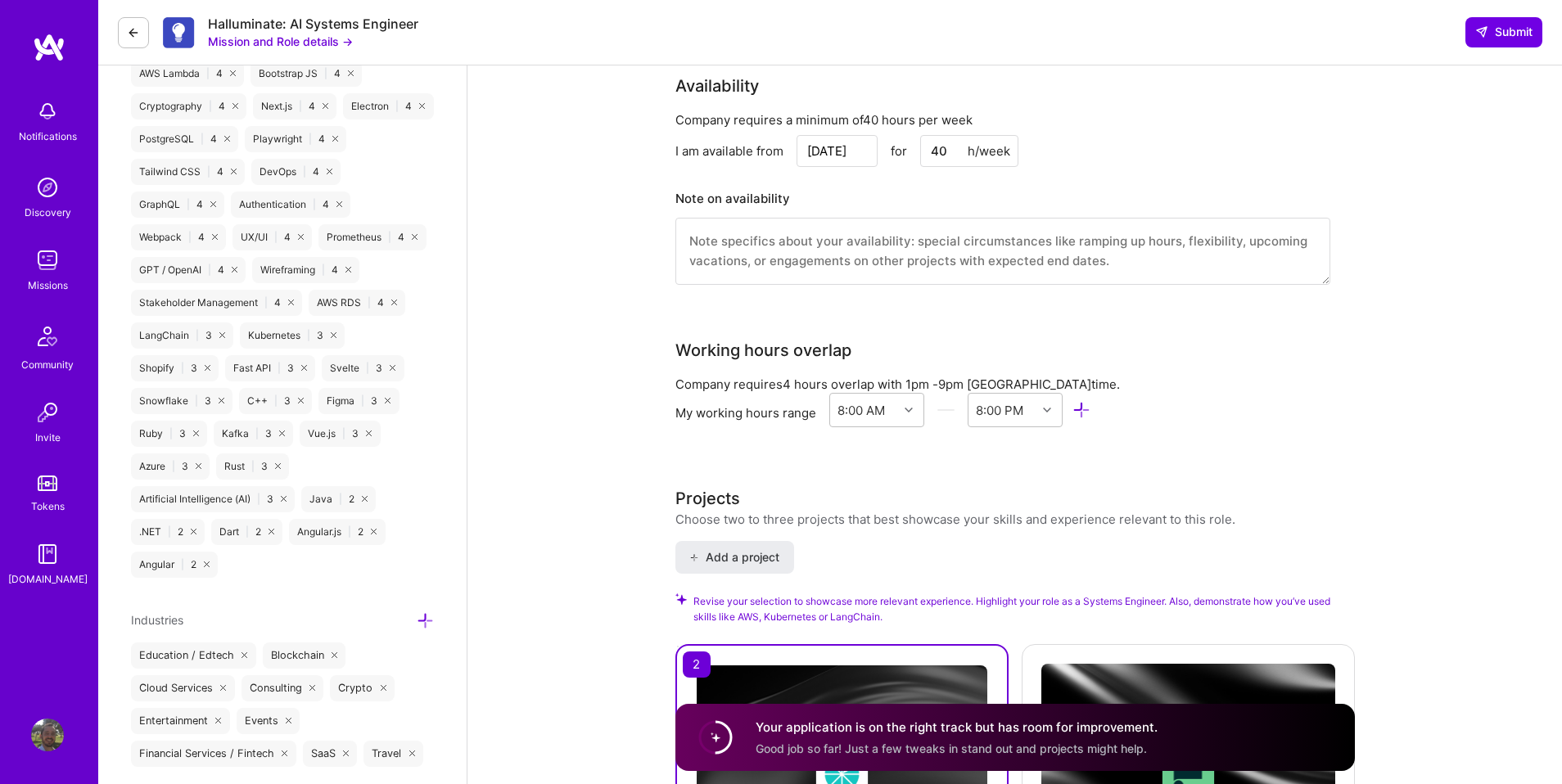
click at [830, 142] on input "[DATE]" at bounding box center [837, 151] width 81 height 32
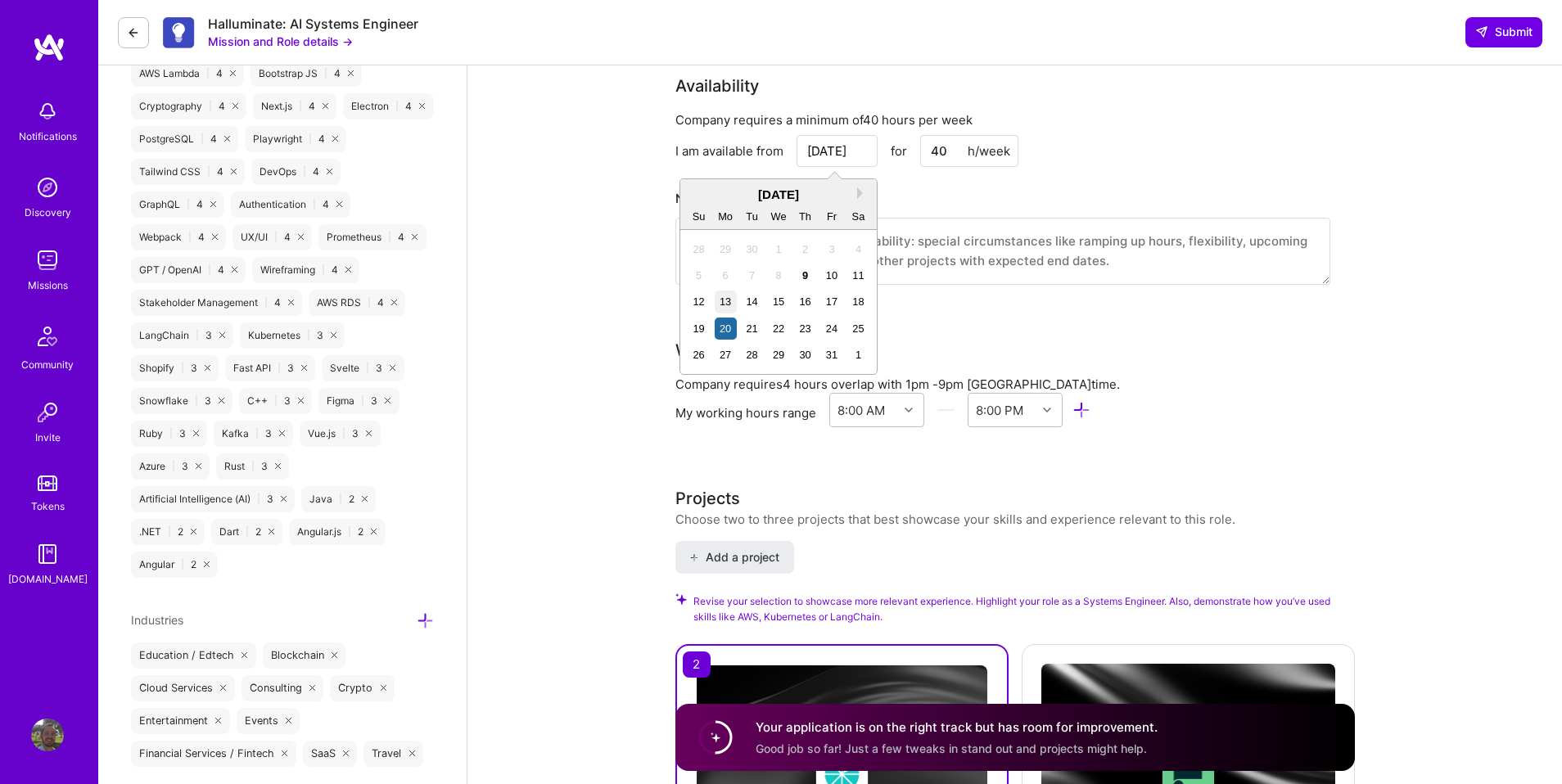
click at [724, 303] on div "13" at bounding box center [725, 301] width 22 height 22
type input "[DATE]"
click at [833, 147] on input "[DATE]" at bounding box center [837, 151] width 81 height 32
click at [964, 240] on textarea at bounding box center [1003, 252] width 655 height 68
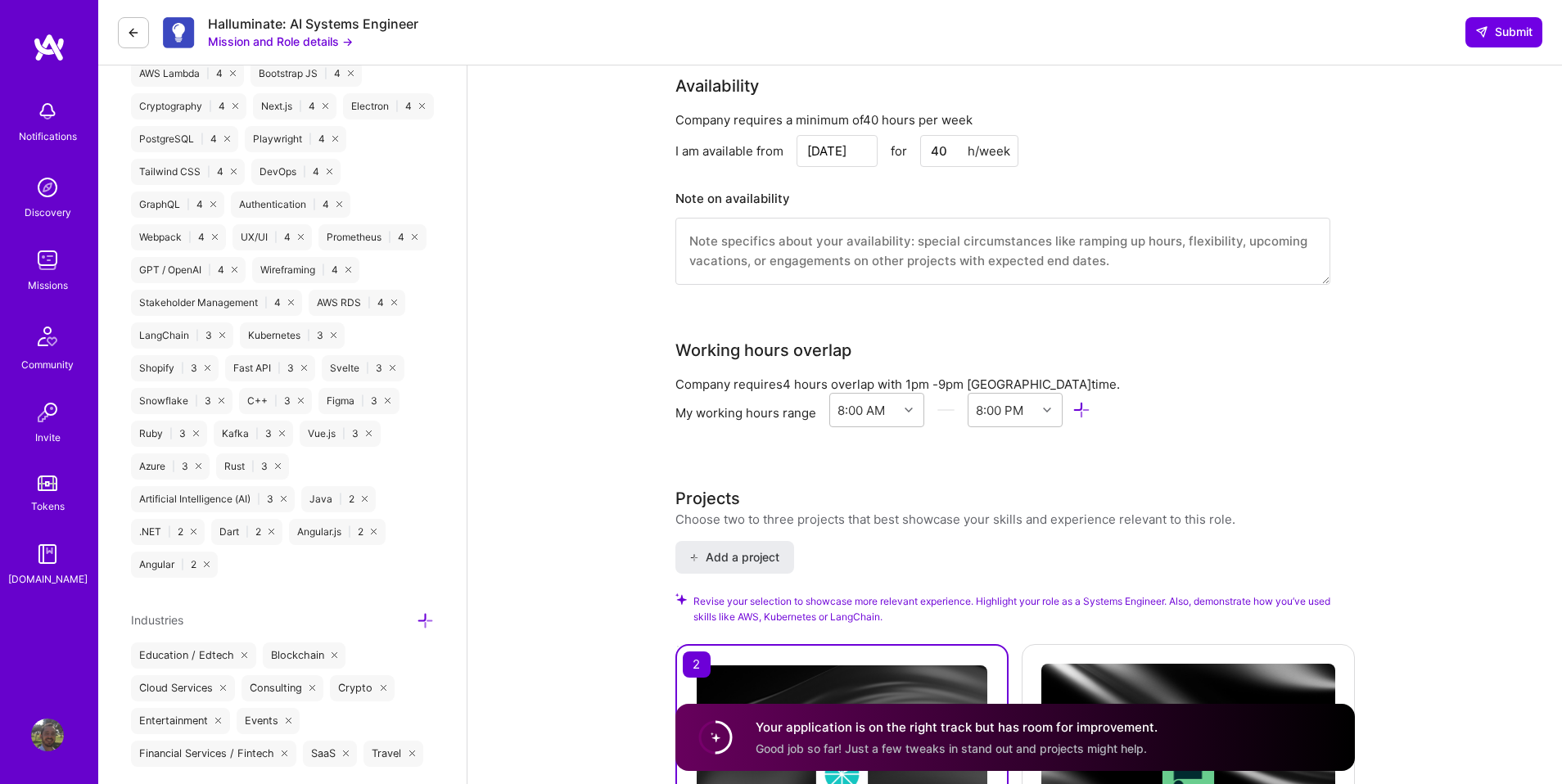
click at [964, 237] on textarea at bounding box center [1003, 252] width 655 height 68
click at [997, 419] on div "8:00 PM" at bounding box center [999, 409] width 47 height 17
click at [1000, 627] on div "6:00 PM" at bounding box center [1015, 621] width 96 height 30
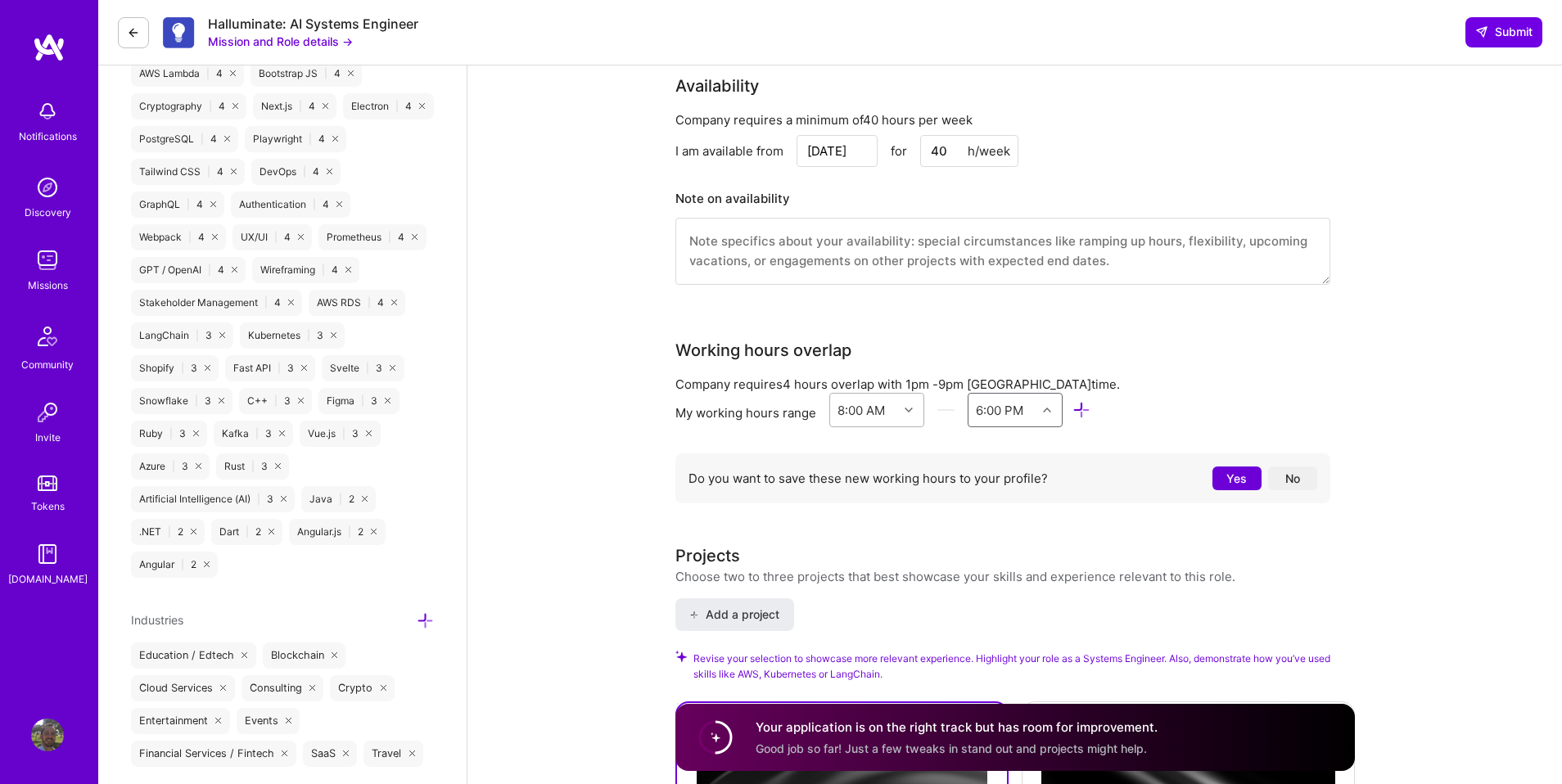
click at [876, 414] on div "8:00 AM" at bounding box center [861, 409] width 47 height 17
click at [873, 525] on div "9:00 AM" at bounding box center [877, 516] width 96 height 30
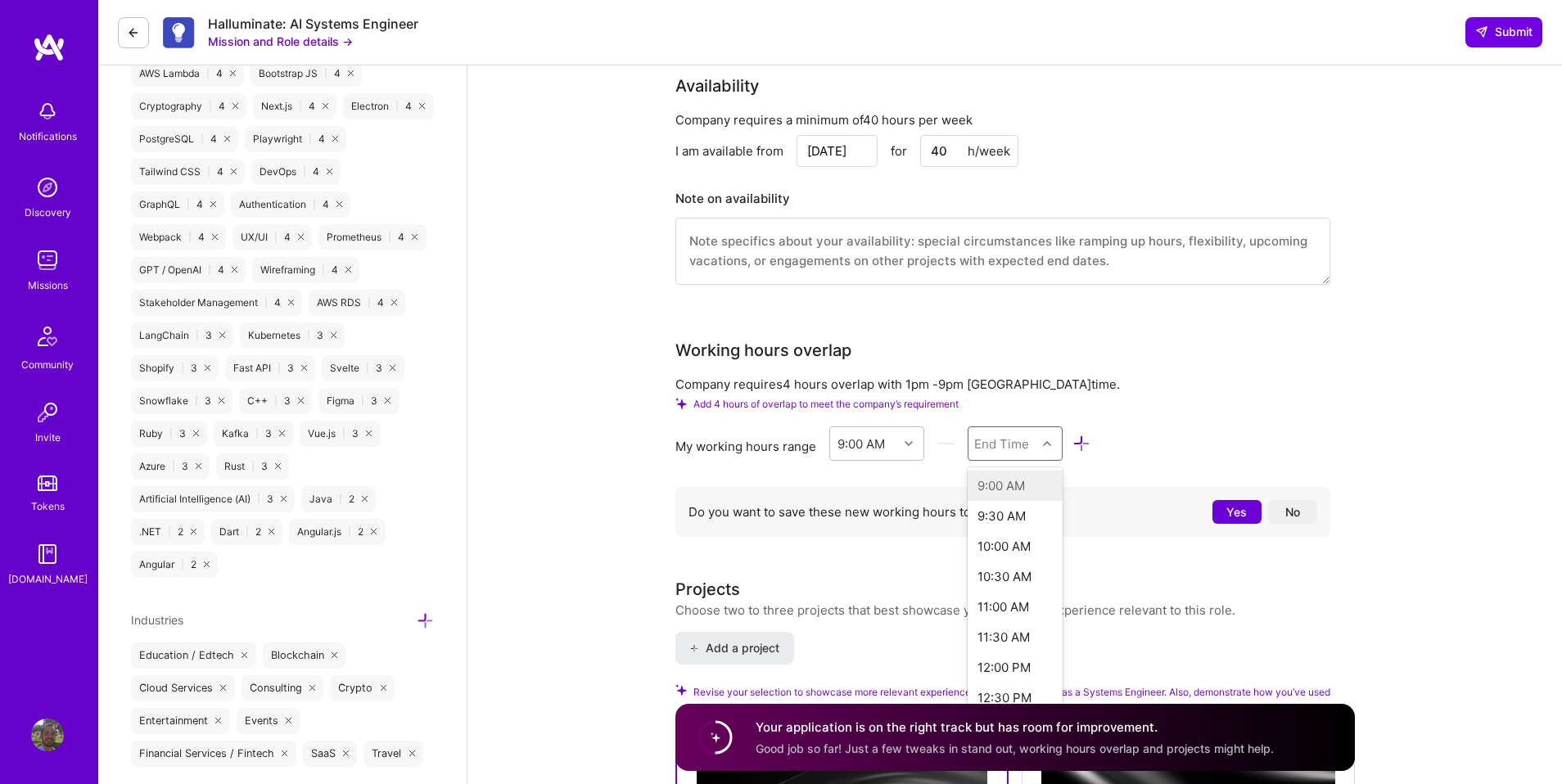
click at [1021, 452] on div "End Time" at bounding box center [1002, 443] width 55 height 17
click at [1015, 523] on div "6:00 PM" at bounding box center [1015, 509] width 96 height 30
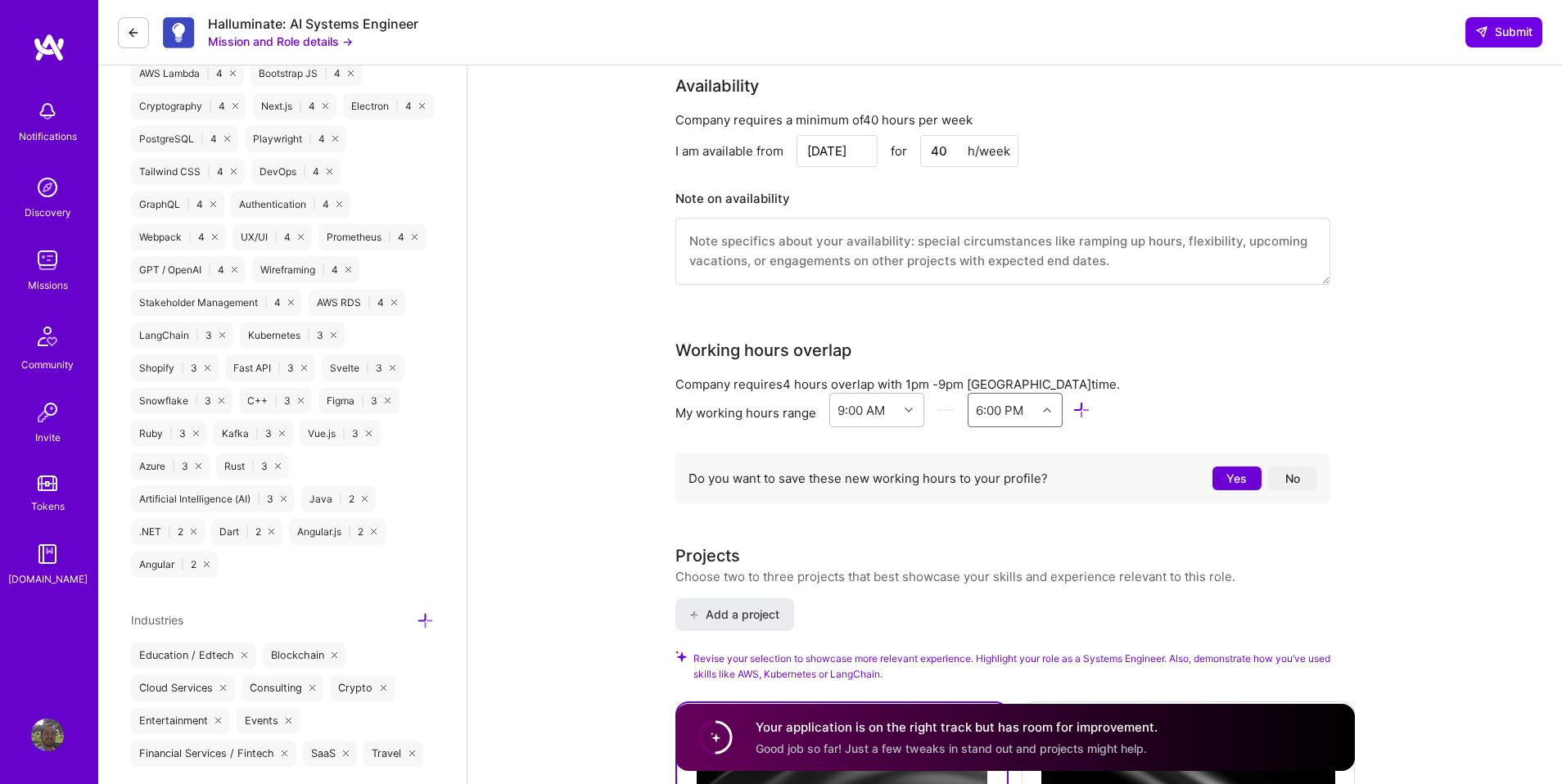
click at [1303, 481] on button "No" at bounding box center [1292, 478] width 49 height 24
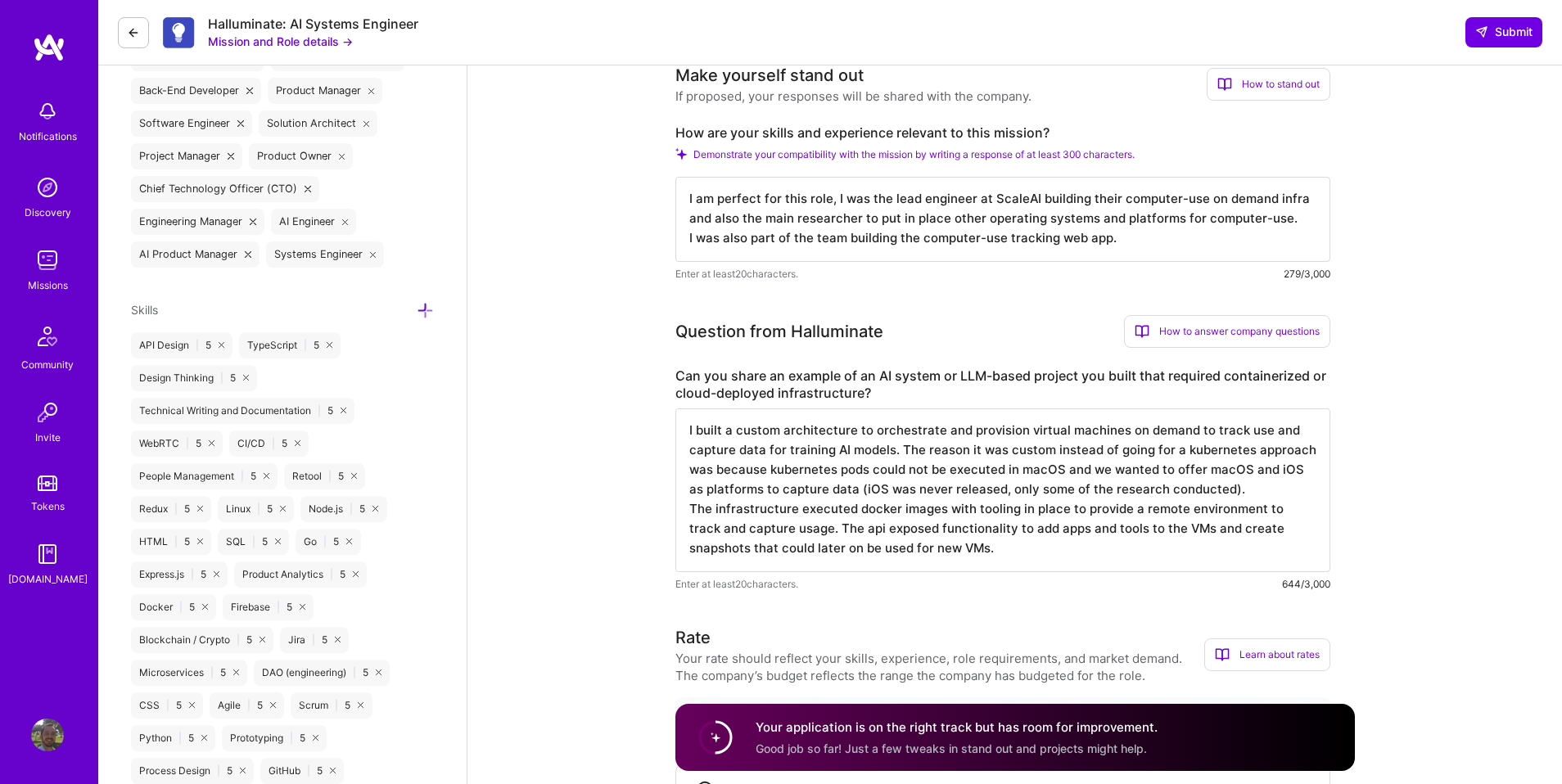
scroll to position [690, 0]
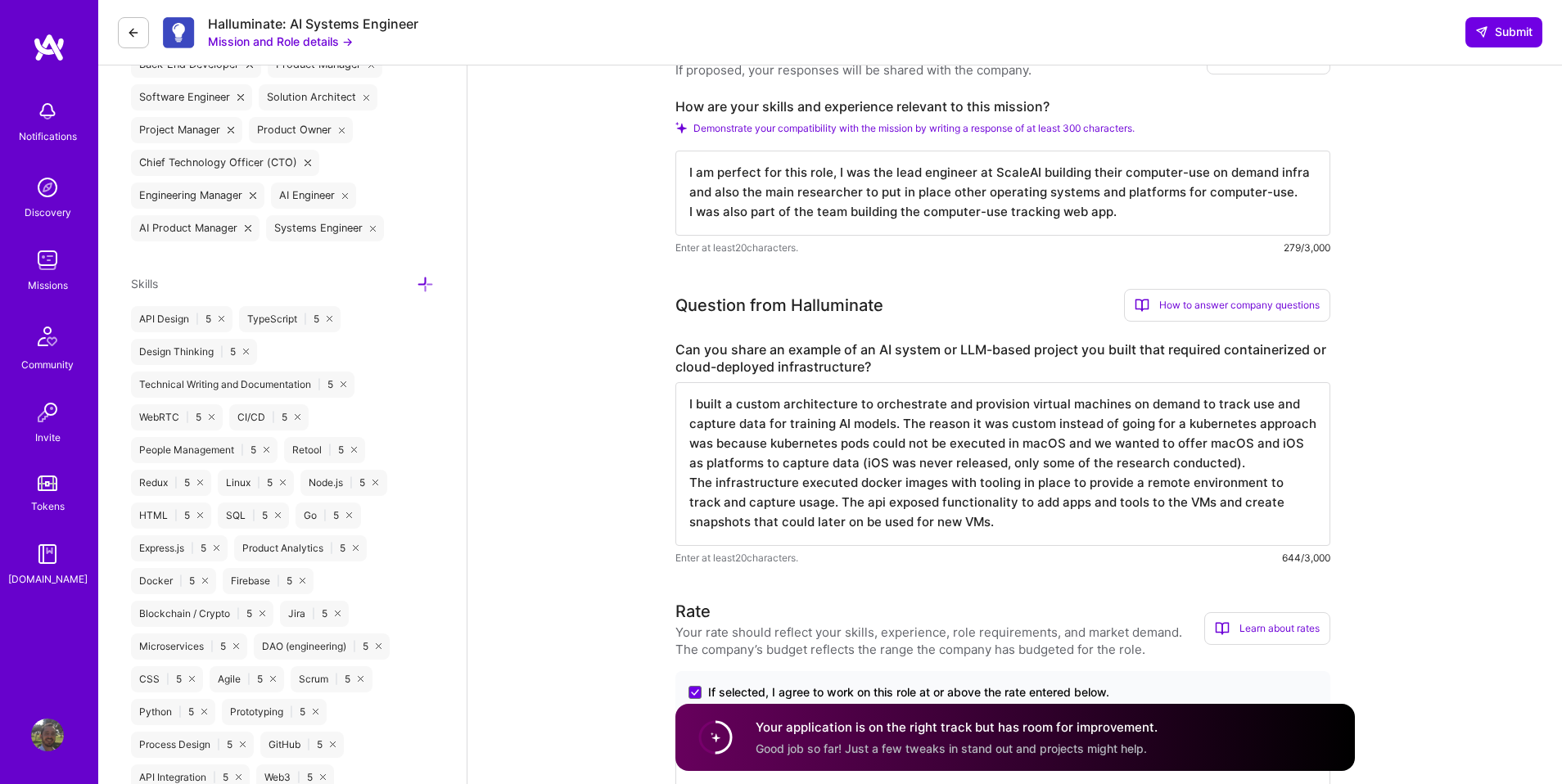
click at [1153, 468] on textarea "I built a custom architecture to orchestrate and provision virtual machines on …" at bounding box center [1003, 464] width 655 height 164
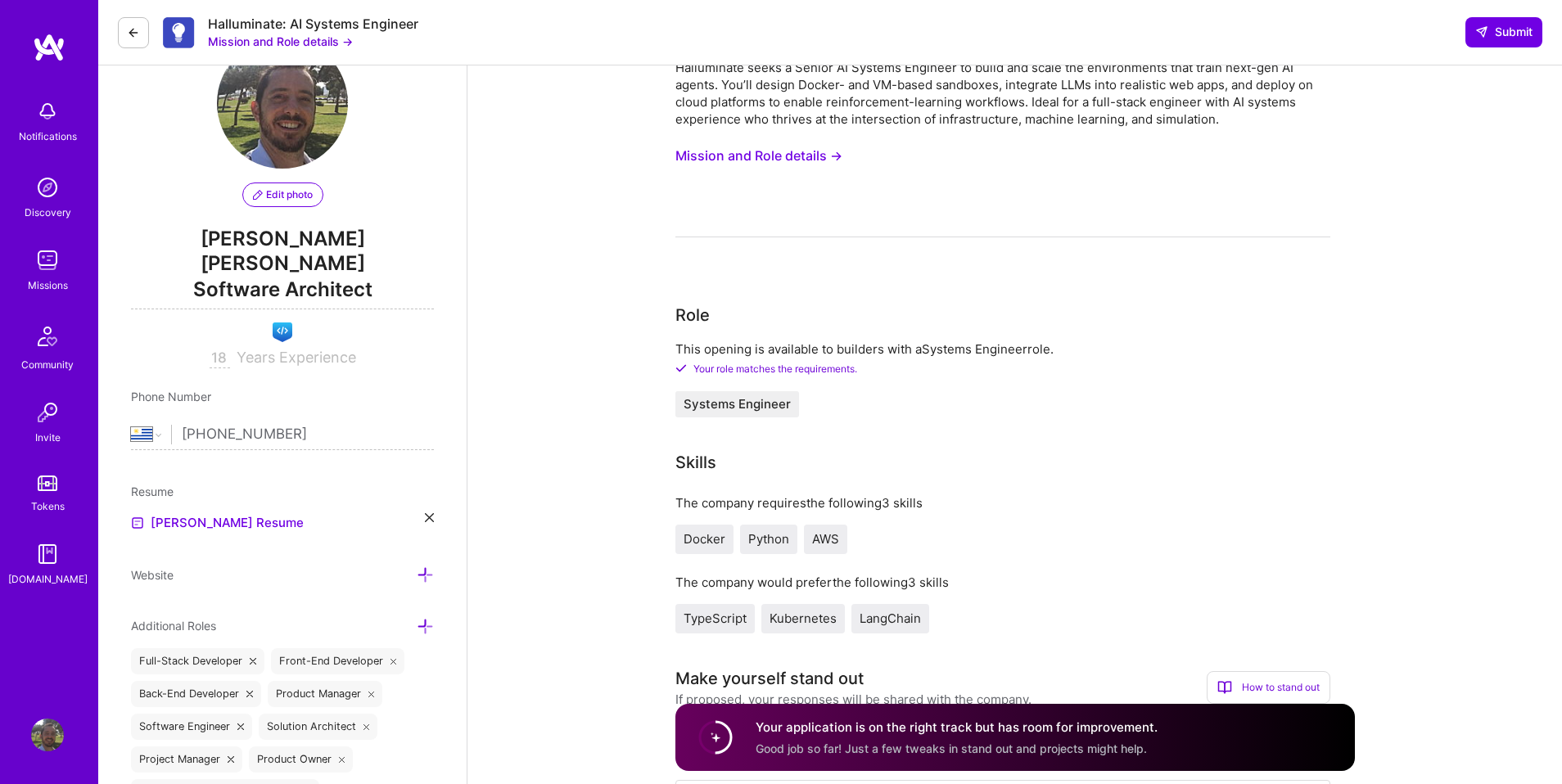
scroll to position [0, 0]
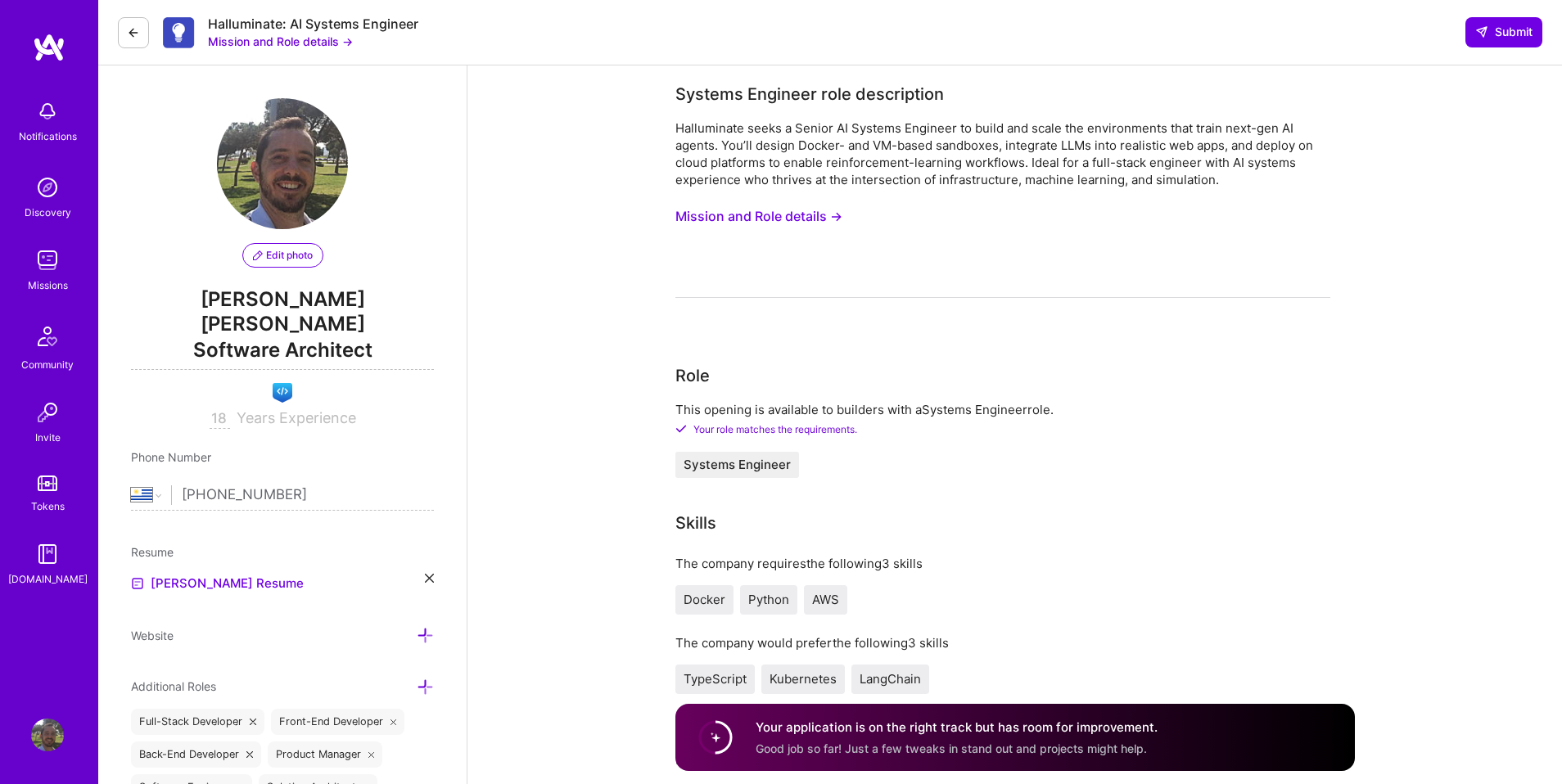
click at [731, 212] on button "Mission and Role details →" at bounding box center [759, 217] width 167 height 30
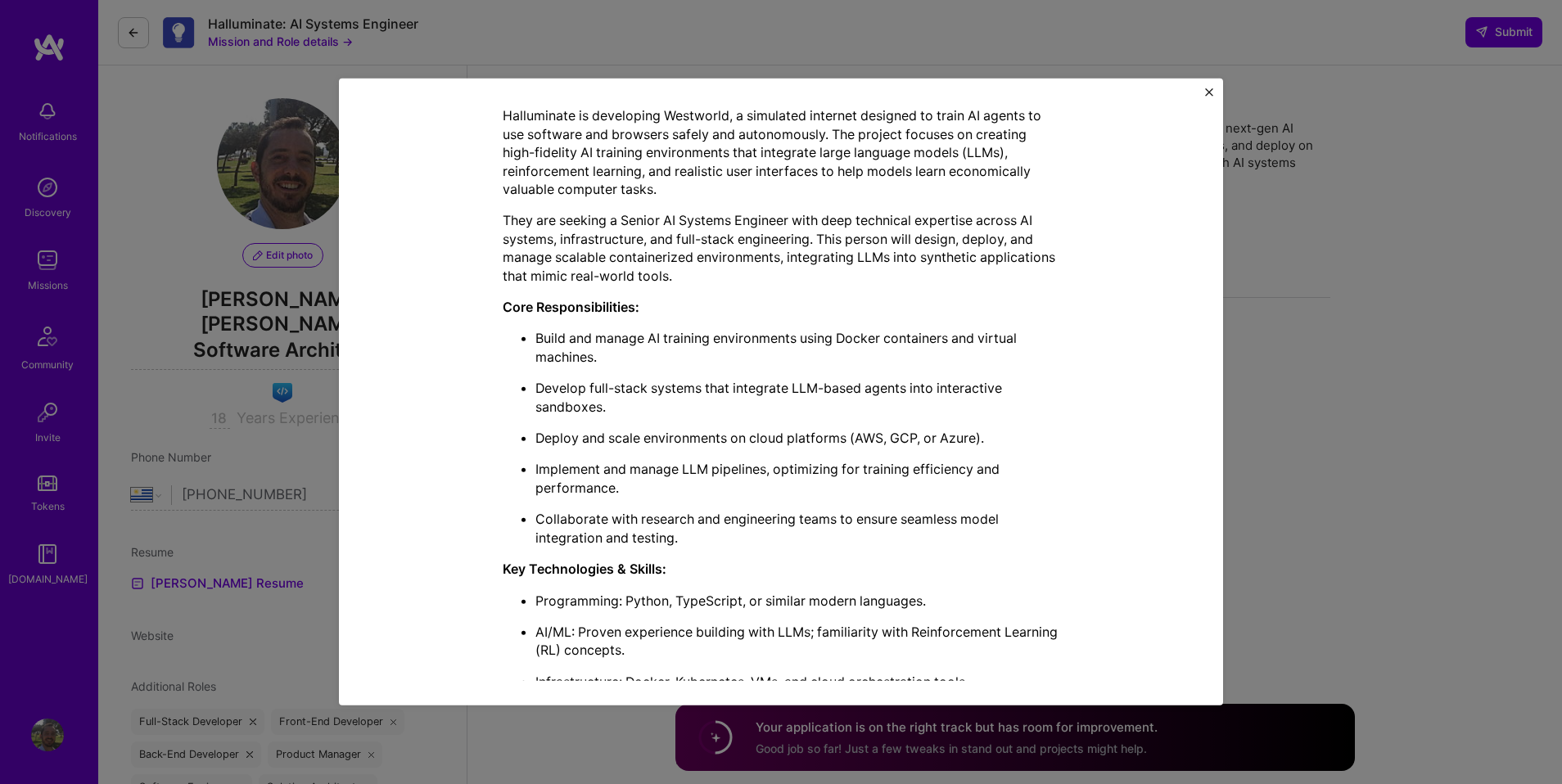
scroll to position [616, 0]
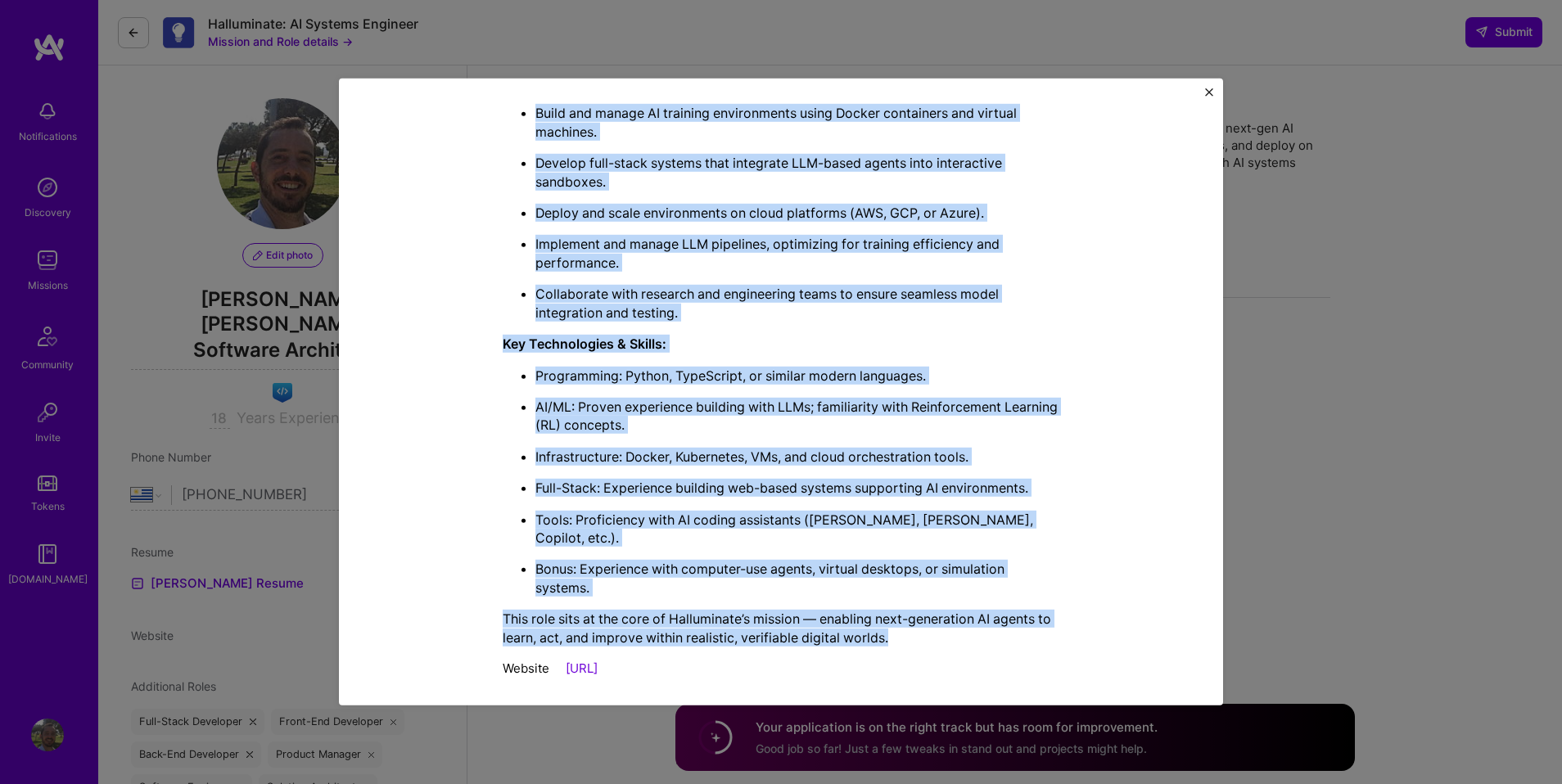
drag, startPoint x: 504, startPoint y: 111, endPoint x: 904, endPoint y: 631, distance: 656.0
click at [904, 631] on div "Halluminate is developing Westworld, a simulated internet designed to train AI …" at bounding box center [781, 277] width 557 height 819
copy div "Halluminate is developing Westworld, a simulated internet designed to train AI …"
click at [1338, 444] on div "Mission Description and Role Details Systems Engineer role description Hallumin…" at bounding box center [781, 392] width 1562 height 784
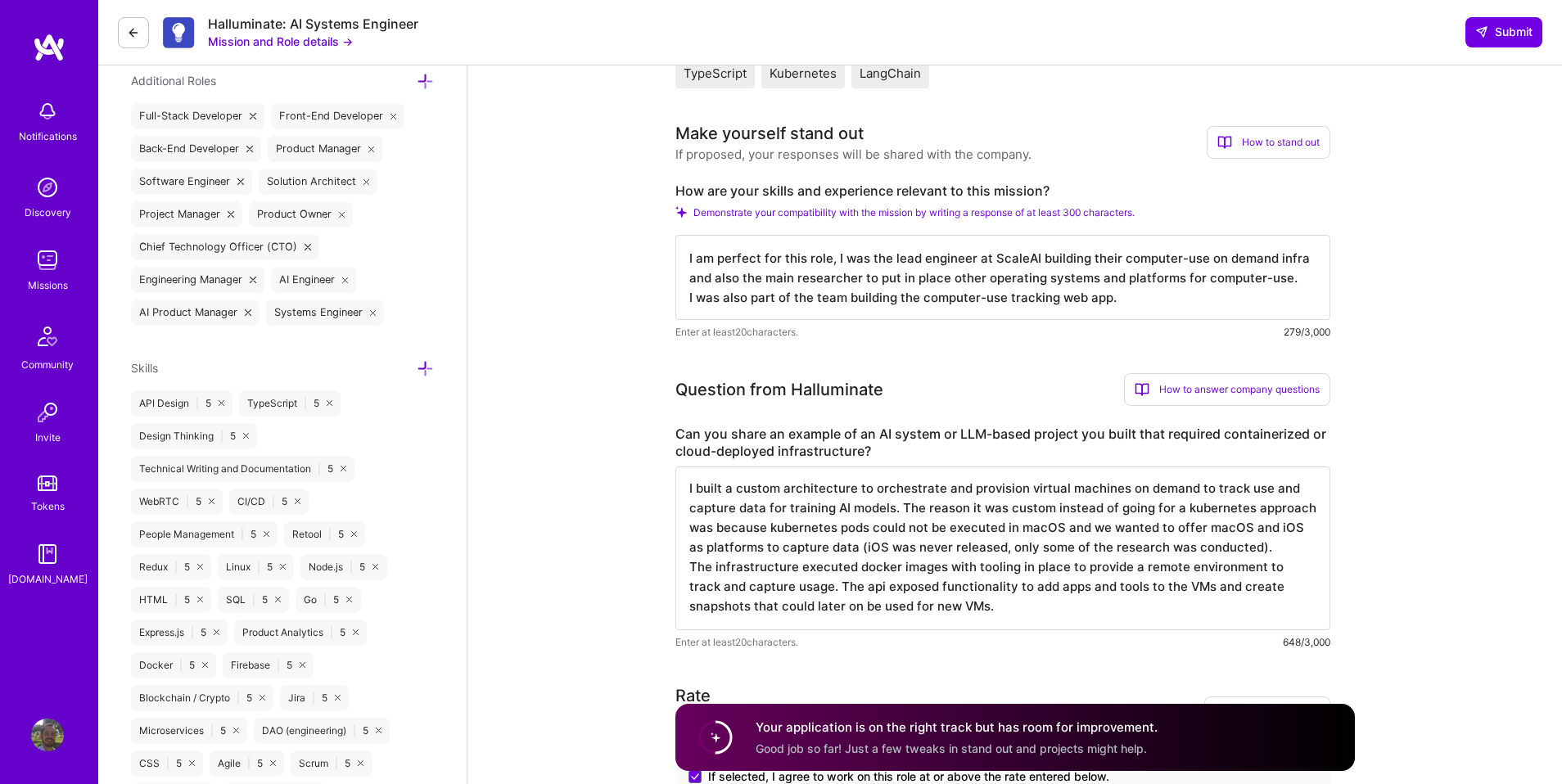
scroll to position [657, 0]
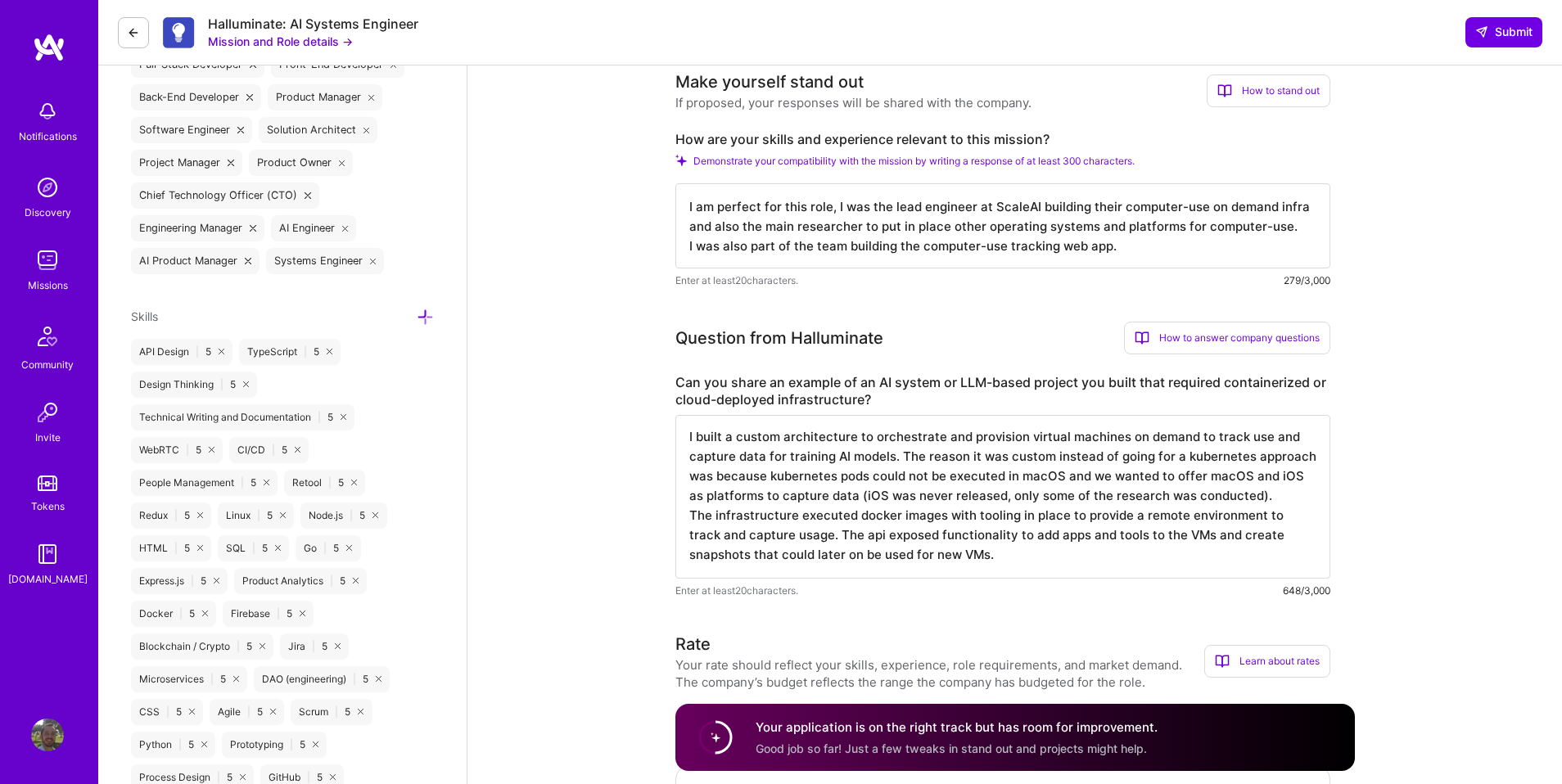
click at [868, 455] on textarea "I built a custom architecture to orchestrate and provision virtual machines on …" at bounding box center [1003, 497] width 655 height 164
paste textarea "designed and implemented a custom orchestration architecture for dynamic provis…"
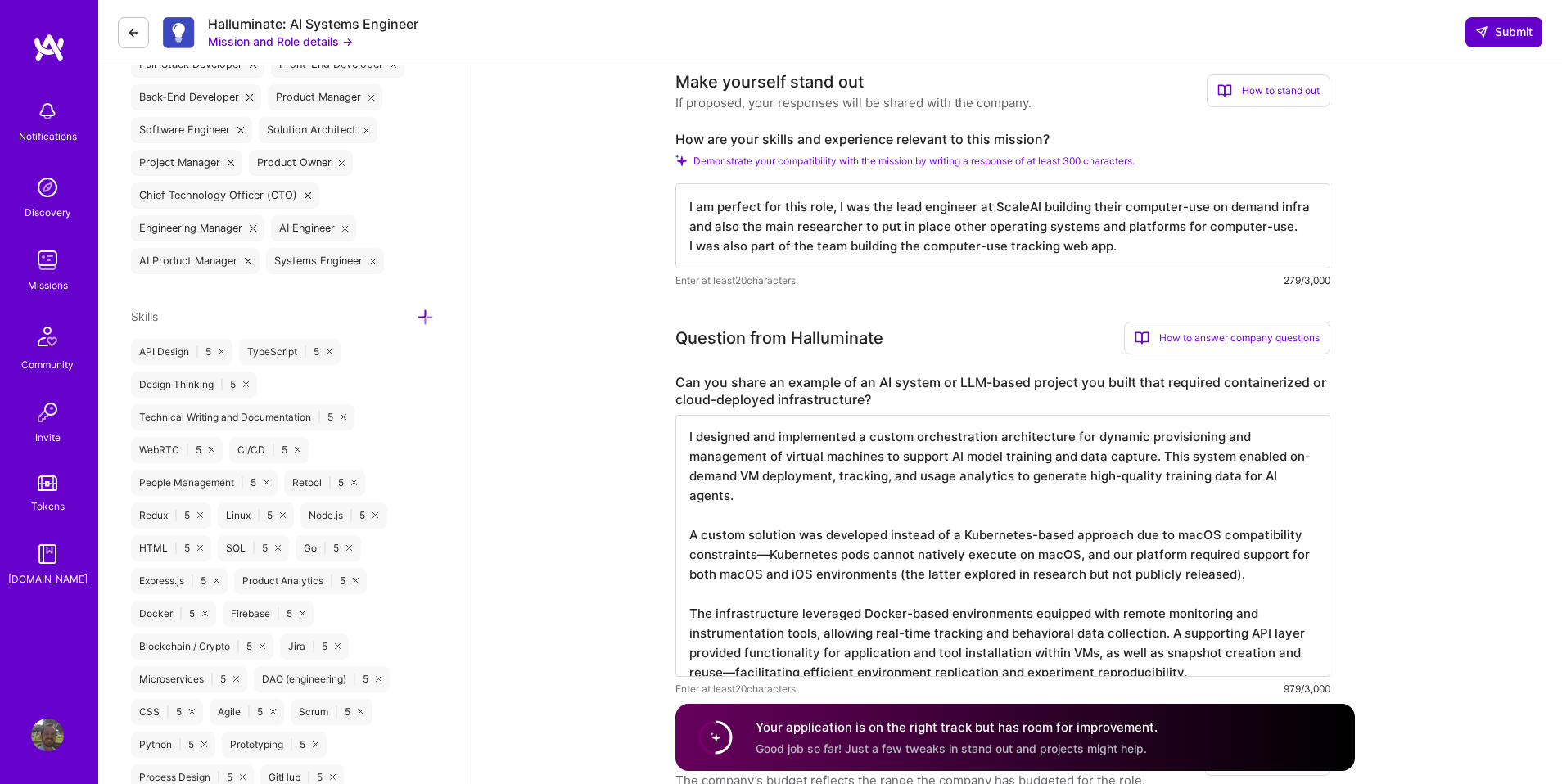
type textarea "I designed and implemented a custom orchestration architecture for dynamic prov…"
click at [1506, 42] on button "Submit" at bounding box center [1503, 31] width 77 height 29
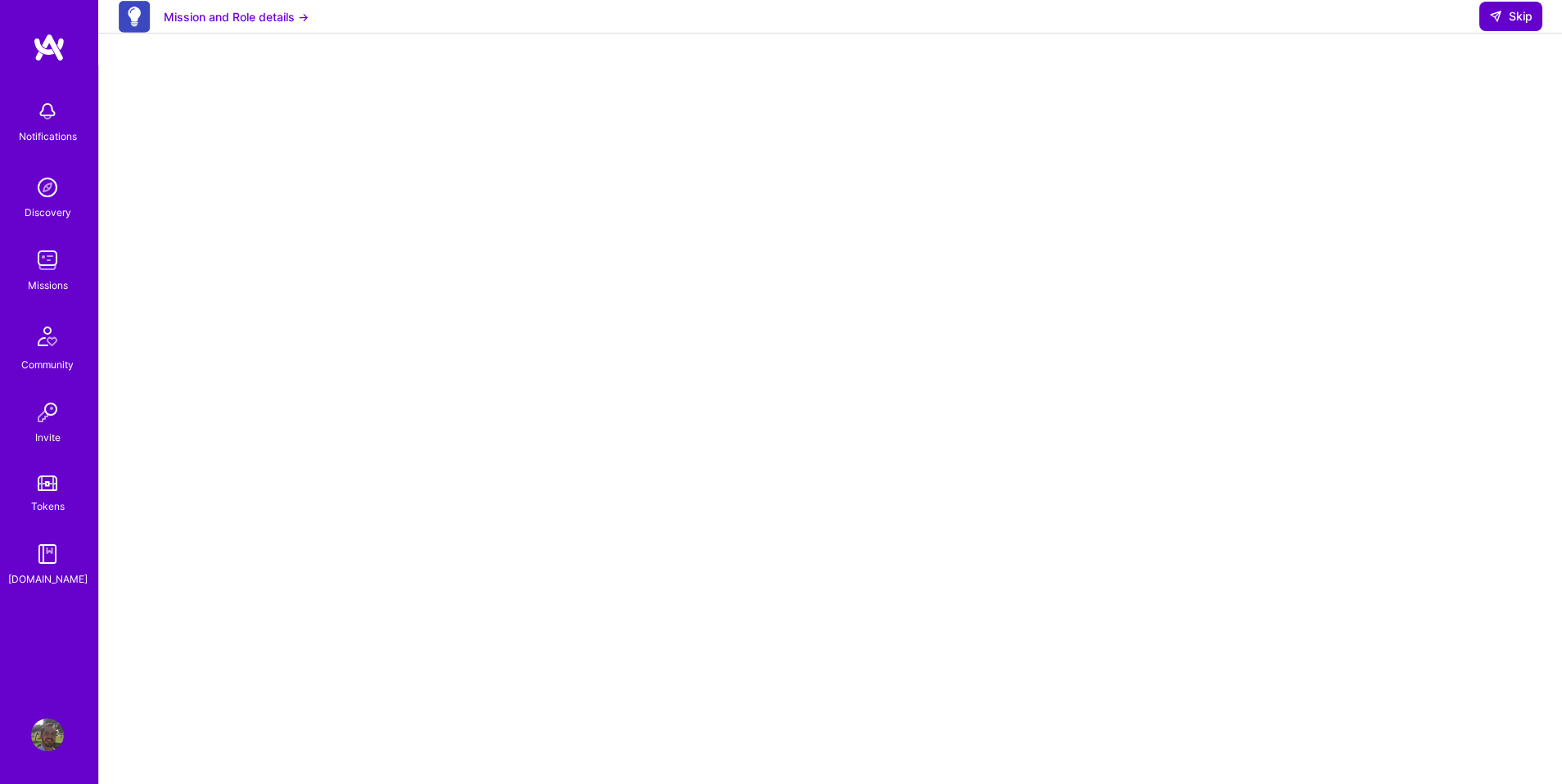
click at [1517, 25] on button "Skip" at bounding box center [1510, 16] width 63 height 29
select select "UY"
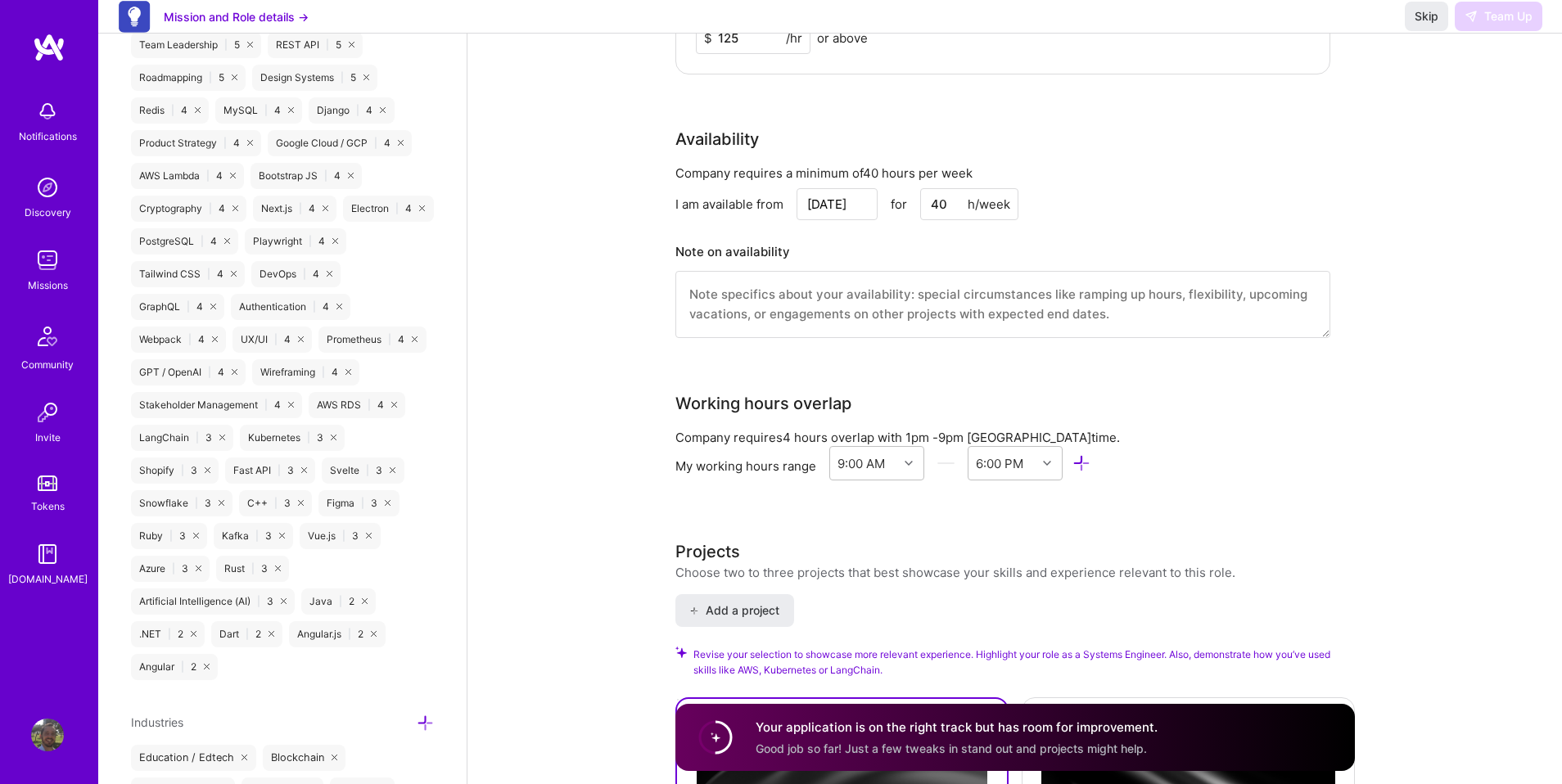
scroll to position [1594, 0]
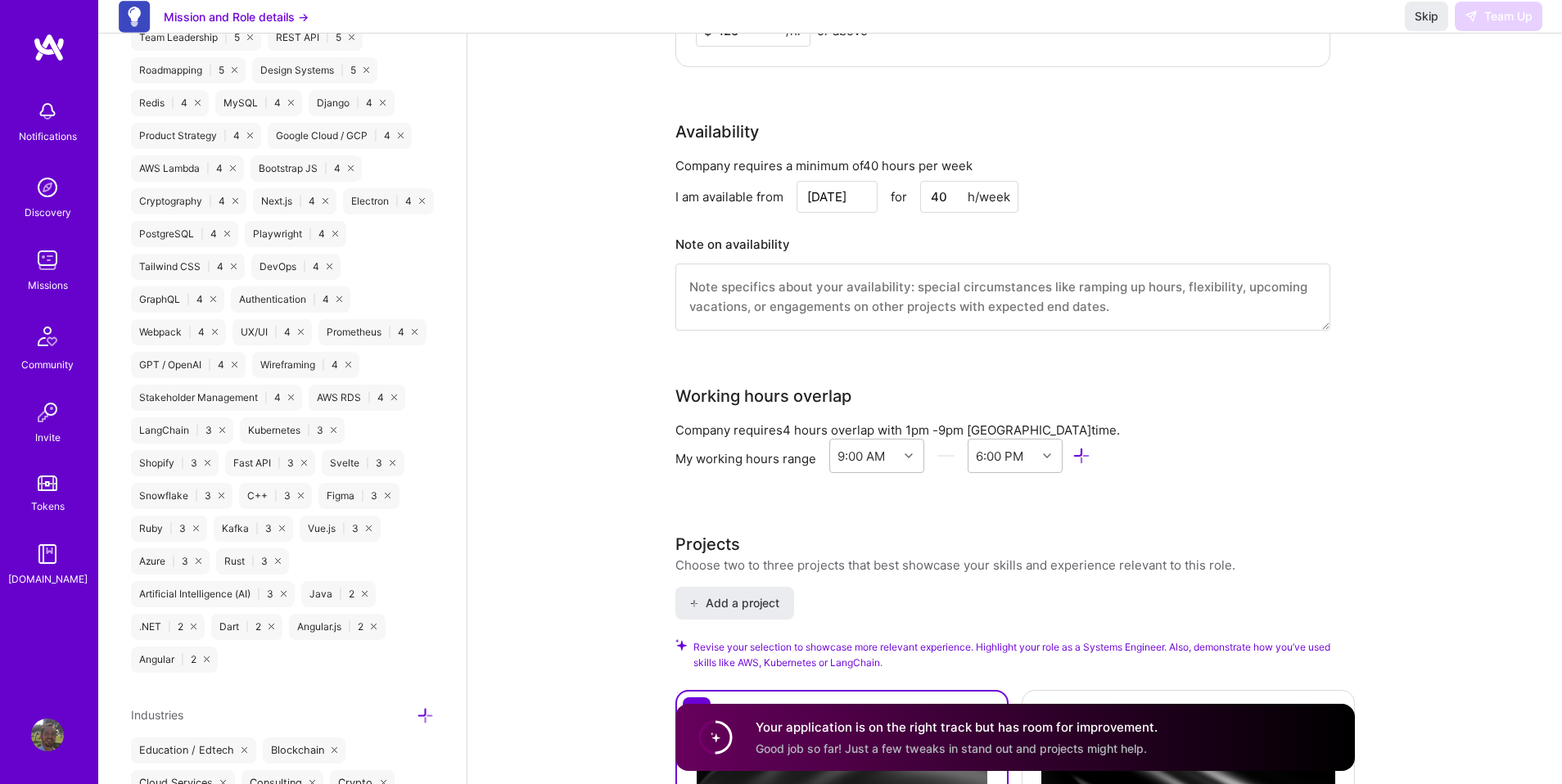
click at [935, 293] on textarea at bounding box center [1003, 298] width 655 height 68
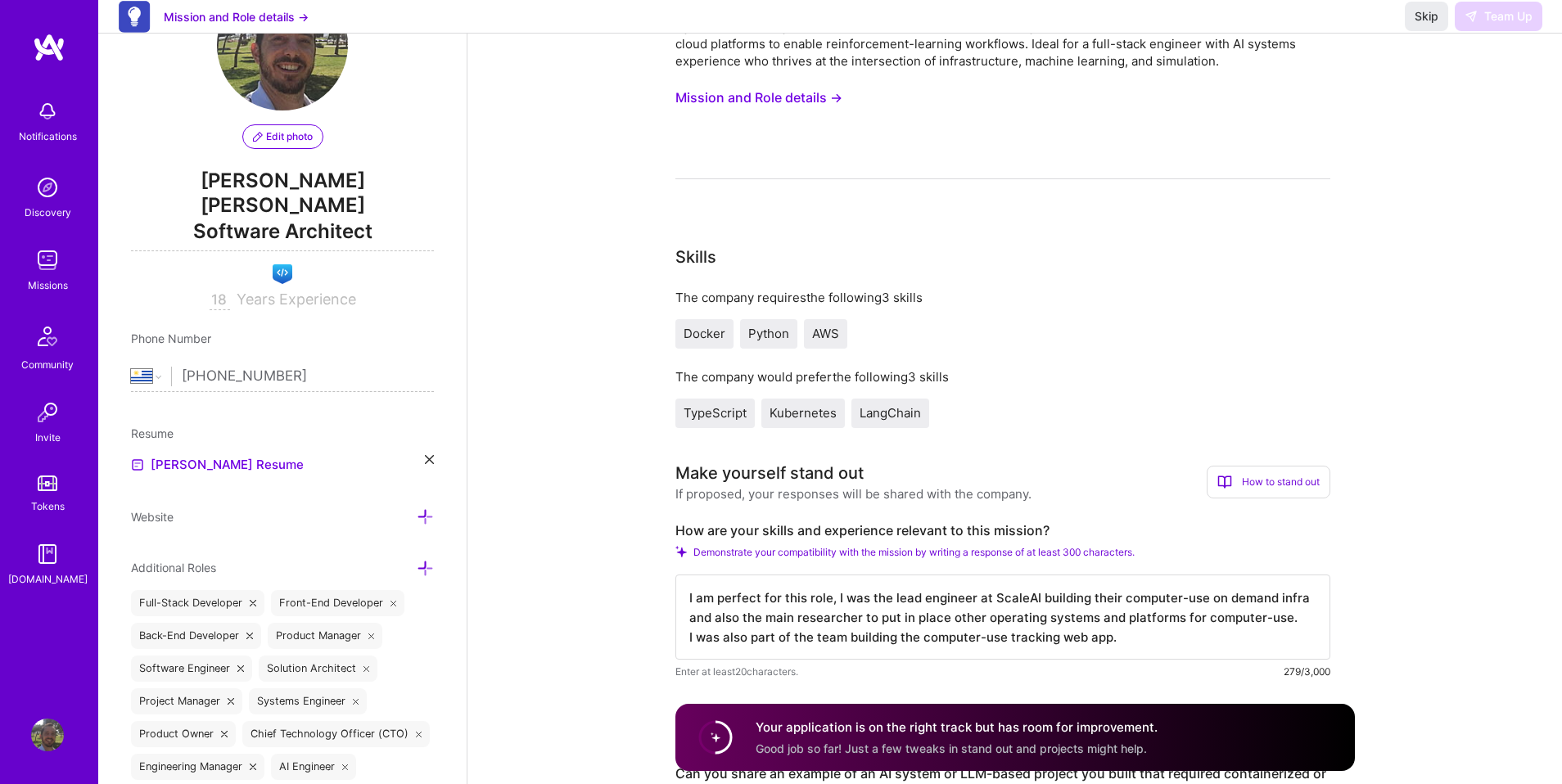
scroll to position [0, 0]
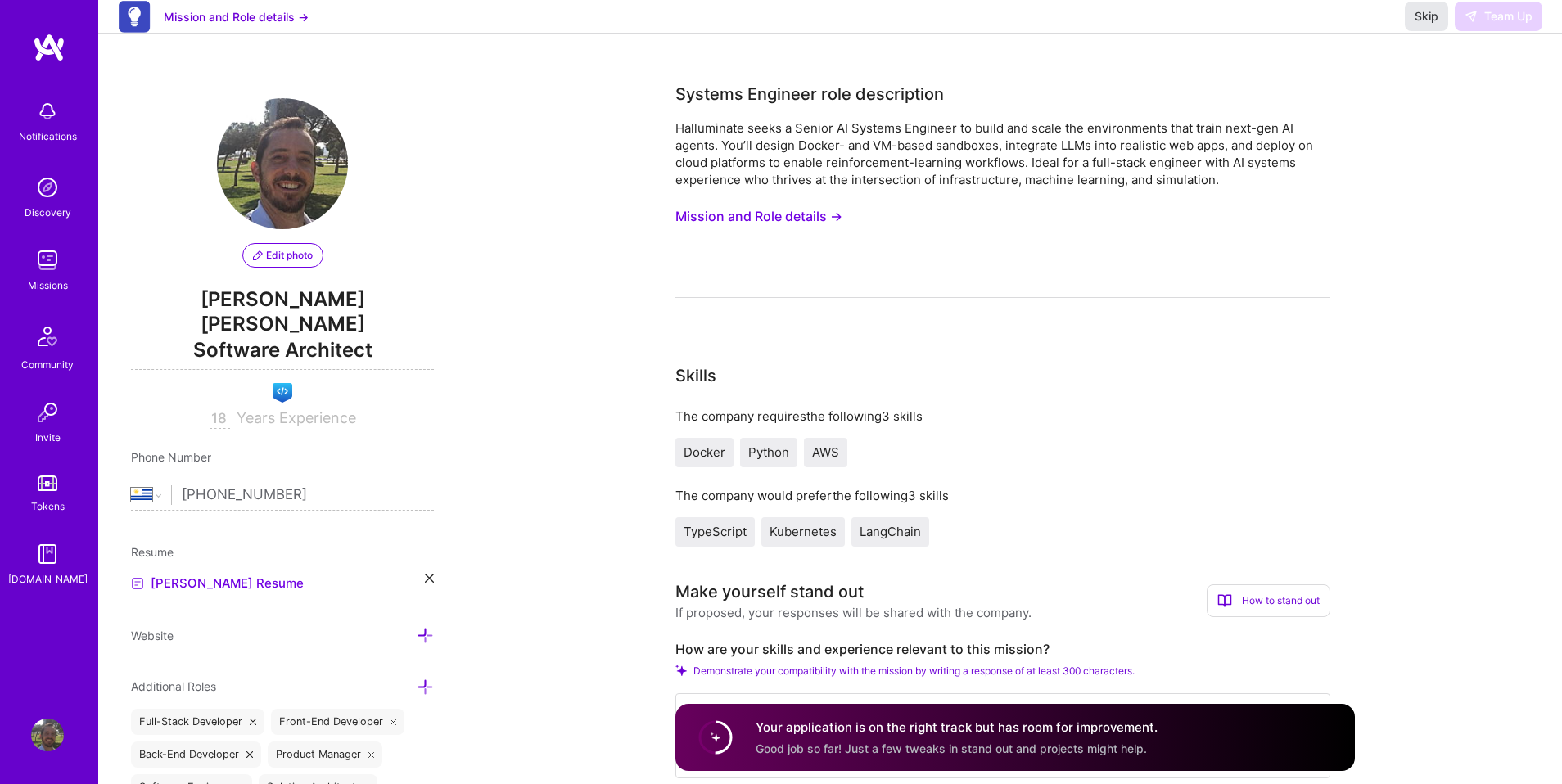
click at [1418, 25] on span "Skip" at bounding box center [1426, 16] width 24 height 16
click at [1372, 26] on div "Mission and Role details → Skip Team Up" at bounding box center [830, 17] width 1464 height 34
click at [1414, 31] on button "Skip" at bounding box center [1426, 16] width 44 height 29
click at [34, 52] on img at bounding box center [49, 47] width 33 height 29
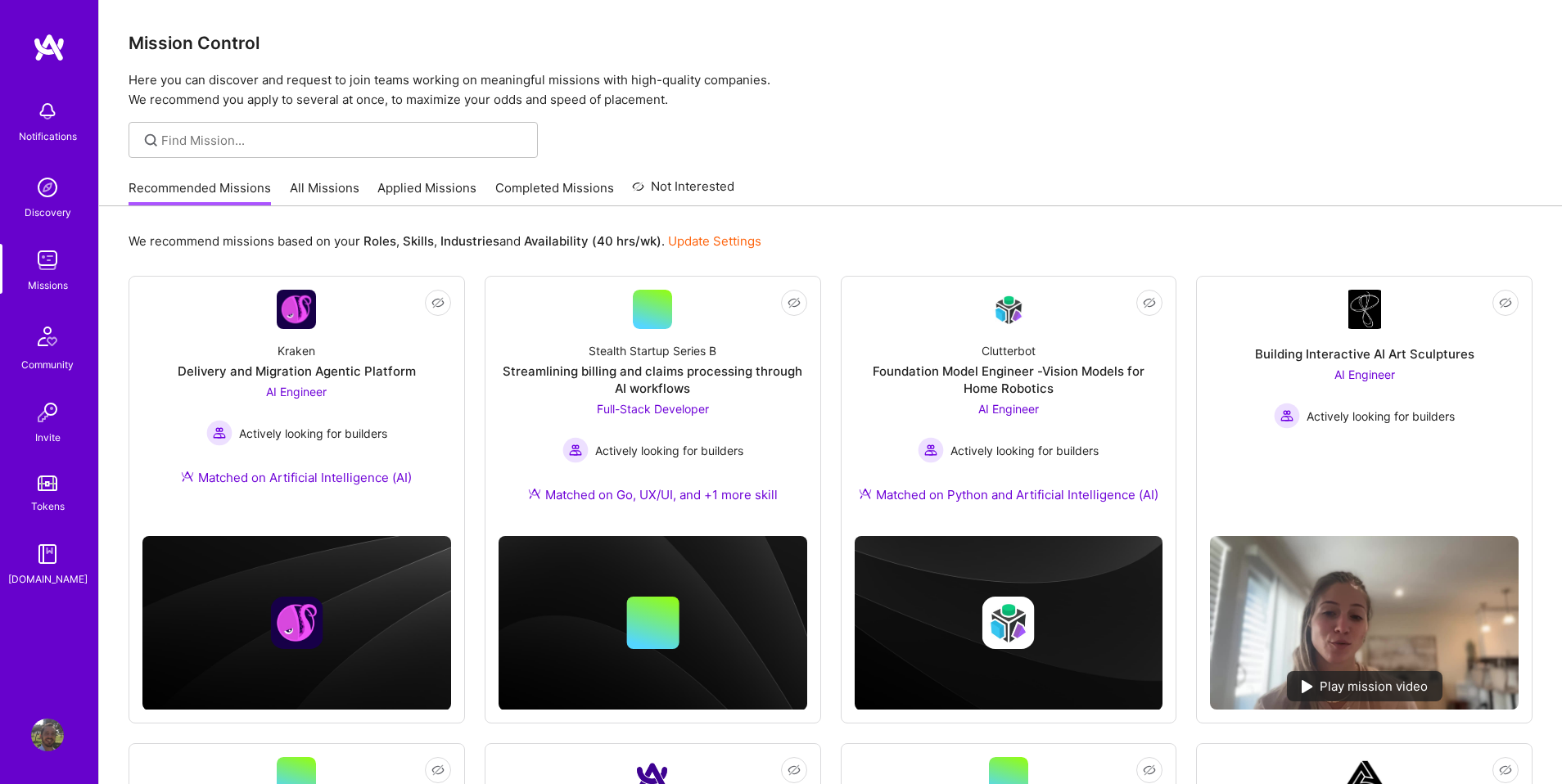
click at [428, 180] on link "Applied Missions" at bounding box center [427, 193] width 99 height 27
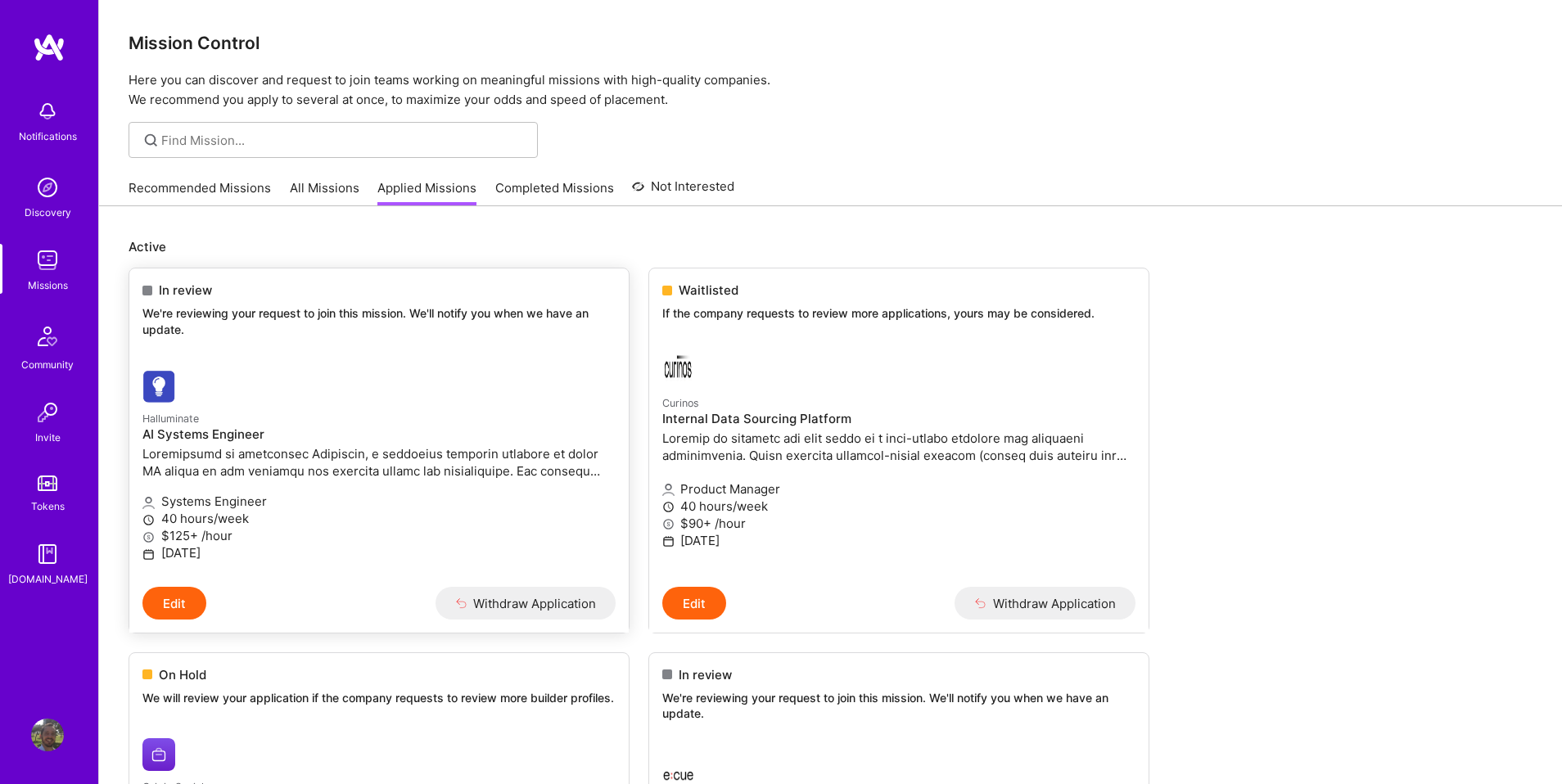
click at [226, 410] on p "Halluminate" at bounding box center [379, 418] width 473 height 18
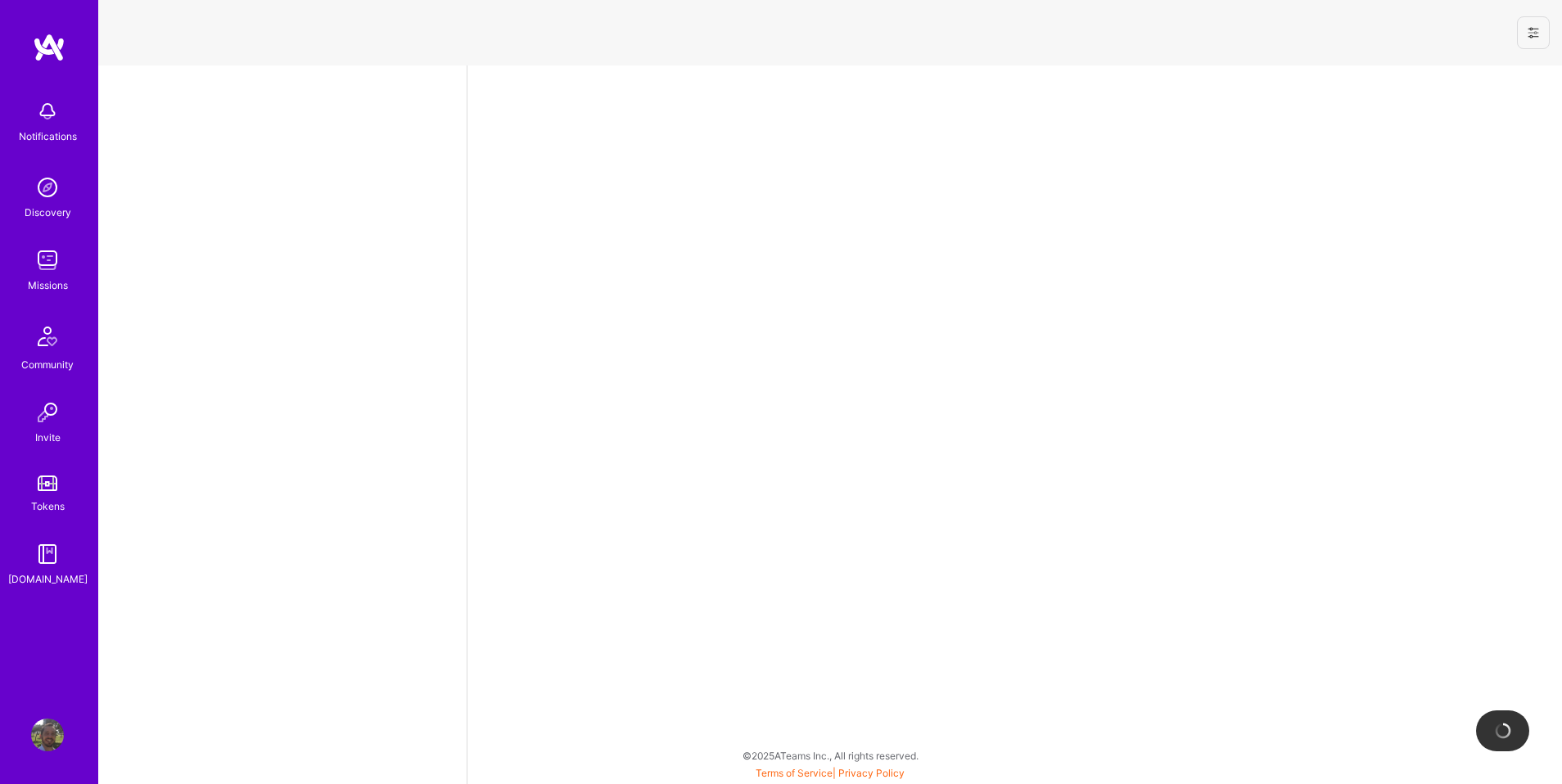
select select "UY"
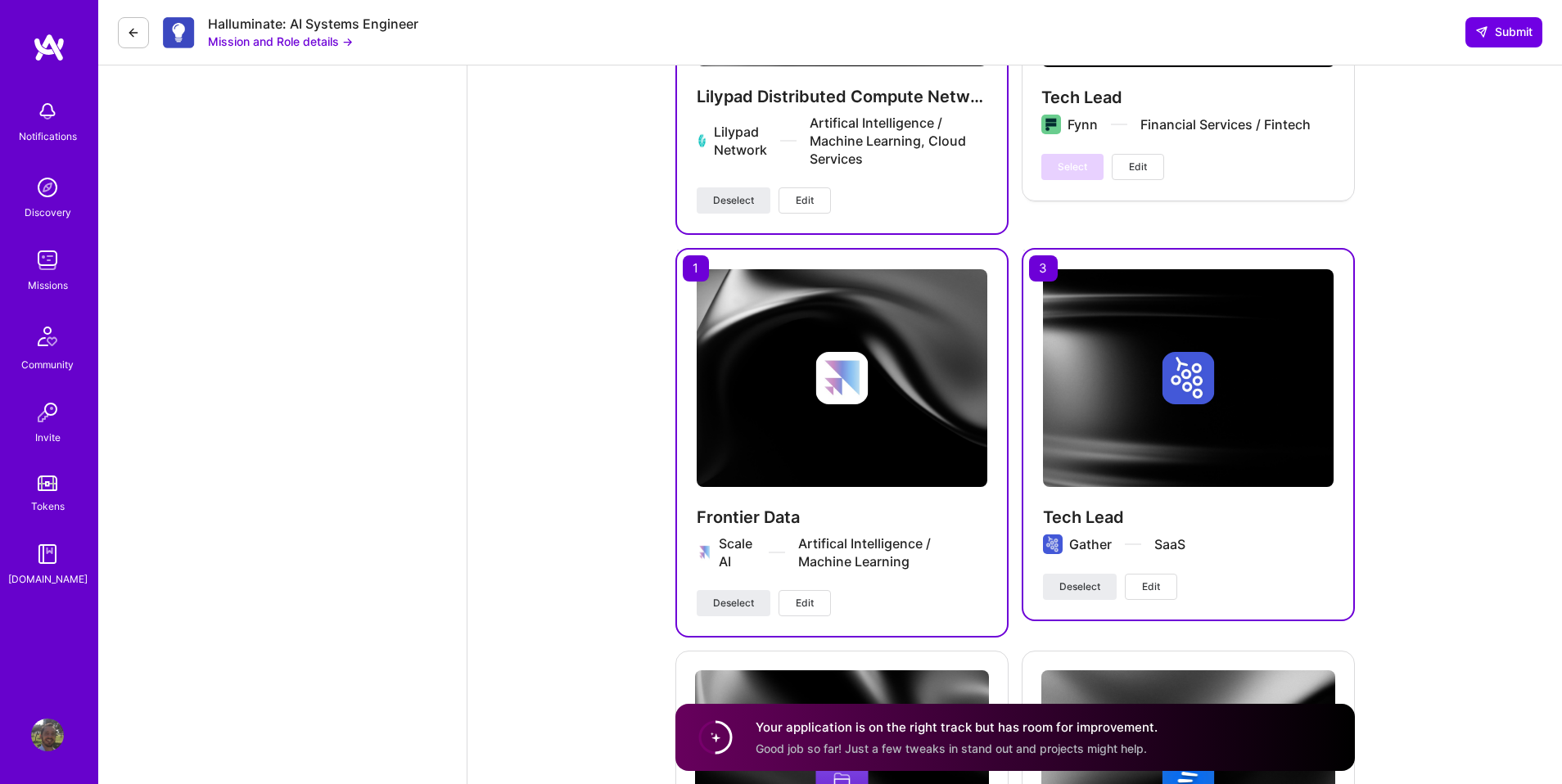
scroll to position [2817, 0]
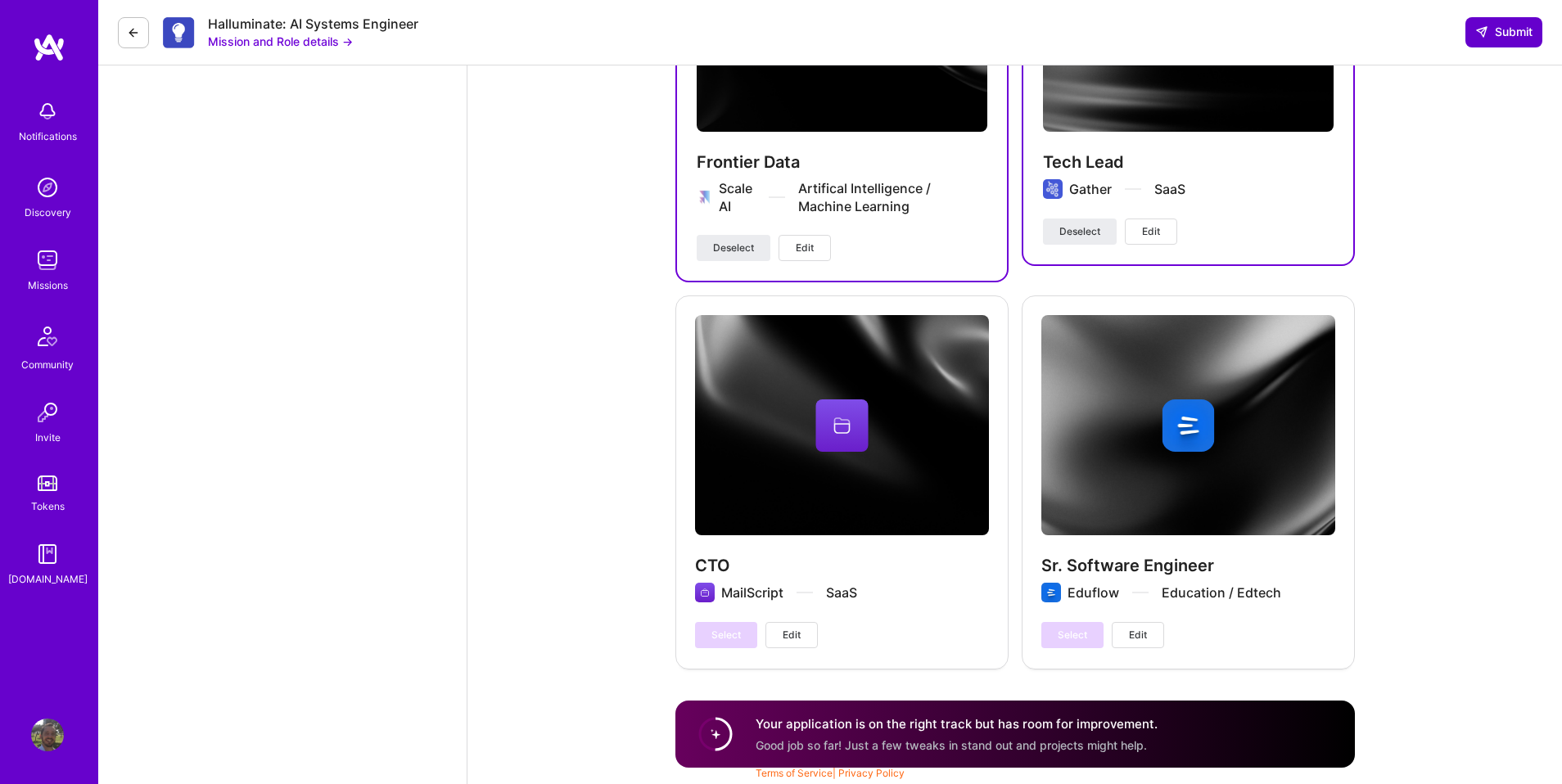
click at [1520, 28] on span "Submit" at bounding box center [1503, 32] width 57 height 16
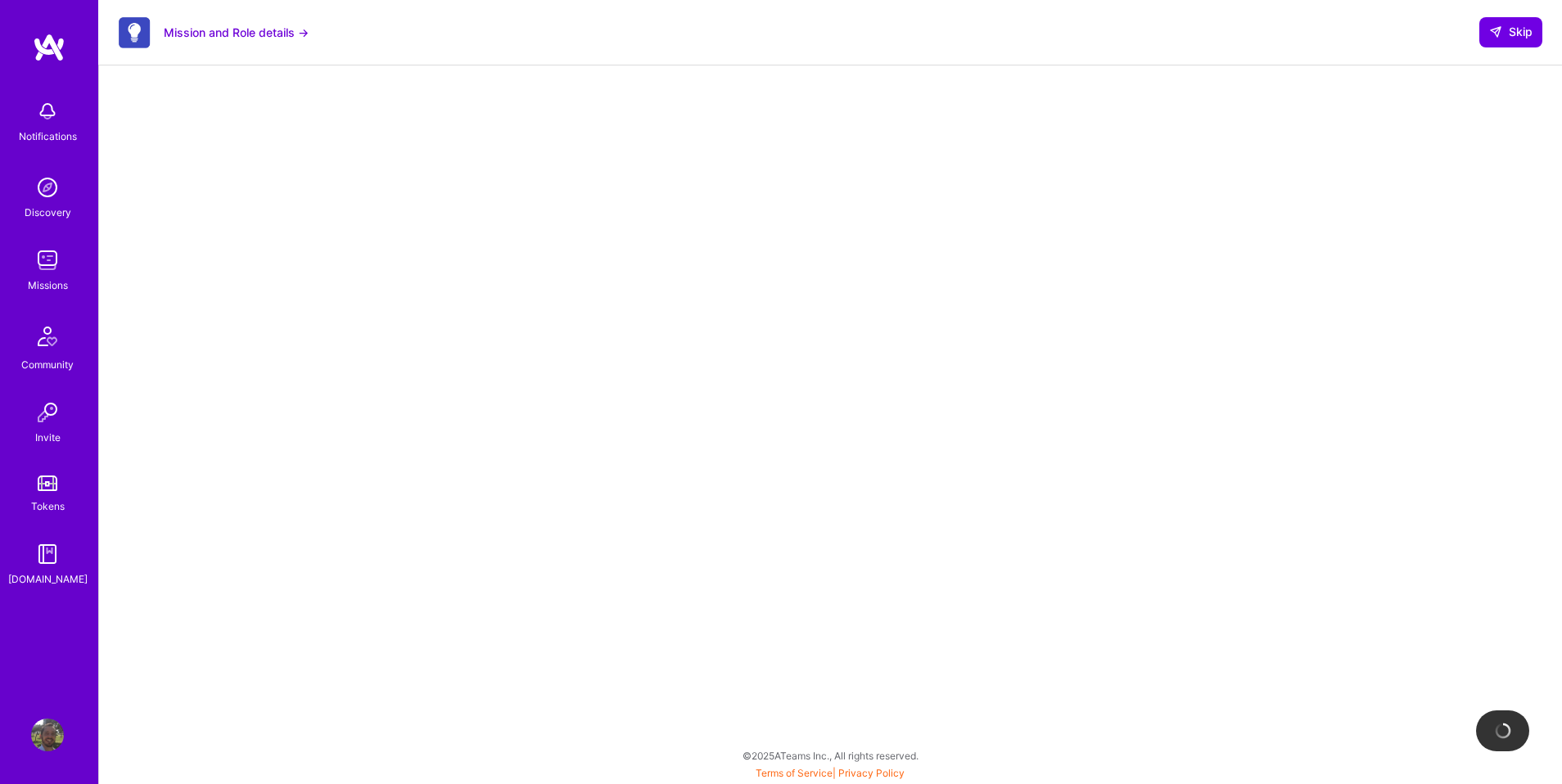
scroll to position [137, 0]
select select "UY"
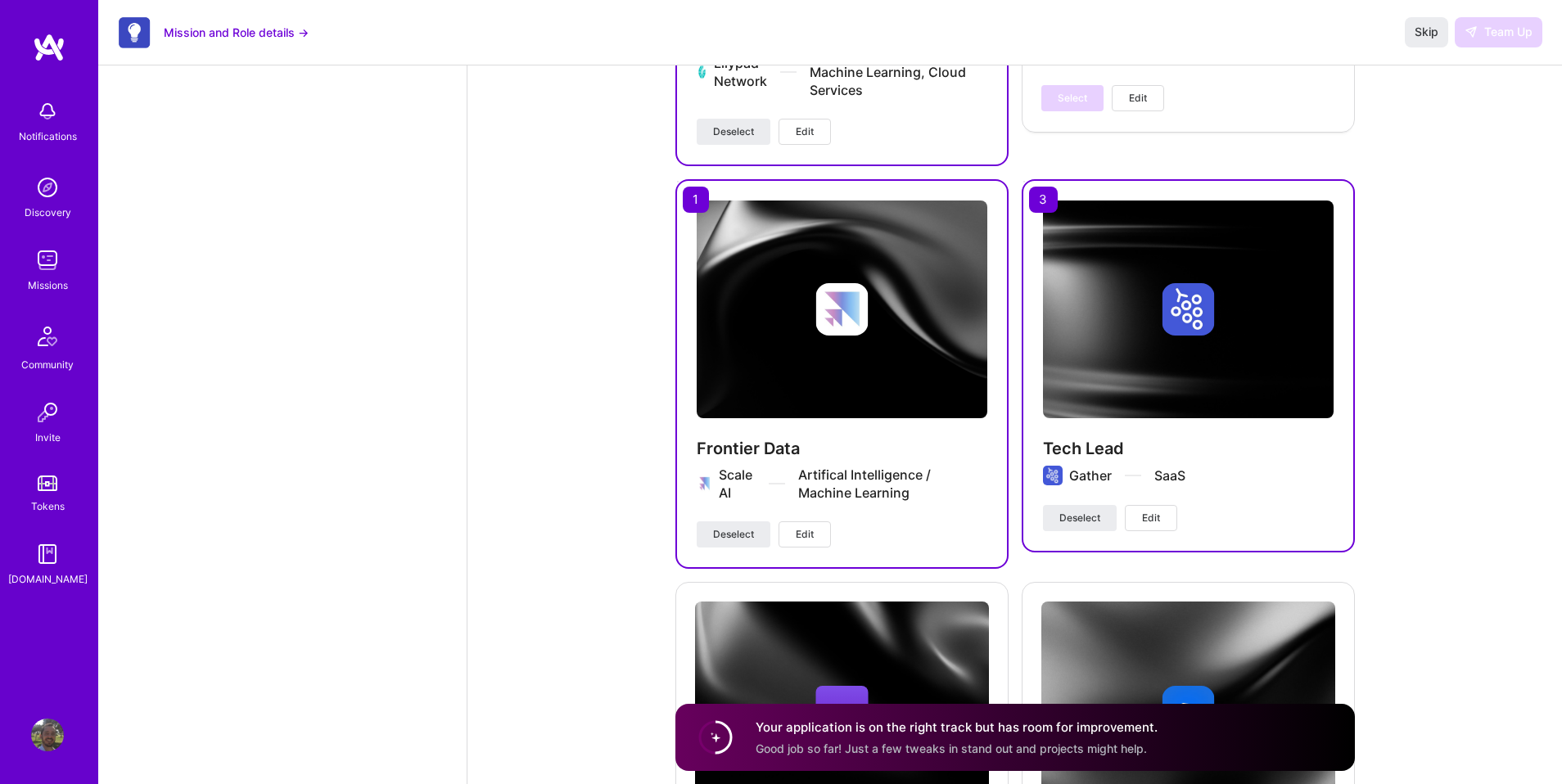
scroll to position [2817, 0]
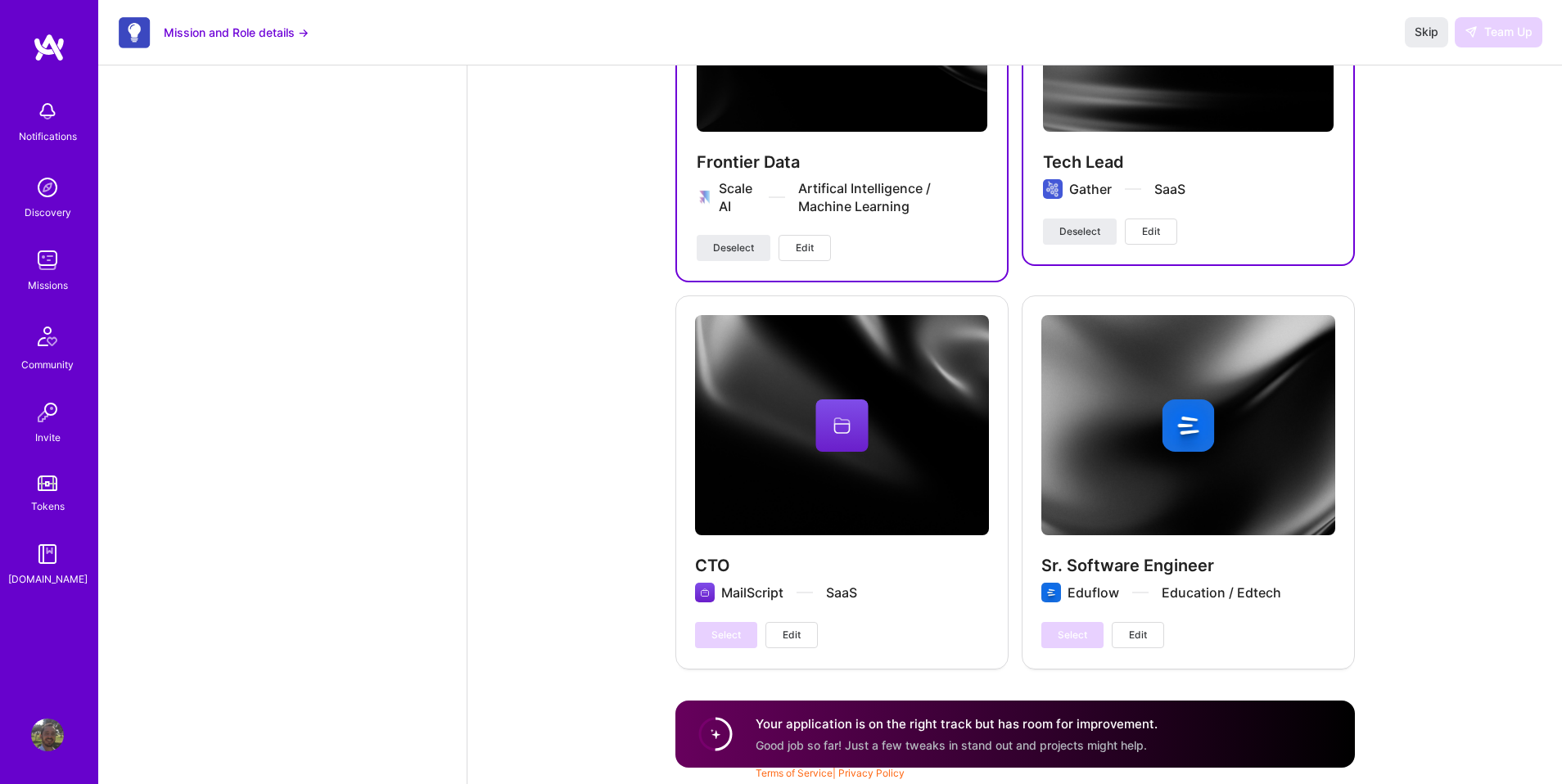
click at [915, 724] on h4 "Your application is on the right track but has room for improvement." at bounding box center [957, 724] width 402 height 17
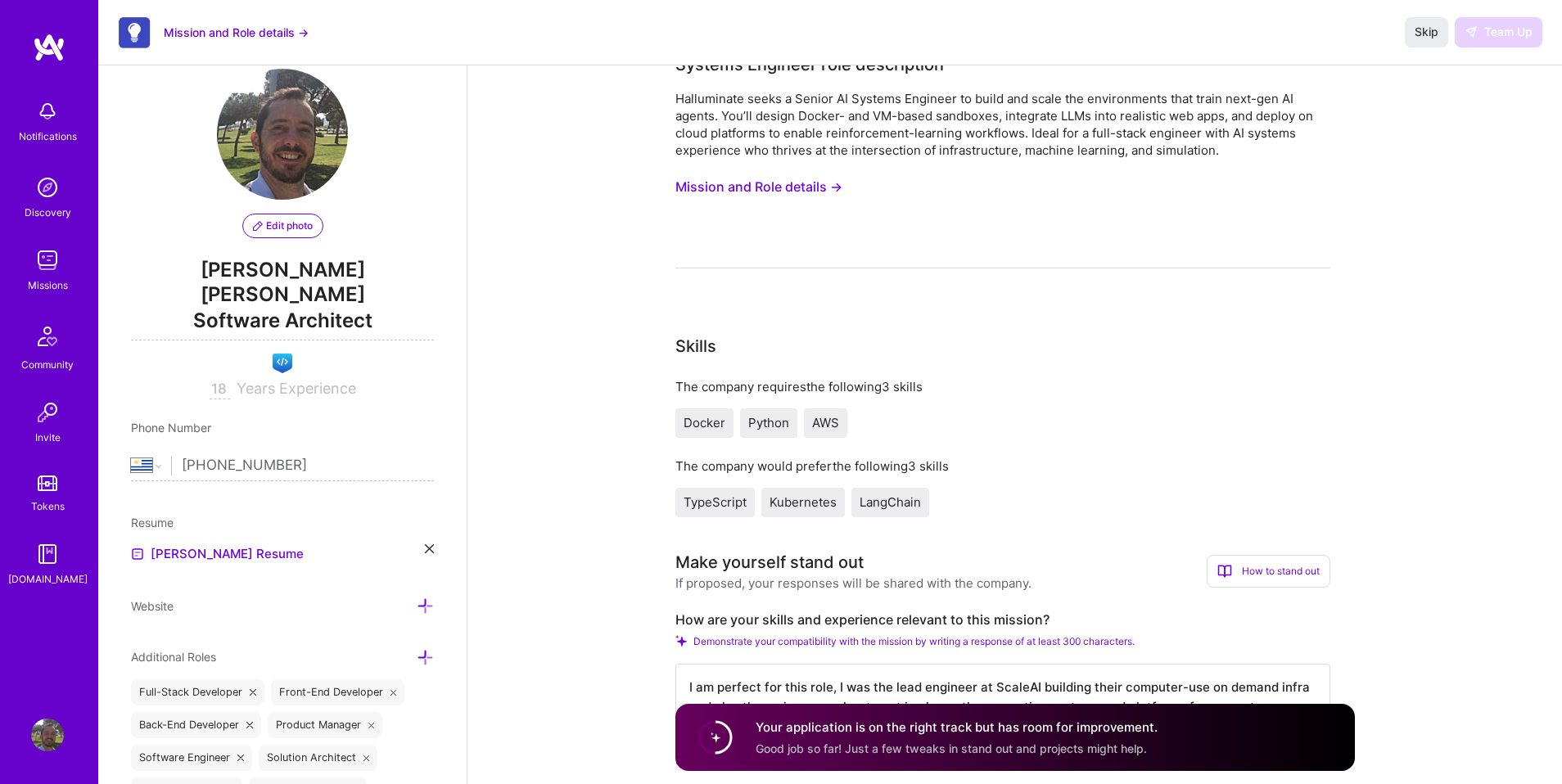
scroll to position [0, 0]
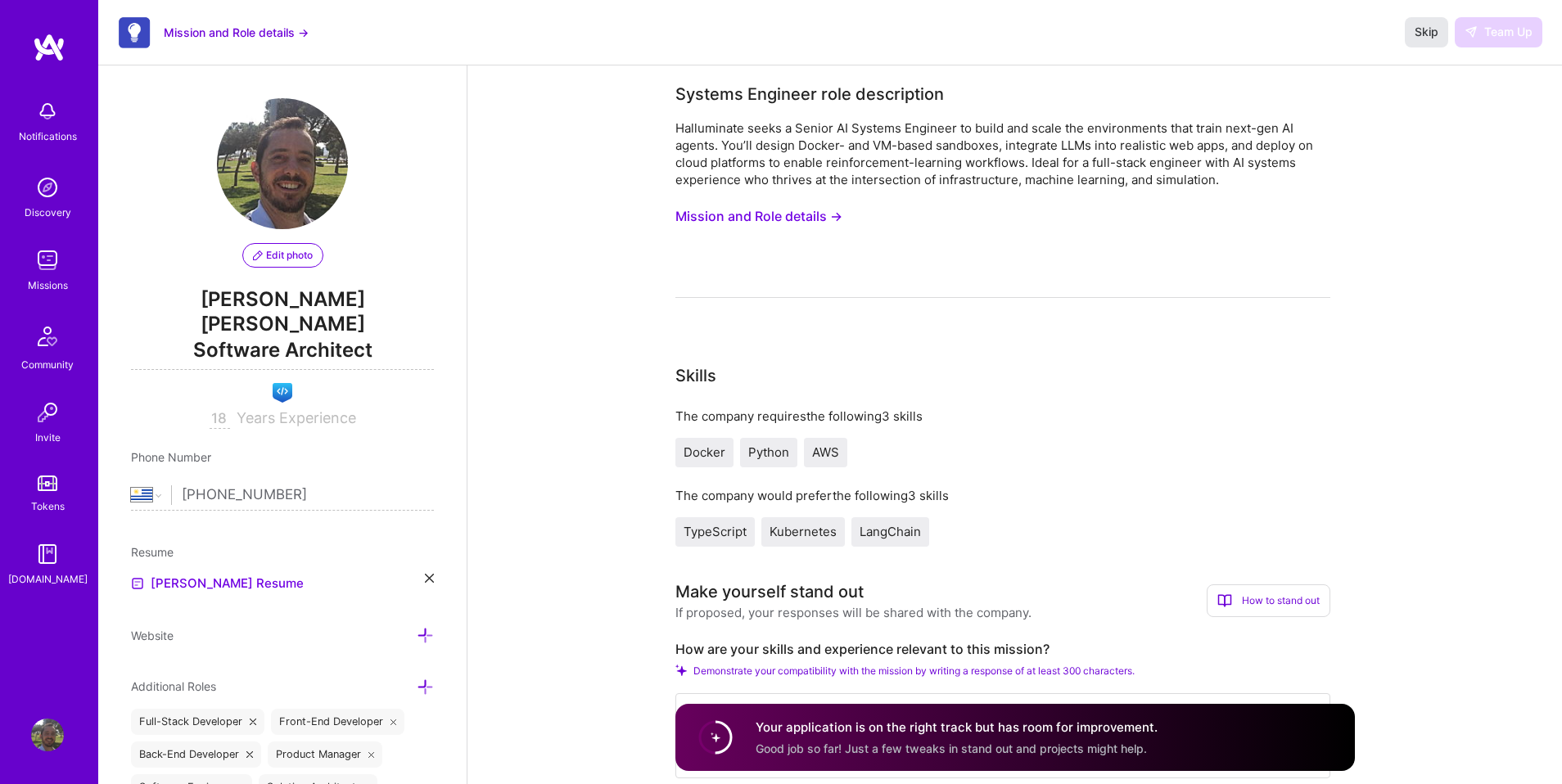
click at [1438, 27] on span "Skip" at bounding box center [1426, 32] width 24 height 16
click at [1432, 32] on span "Skip" at bounding box center [1426, 32] width 24 height 16
click at [47, 42] on img at bounding box center [49, 47] width 33 height 29
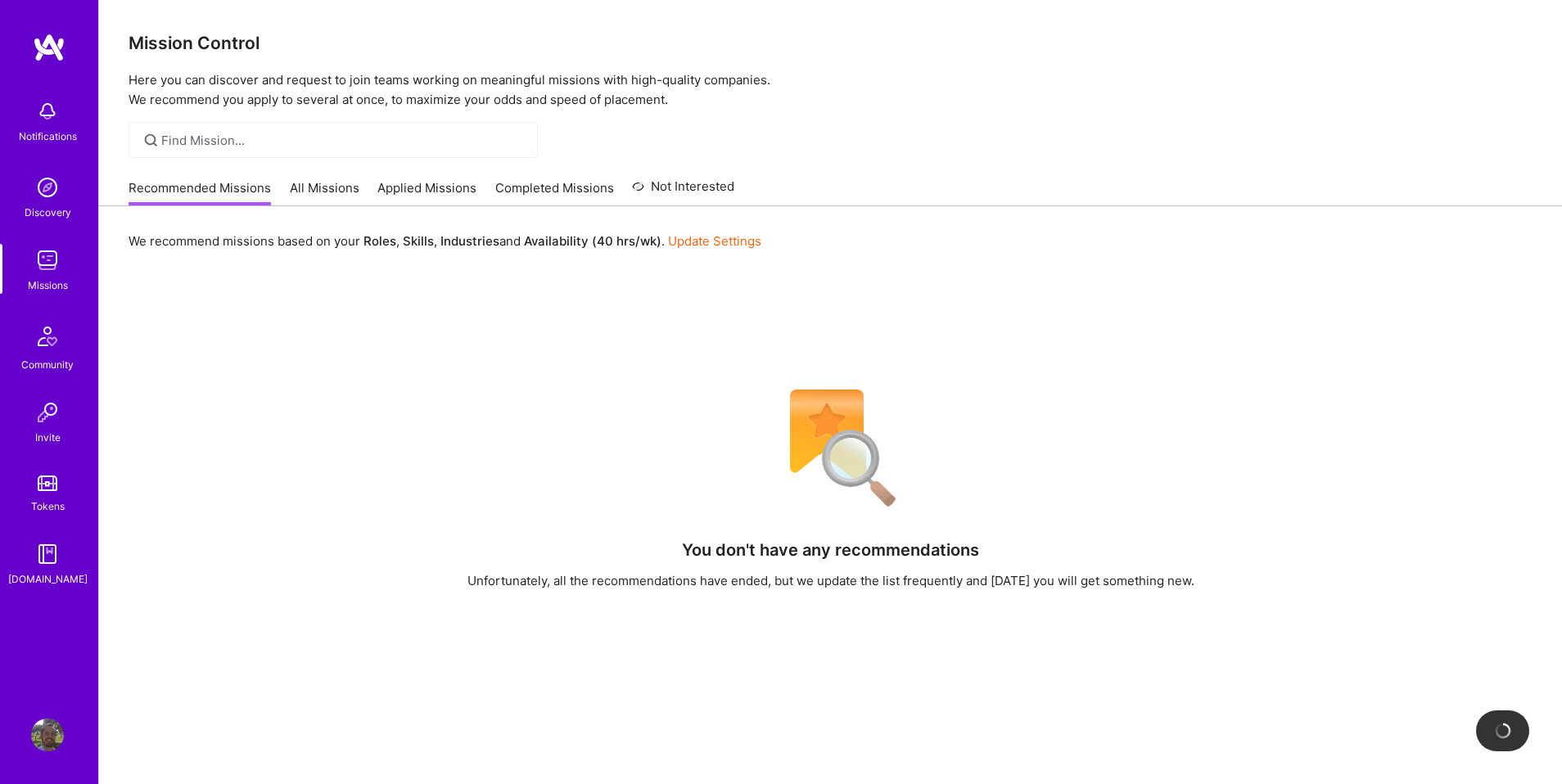
click at [408, 191] on link "Applied Missions" at bounding box center [427, 193] width 99 height 27
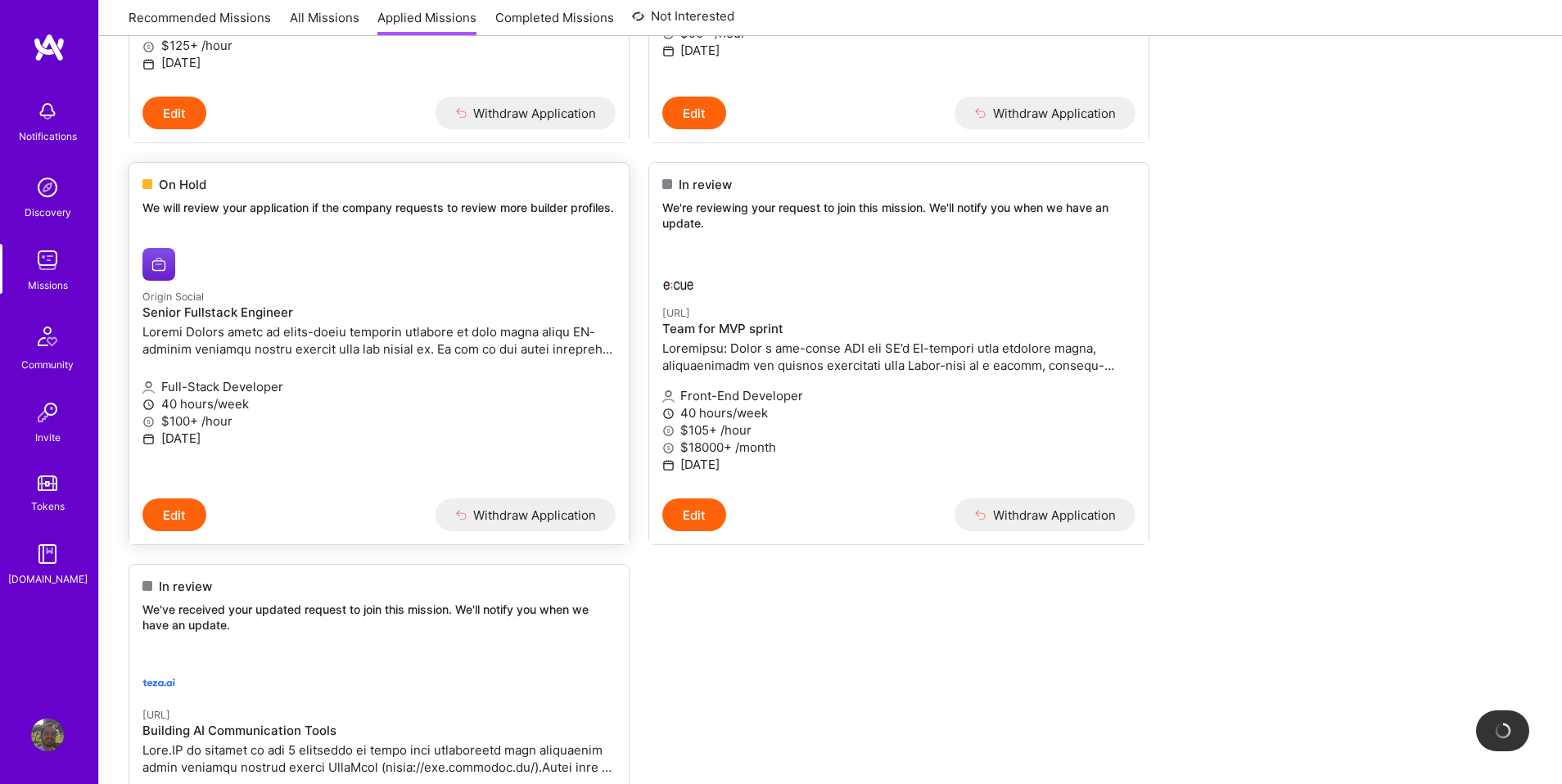
scroll to position [487, 0]
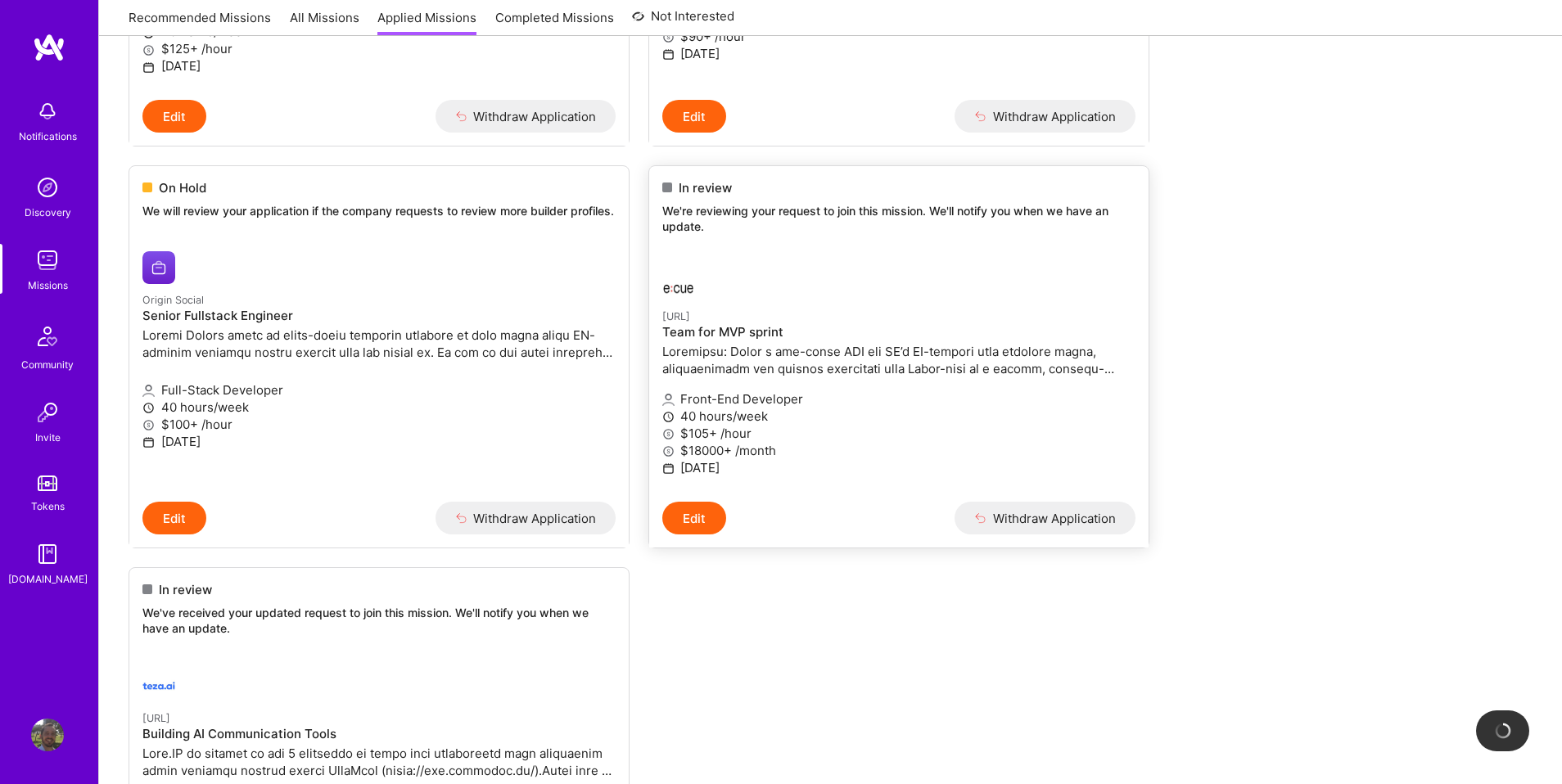
click at [1055, 525] on button "Withdraw Application" at bounding box center [1045, 517] width 181 height 33
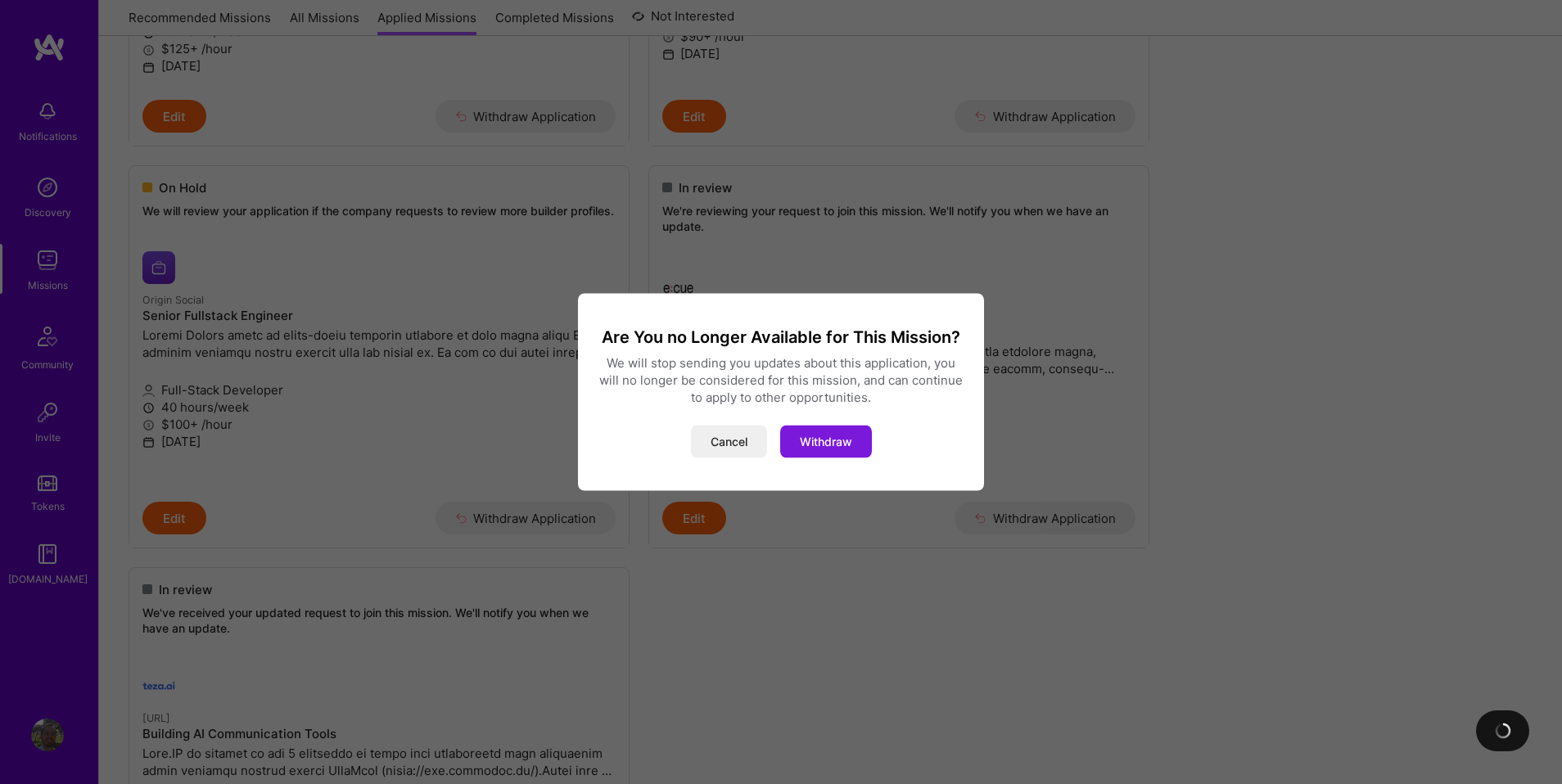
click at [806, 442] on button "Withdraw" at bounding box center [826, 442] width 92 height 33
click at [822, 434] on button "Withdraw" at bounding box center [826, 442] width 92 height 33
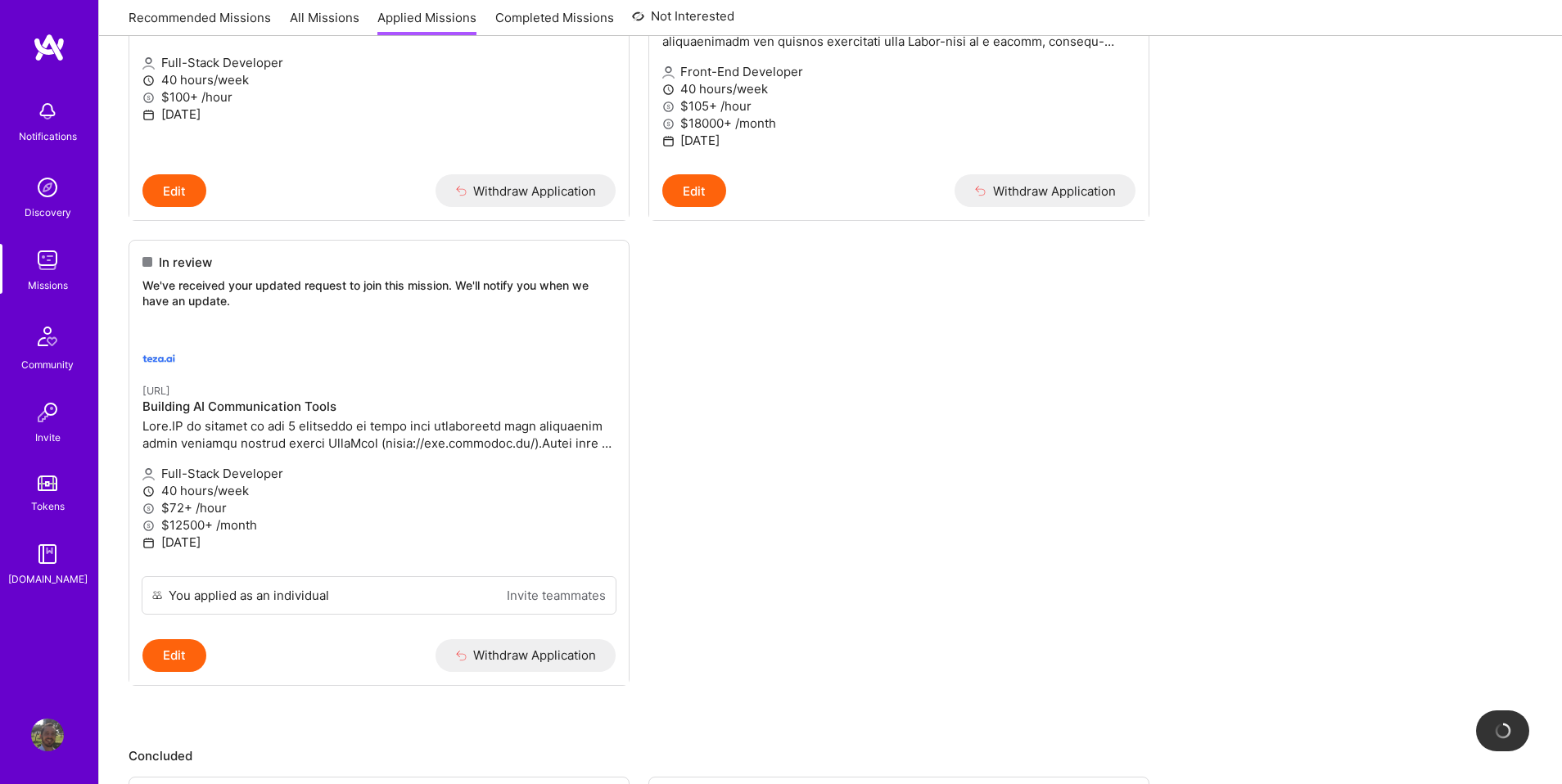
scroll to position [812, 0]
click at [532, 651] on button "Withdraw Application" at bounding box center [526, 658] width 181 height 33
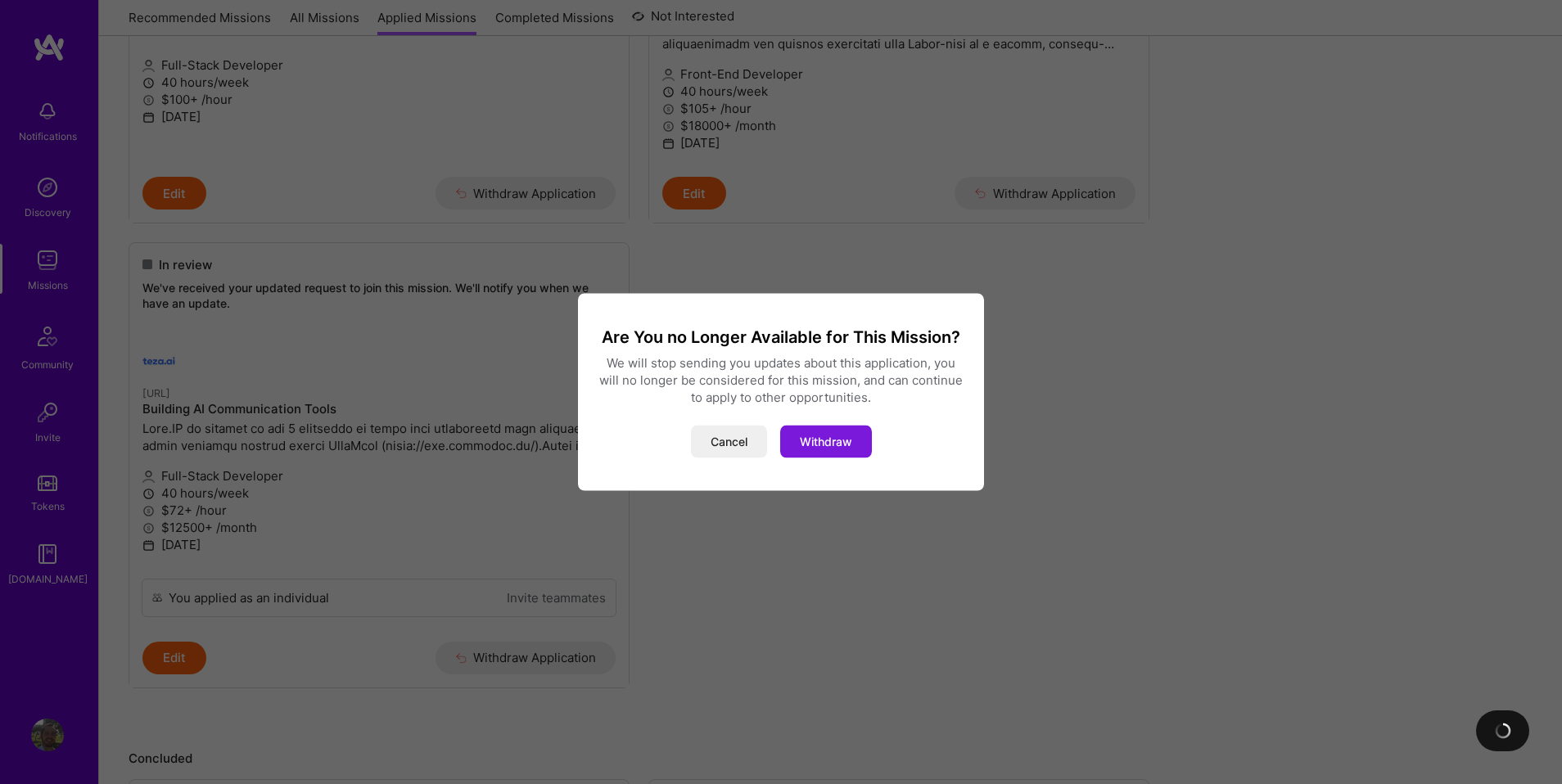
click at [837, 447] on button "Withdraw" at bounding box center [826, 442] width 92 height 33
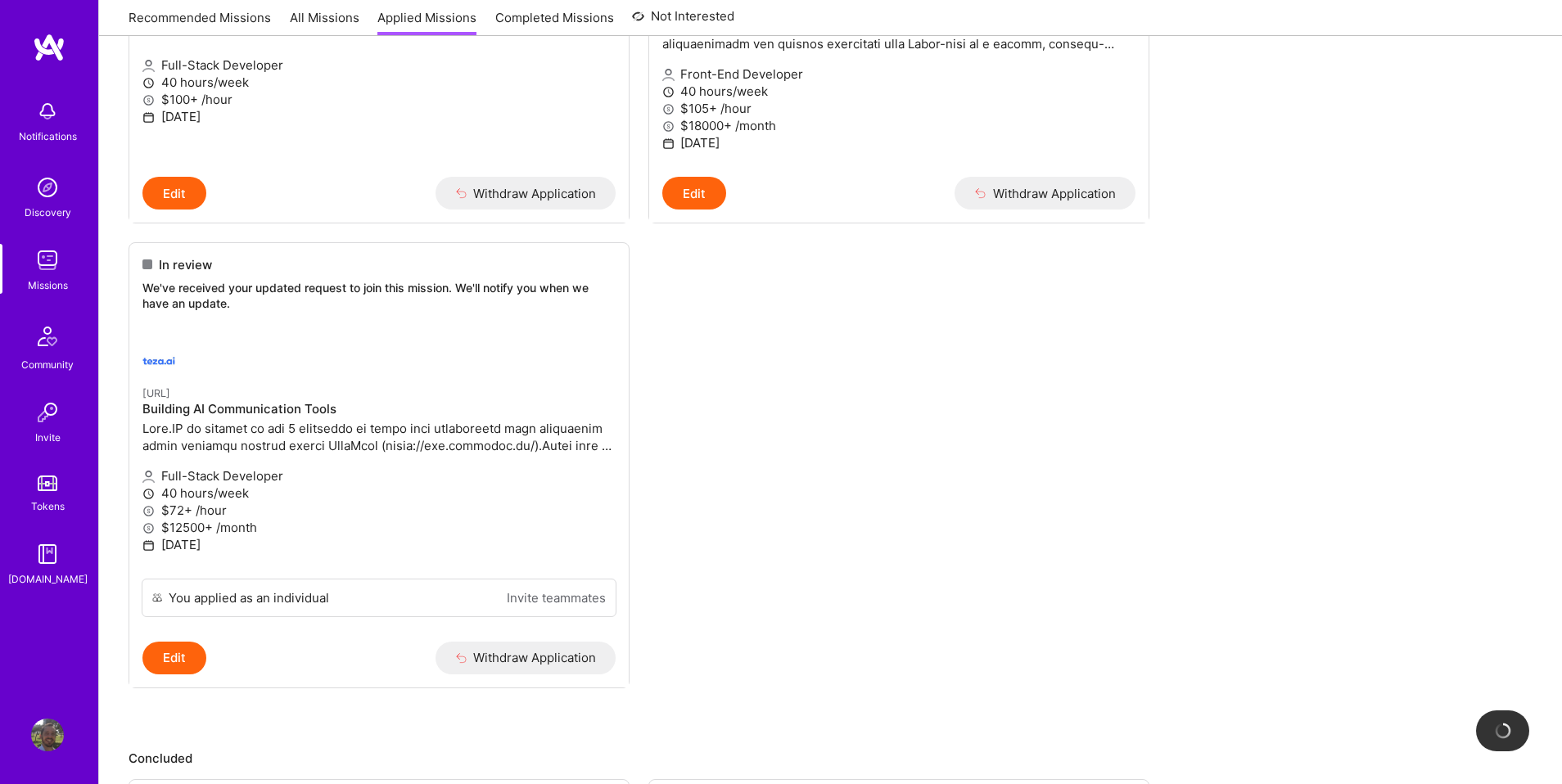
click at [1174, 500] on ul "In review We're reviewing your request to join this mission. We'll notify you w…" at bounding box center [830, 97] width 1404 height 1282
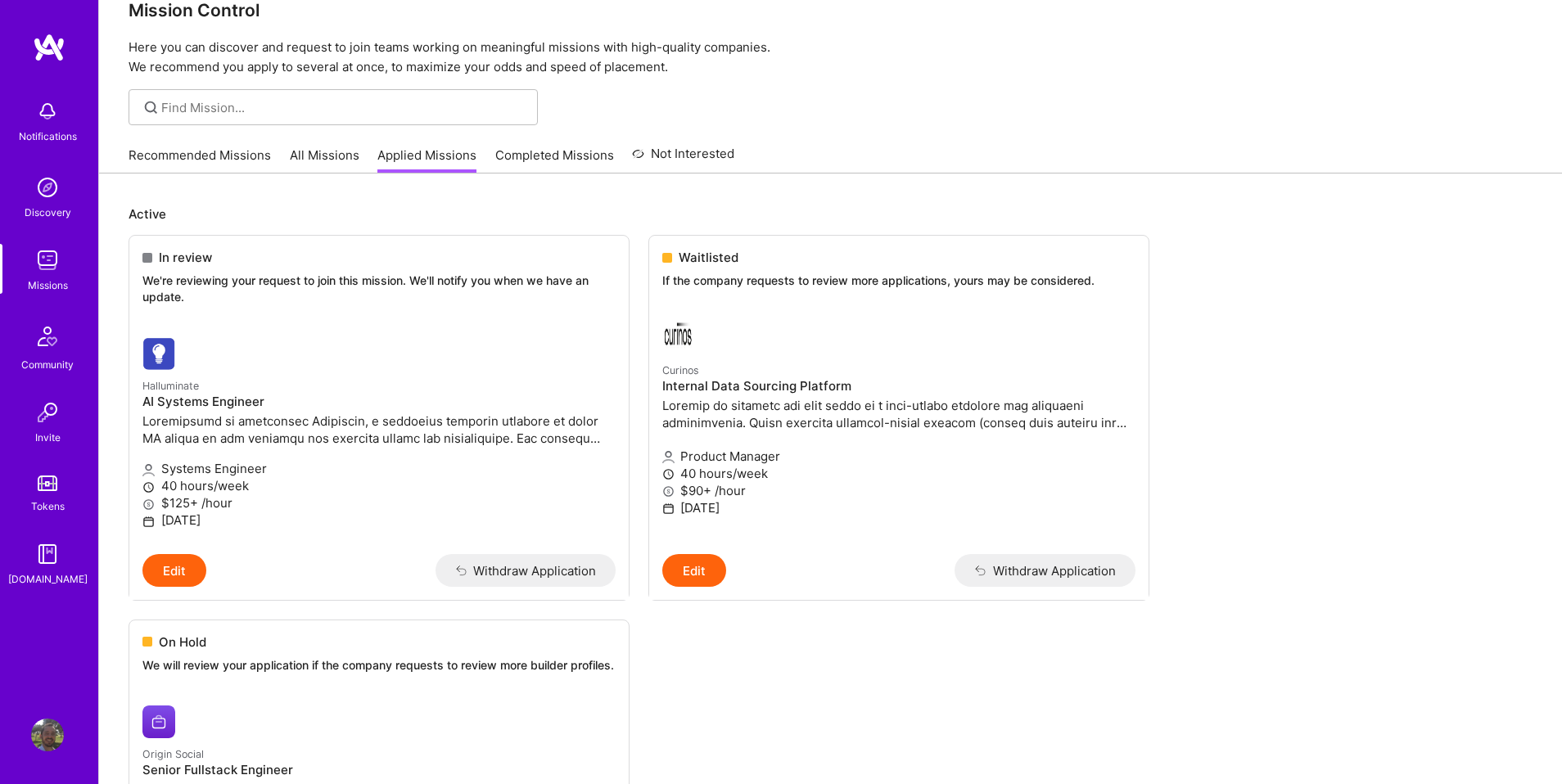
scroll to position [30, 0]
click at [188, 569] on button "Edit" at bounding box center [174, 572] width 64 height 33
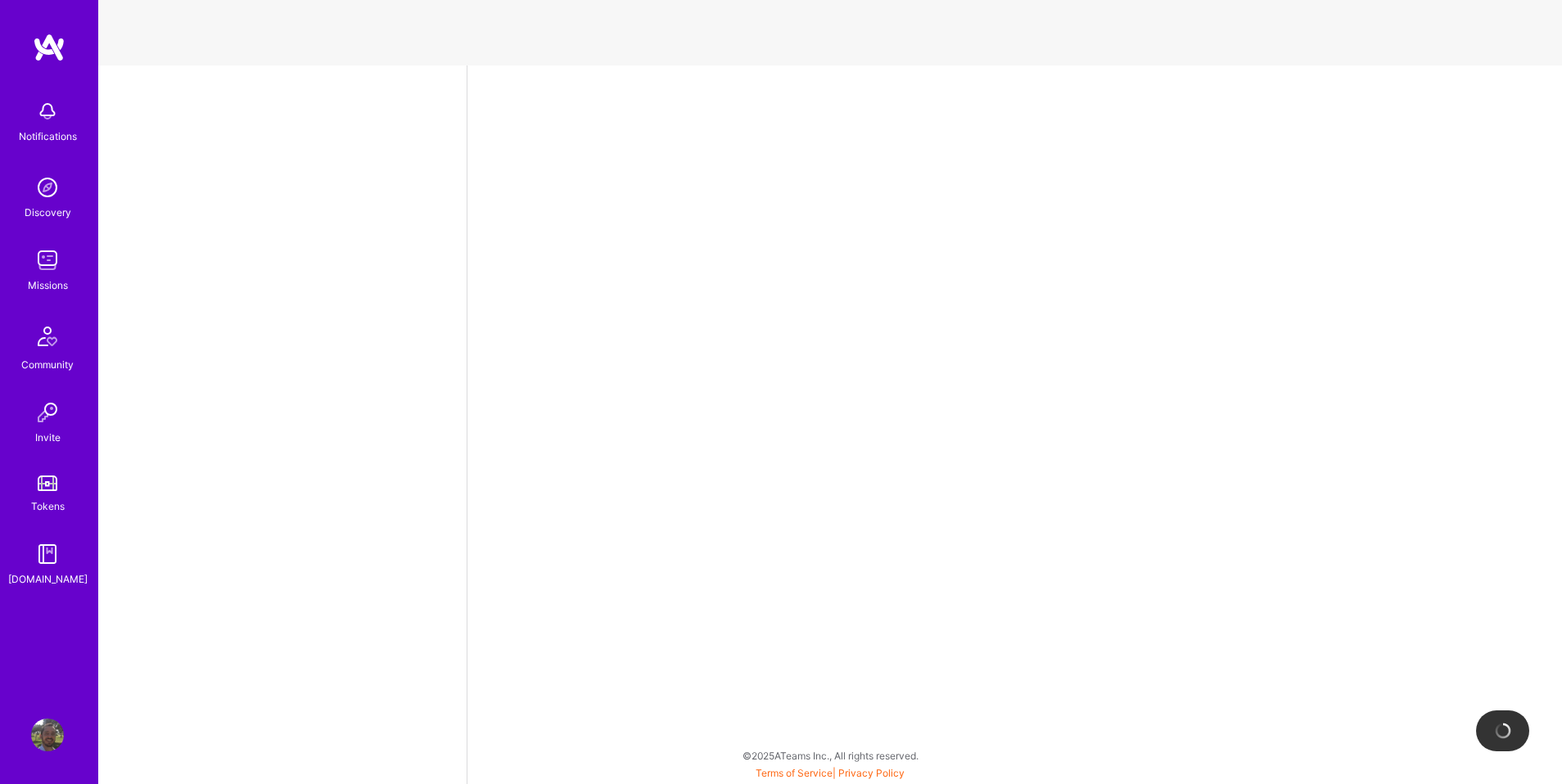
select select "UY"
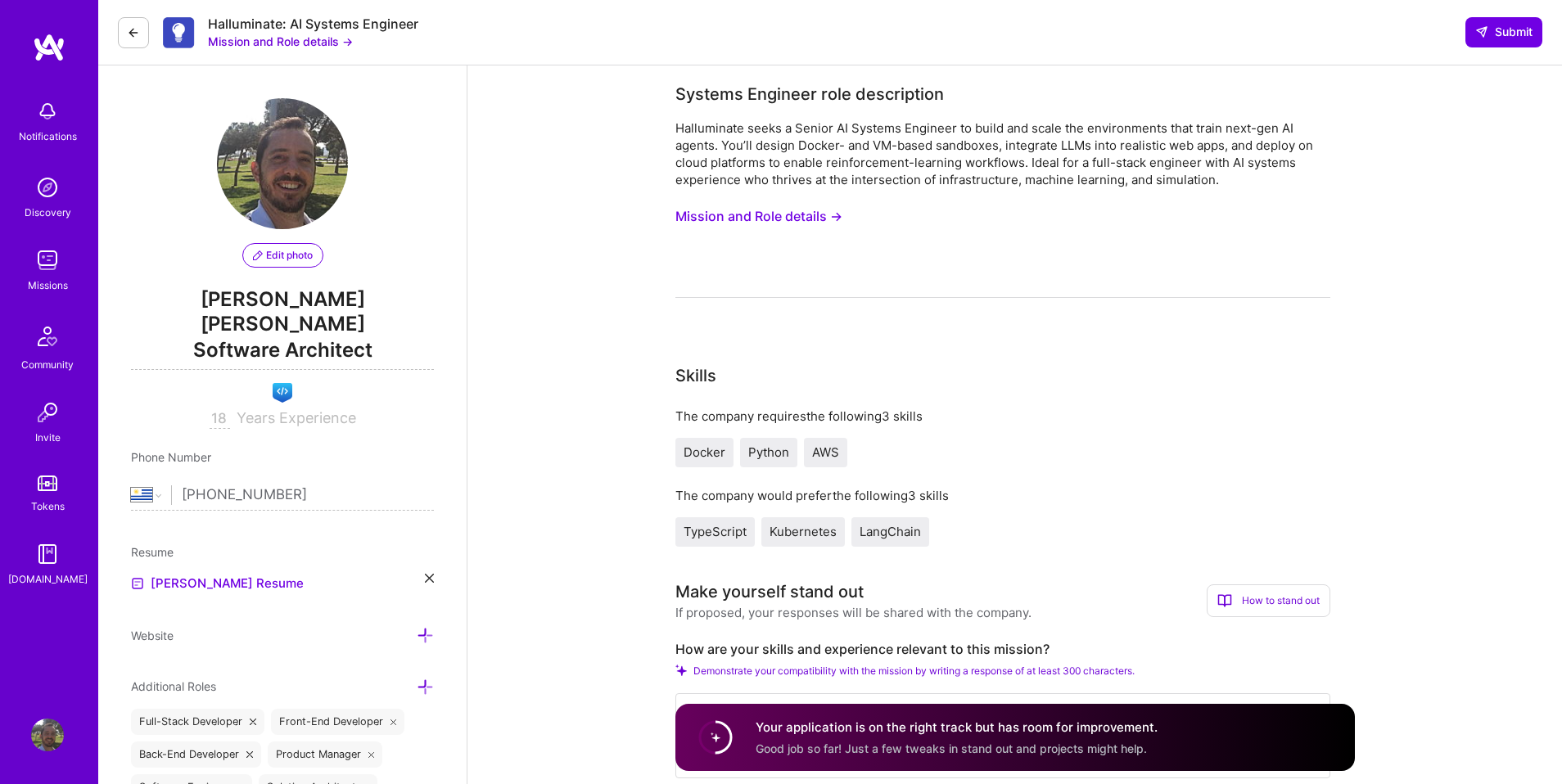
click at [751, 217] on button "Mission and Role details →" at bounding box center [759, 217] width 167 height 30
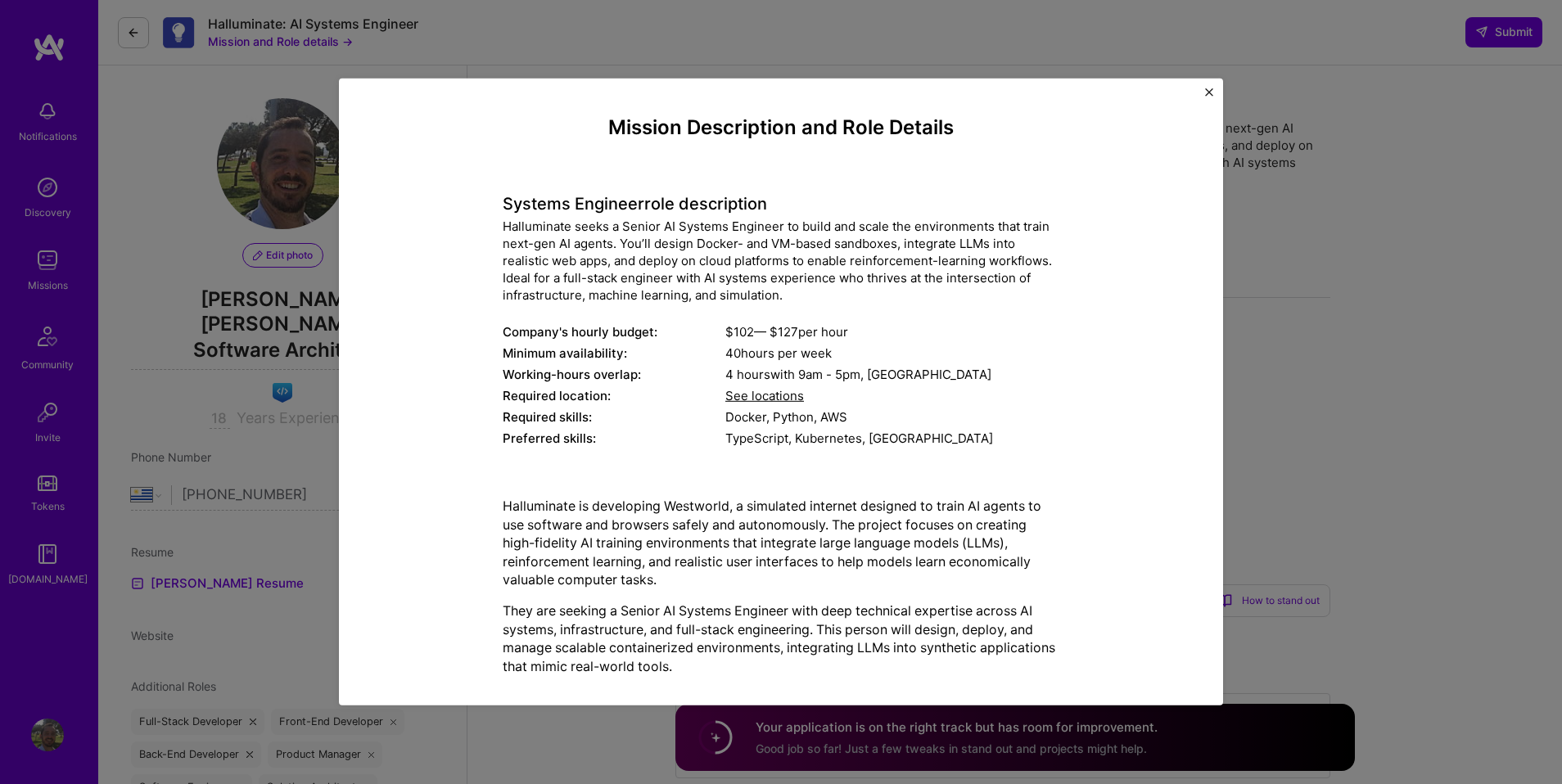
click at [326, 199] on div "Mission Description and Role Details Systems Engineer role description Hallumin…" at bounding box center [781, 392] width 1562 height 784
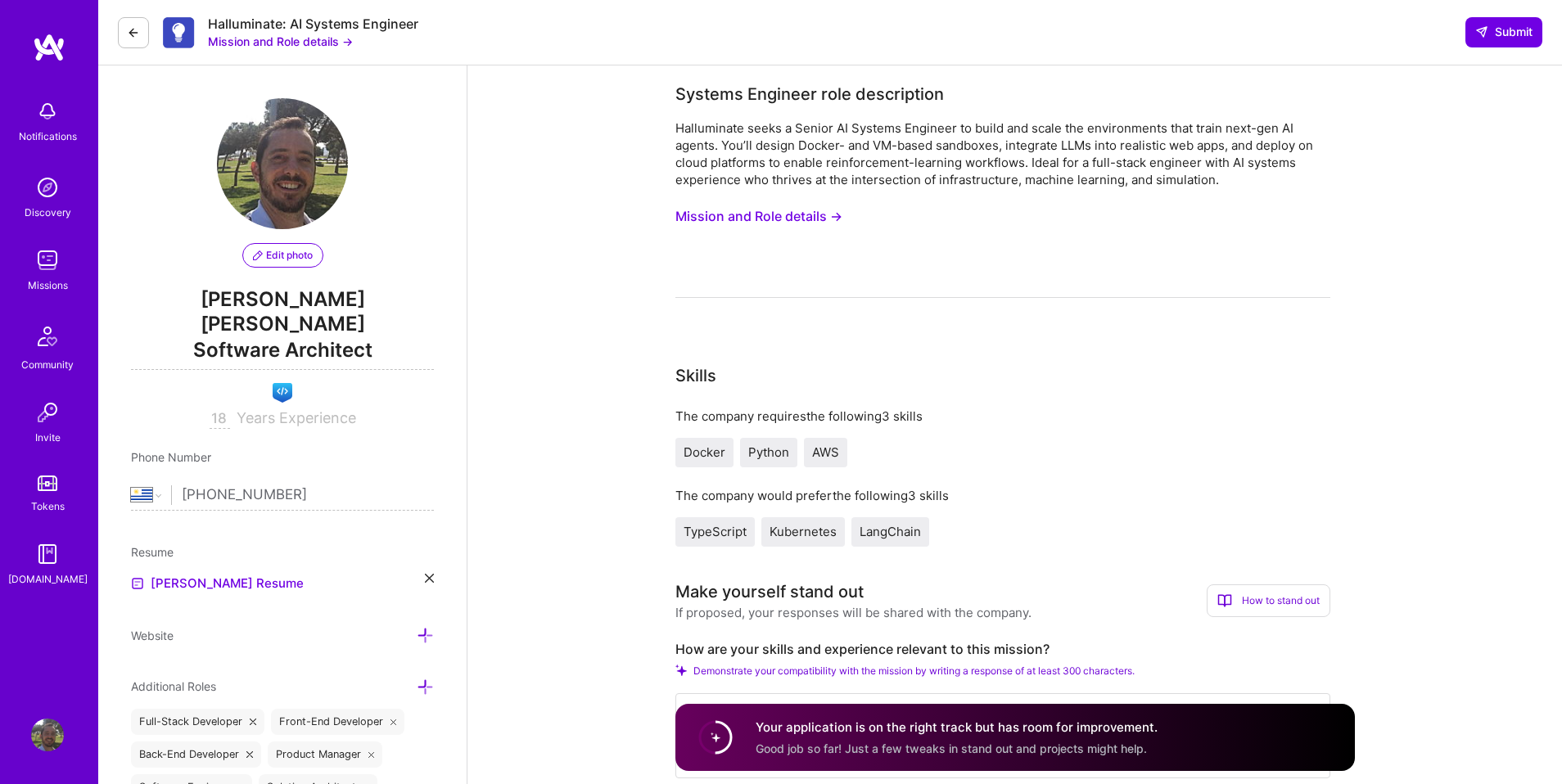
click at [308, 41] on button "Mission and Role details →" at bounding box center [280, 41] width 145 height 17
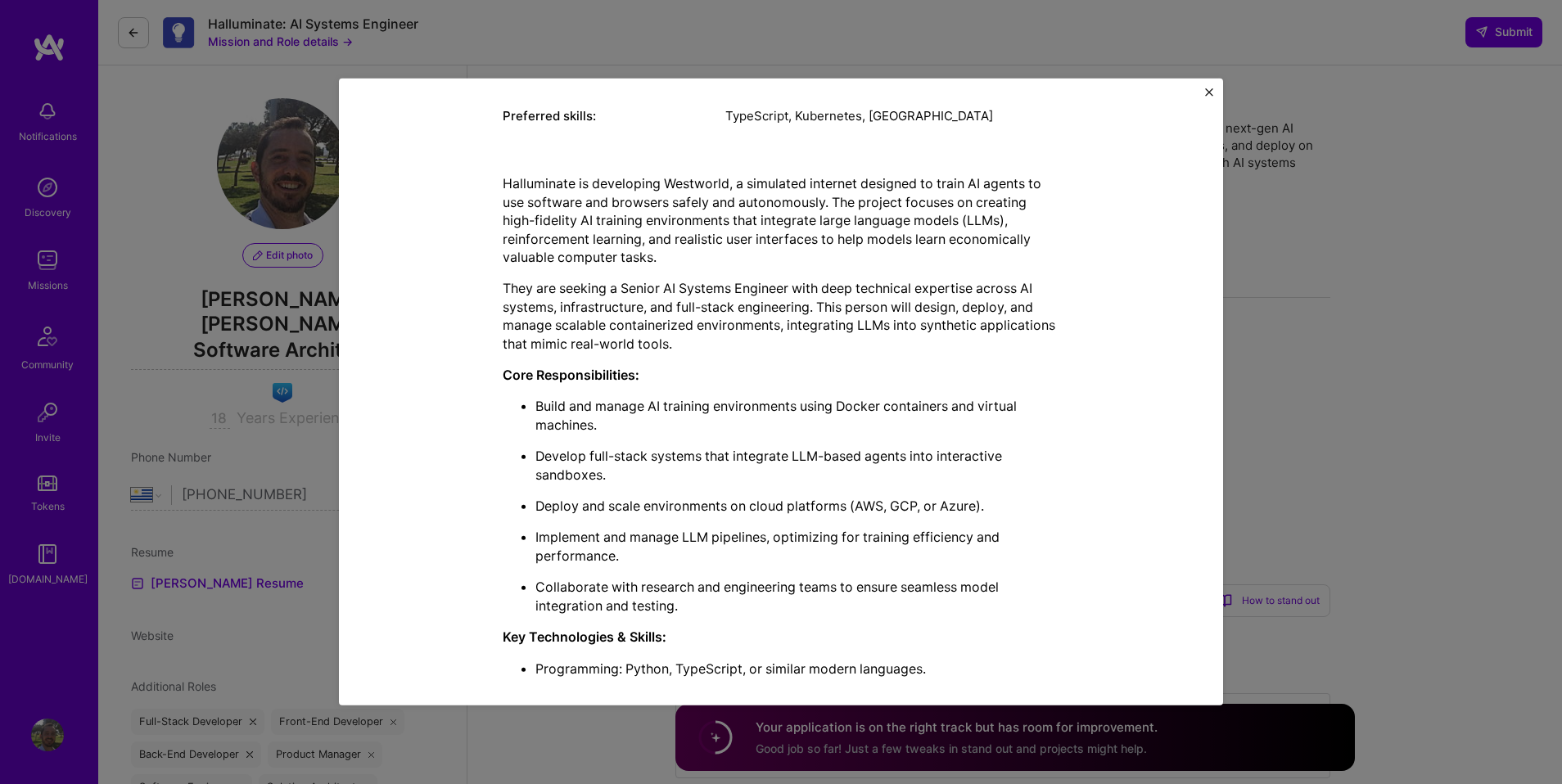
scroll to position [616, 0]
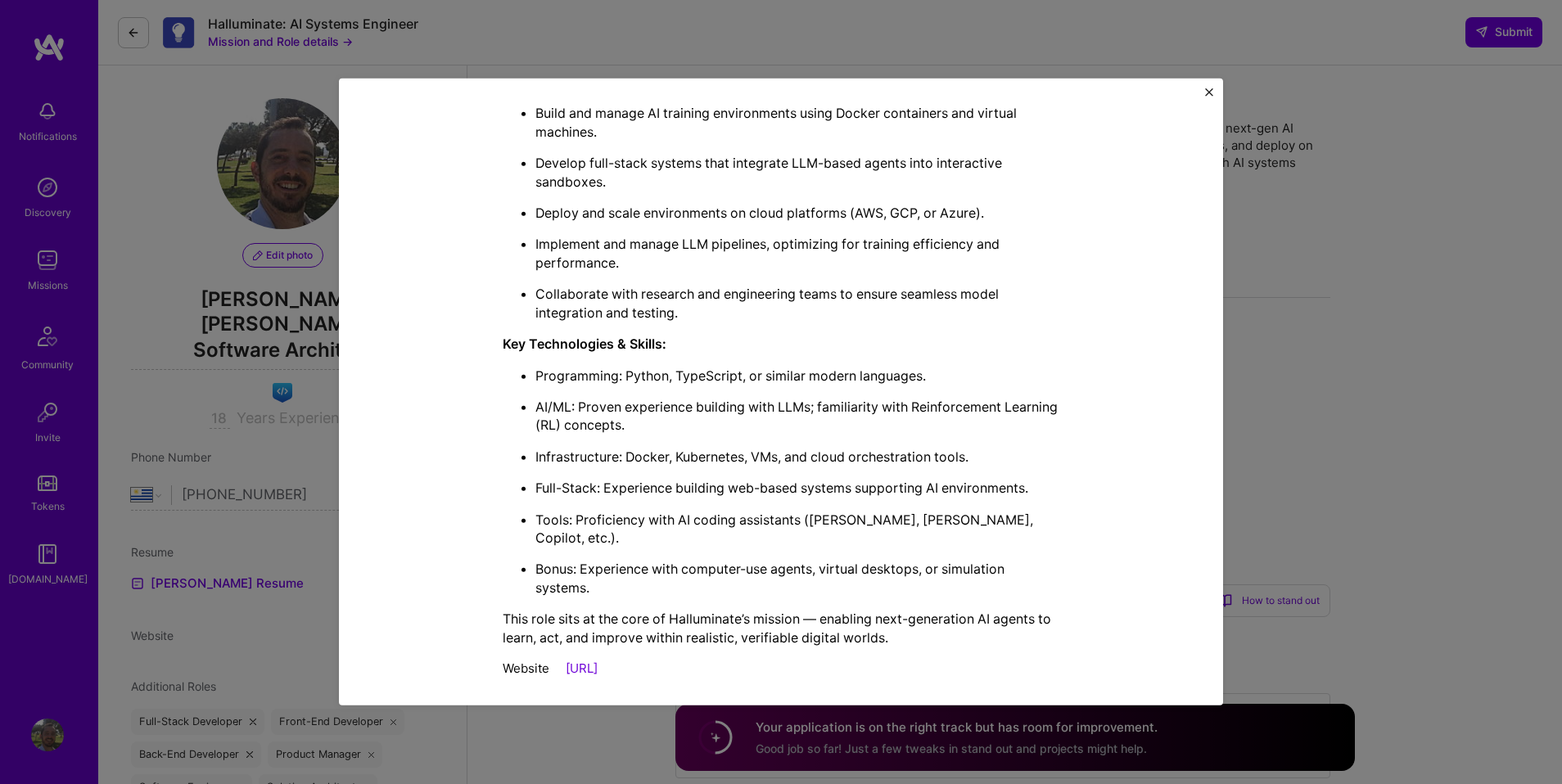
click at [191, 92] on div "Mission Description and Role Details Systems Engineer role description Hallumin…" at bounding box center [781, 392] width 1562 height 784
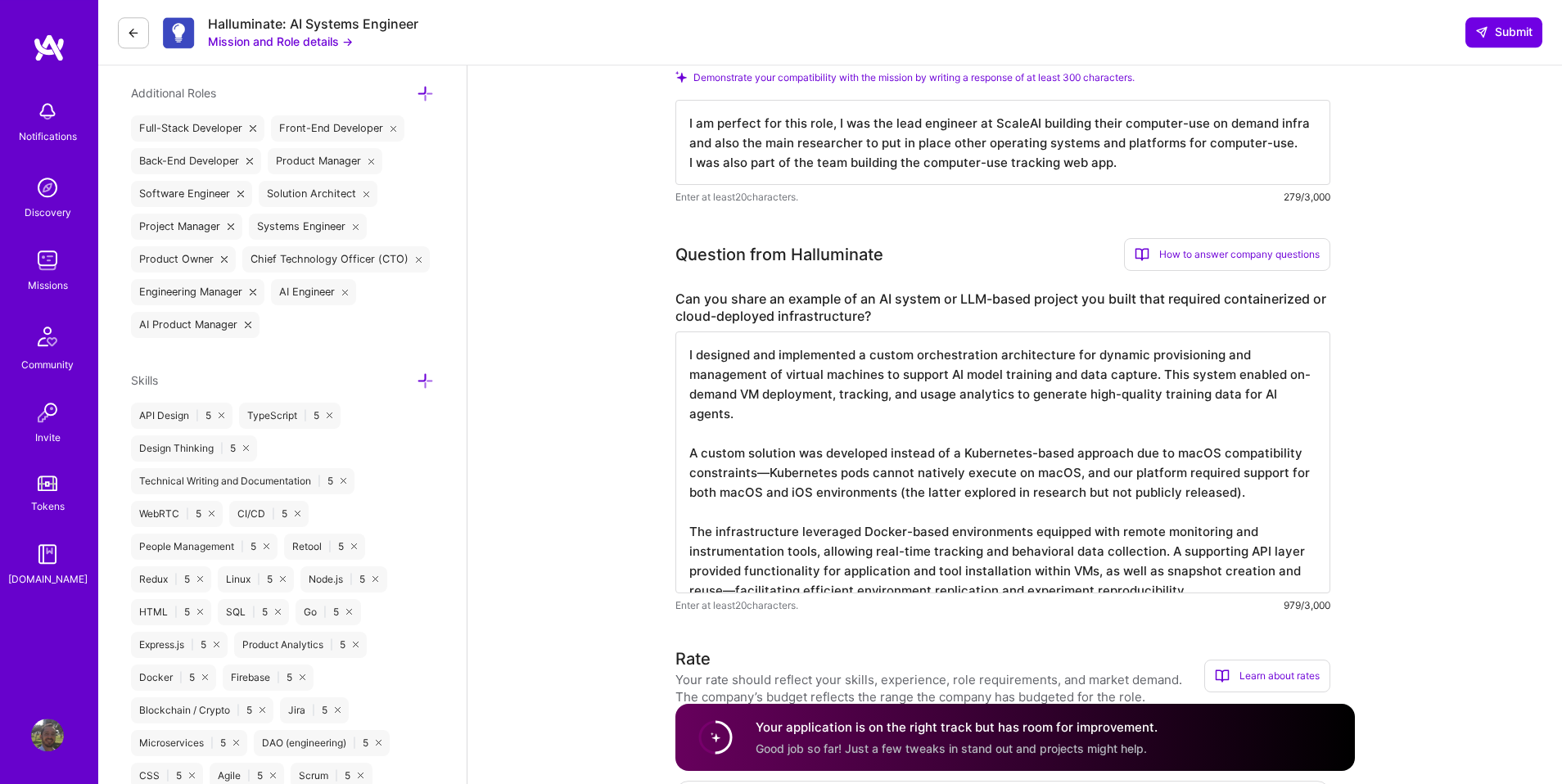
scroll to position [0, 0]
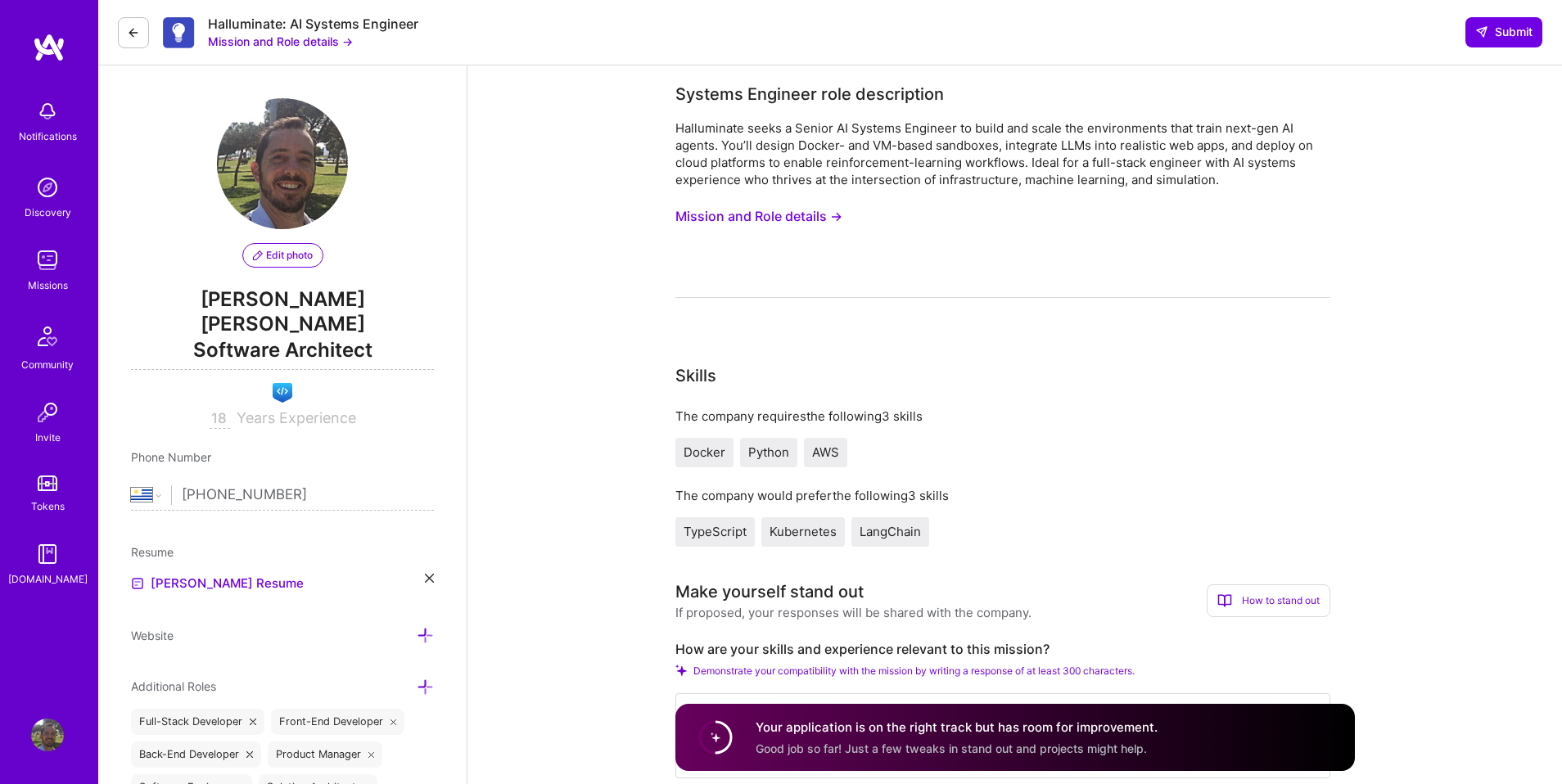
click at [137, 34] on icon at bounding box center [133, 32] width 13 height 13
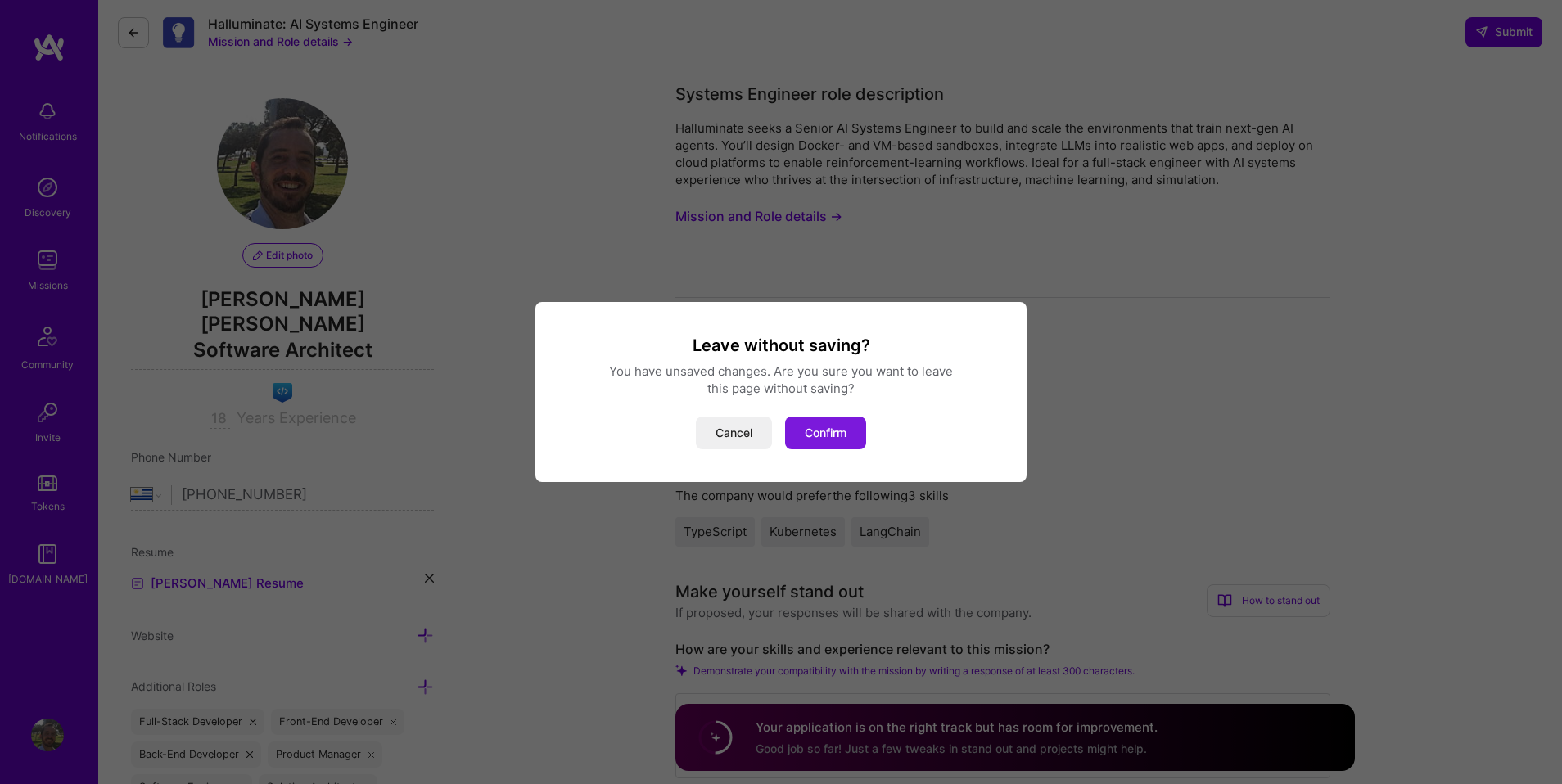
click at [834, 446] on button "Confirm" at bounding box center [825, 433] width 81 height 33
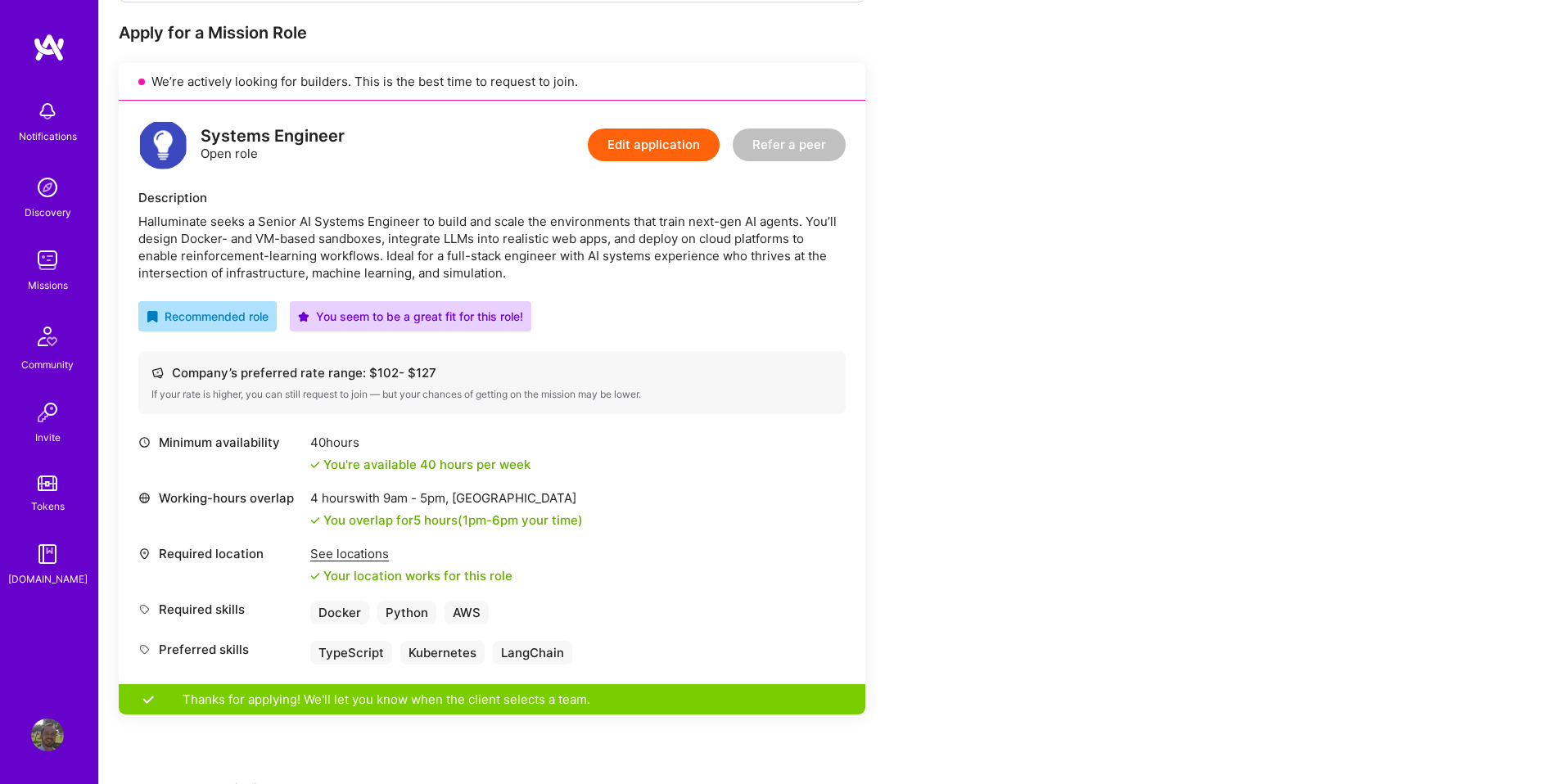
scroll to position [346, 0]
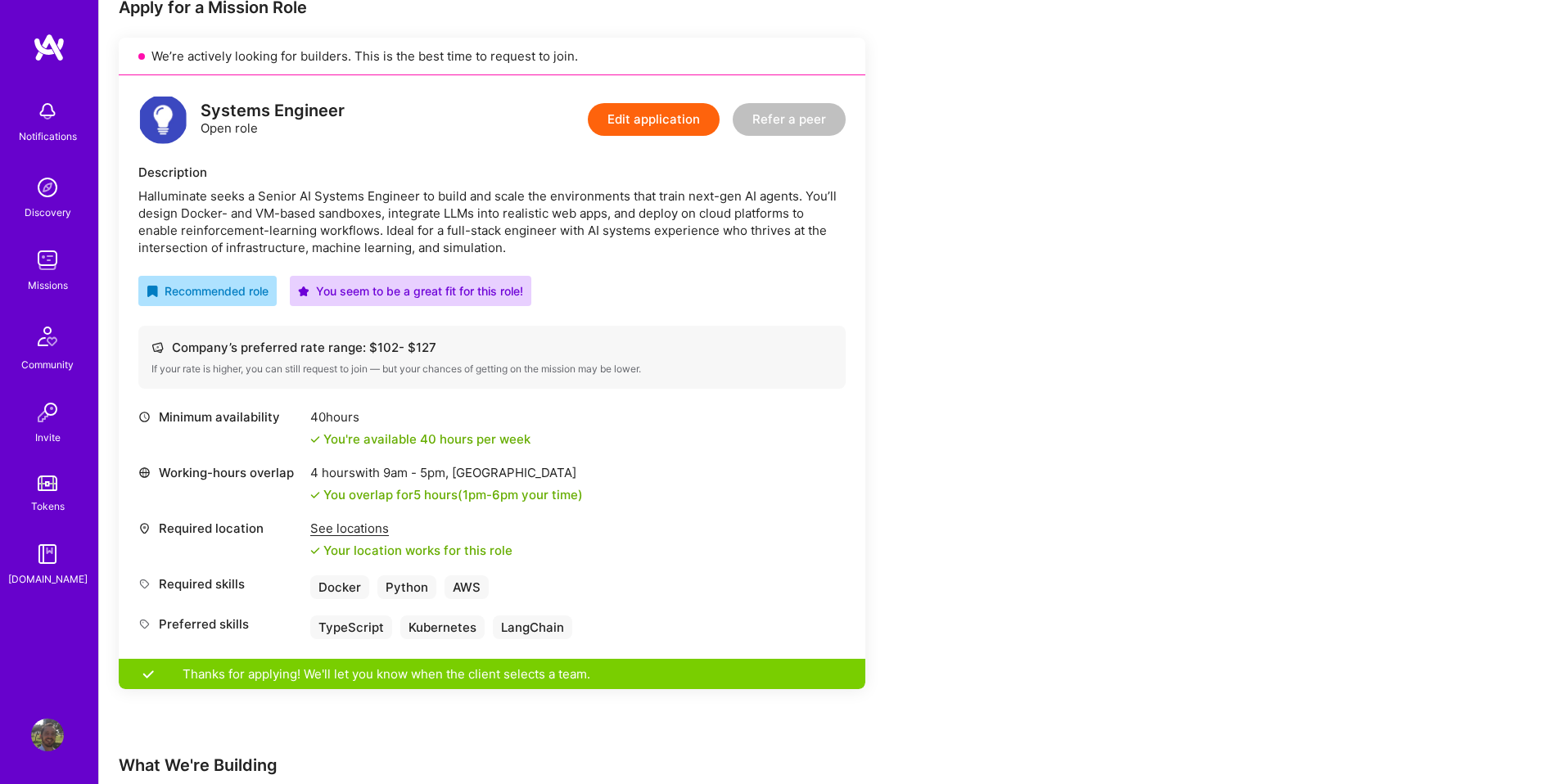
click at [683, 118] on button "Edit application" at bounding box center [653, 119] width 132 height 33
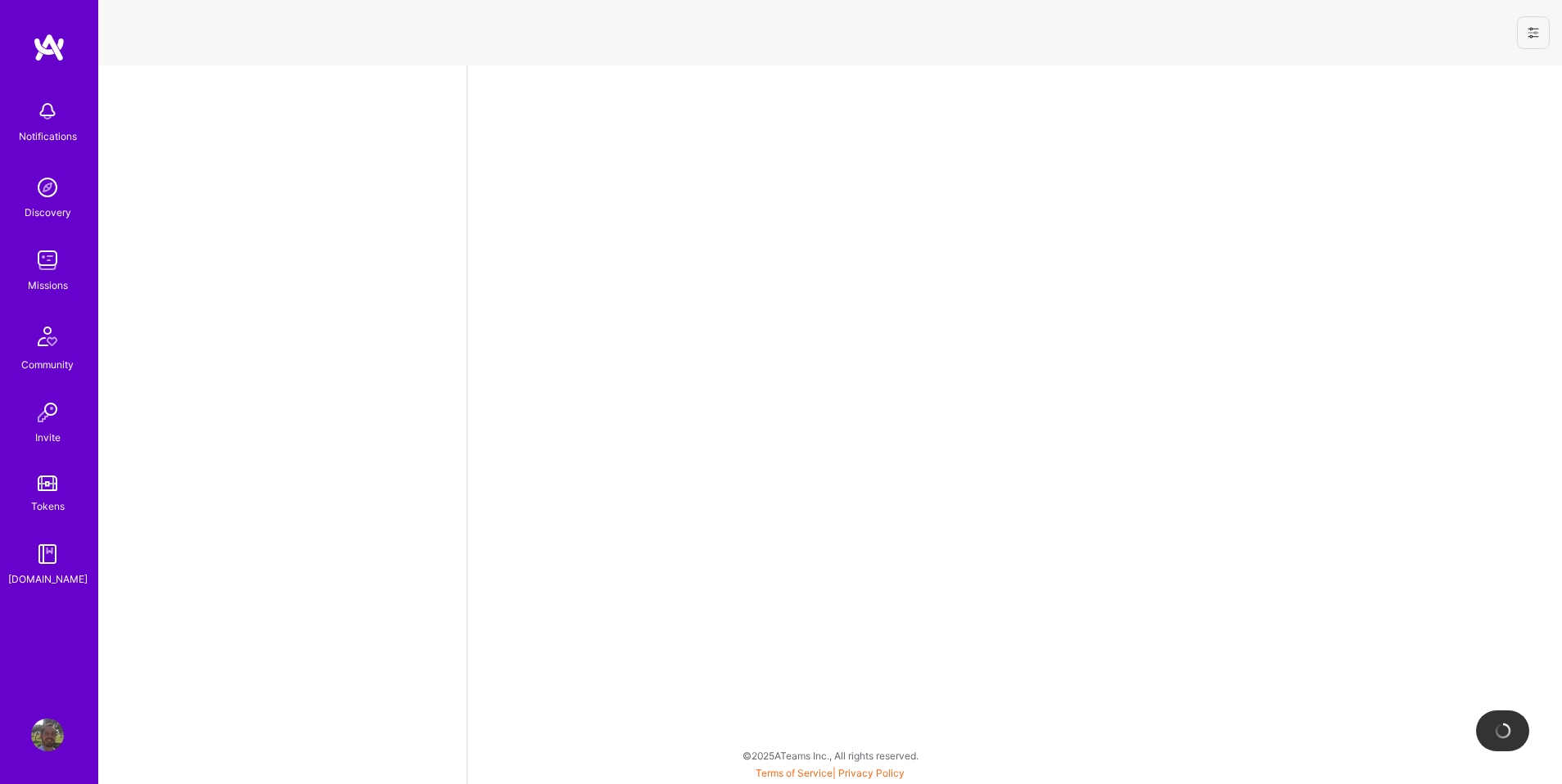
select select "UY"
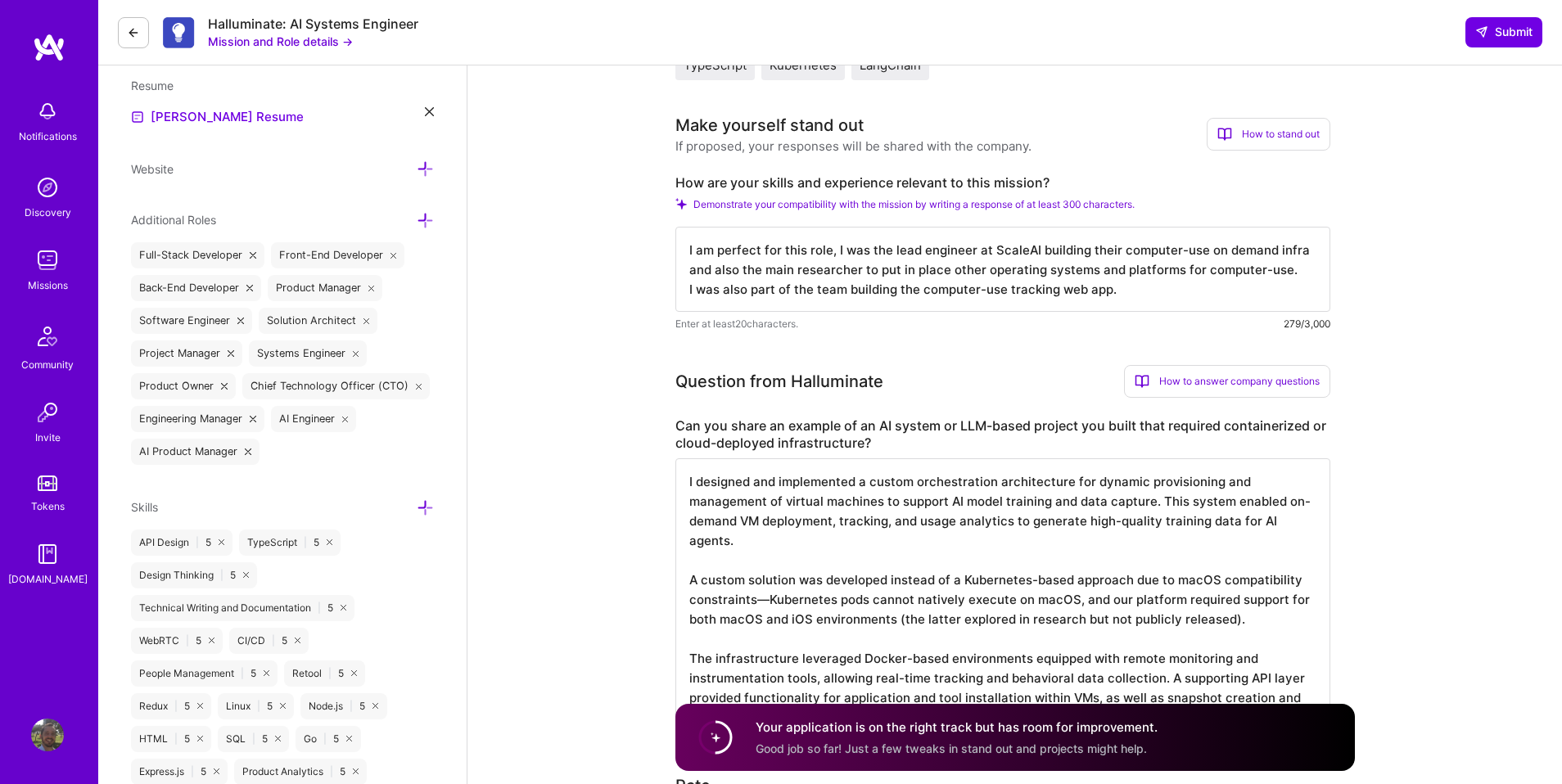
scroll to position [2, 0]
click at [887, 517] on textarea "I designed and implemented a custom orchestration architecture for dynamic prov…" at bounding box center [1003, 589] width 655 height 262
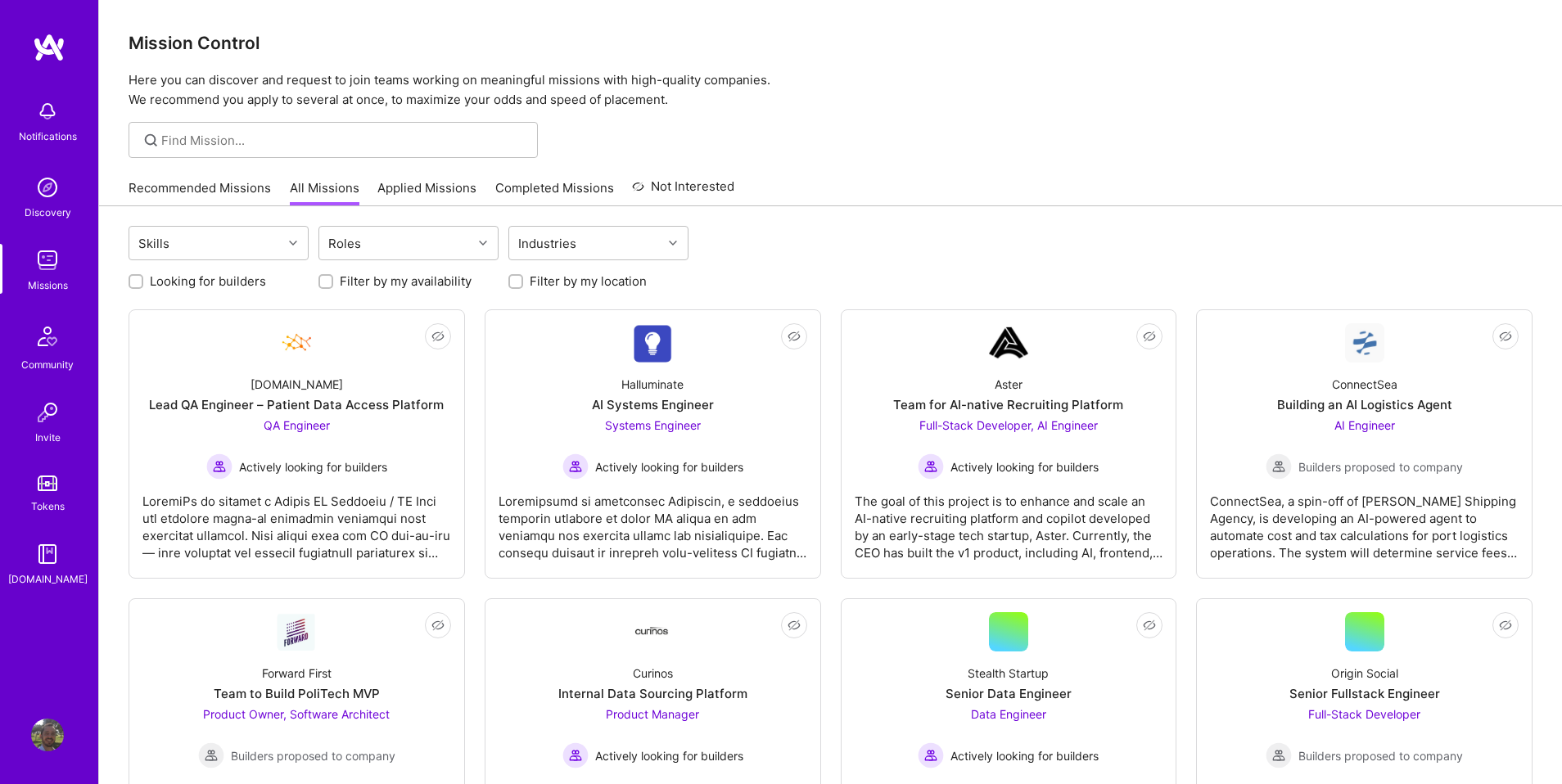
click at [941, 125] on div at bounding box center [830, 140] width 1463 height 36
